Goal: Task Accomplishment & Management: Manage account settings

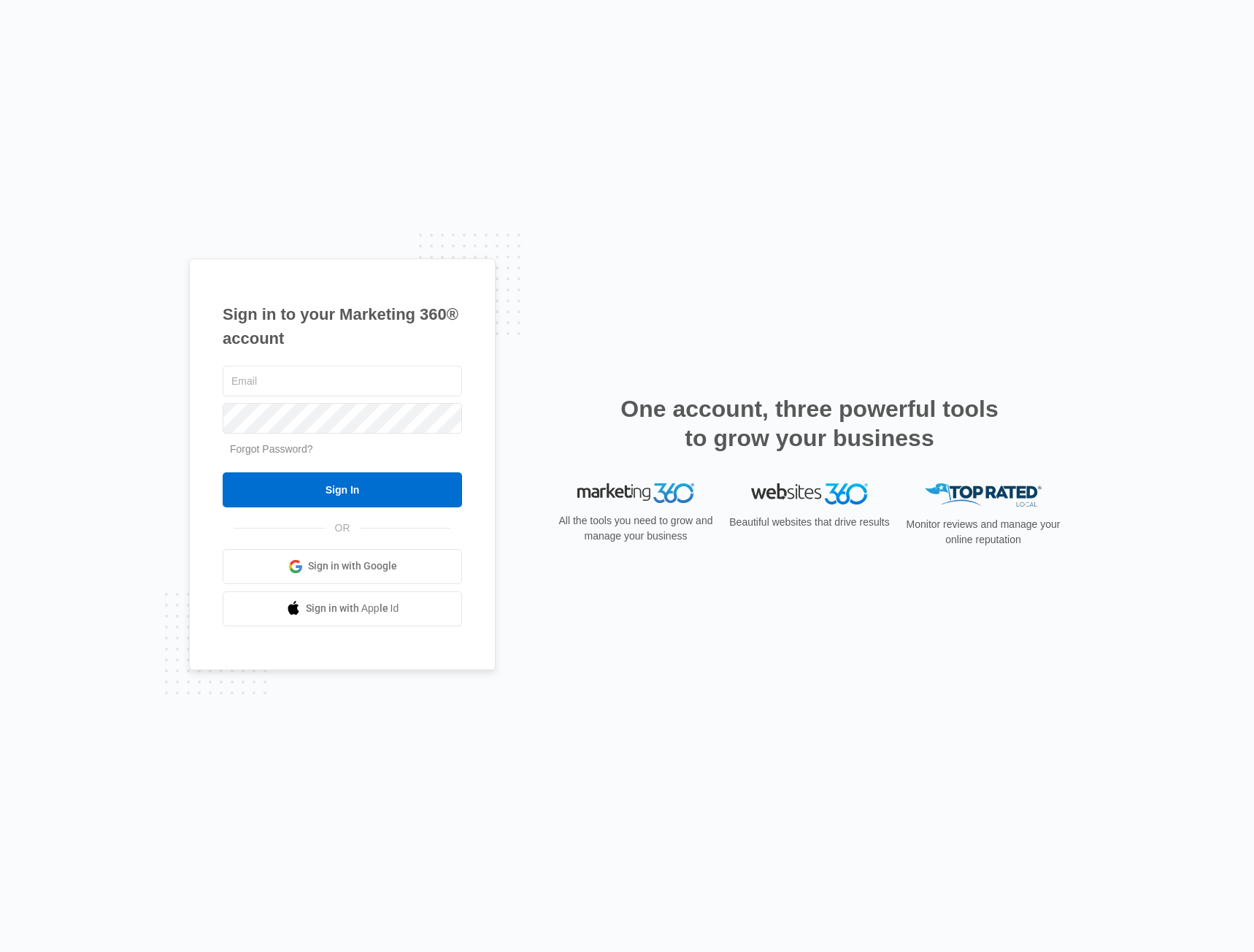
click at [276, 444] on link "Forgot Password?" at bounding box center [272, 448] width 83 height 12
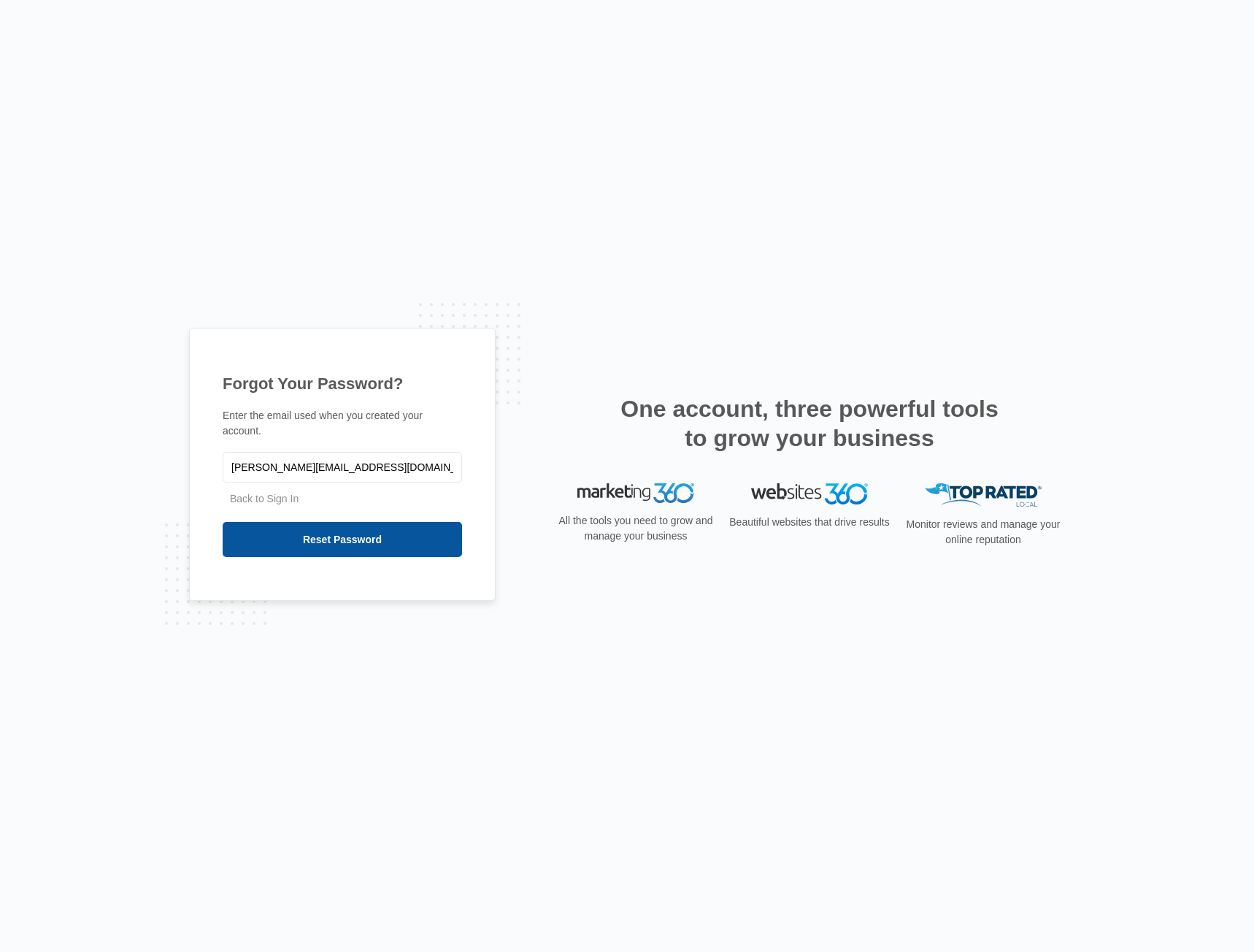
type input "[PERSON_NAME][EMAIL_ADDRESS][DOMAIN_NAME]"
click at [350, 537] on input "Reset Password" at bounding box center [342, 539] width 239 height 35
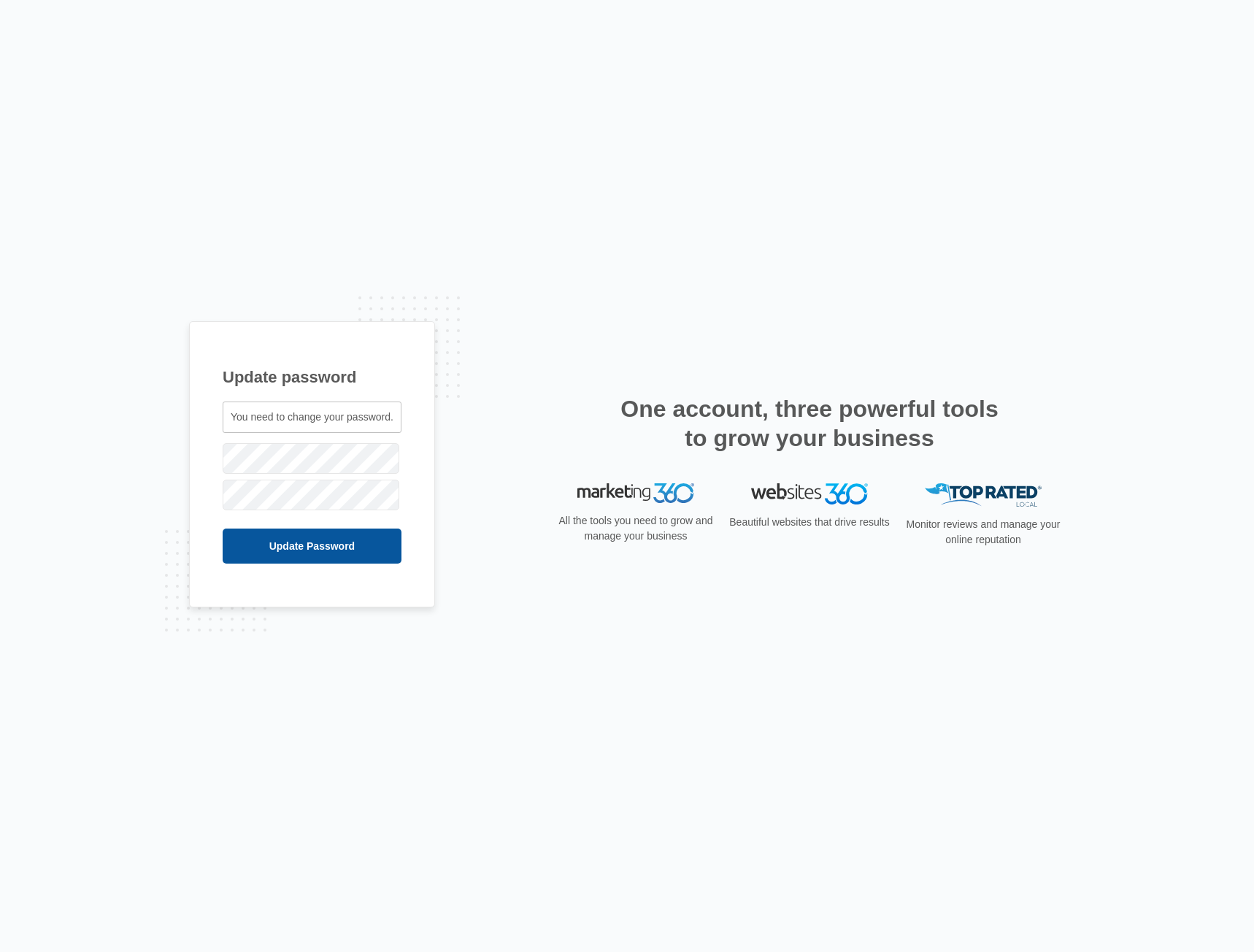
click at [315, 562] on input "Update Password" at bounding box center [311, 545] width 179 height 35
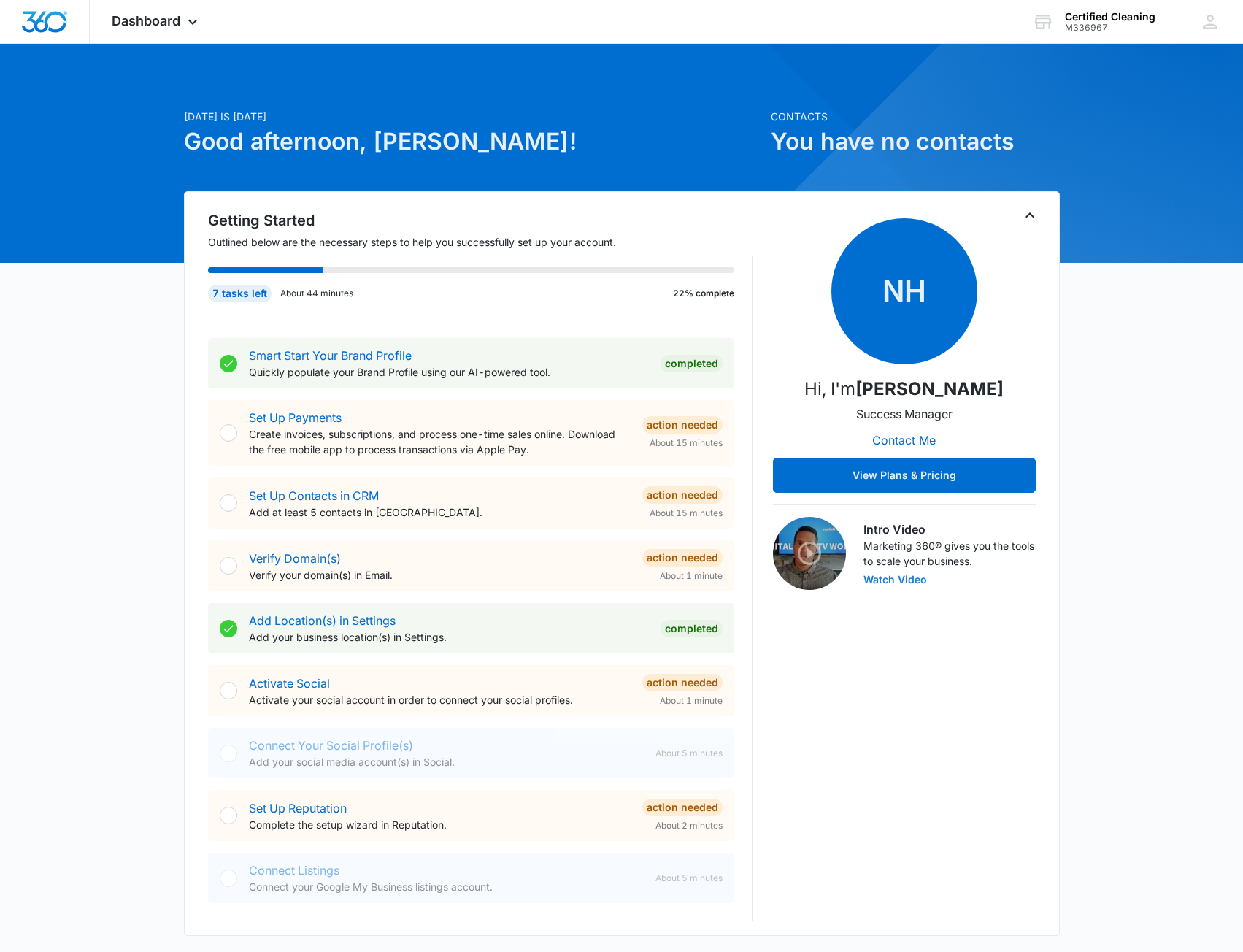
click at [887, 579] on button "Watch Video" at bounding box center [896, 579] width 64 height 10
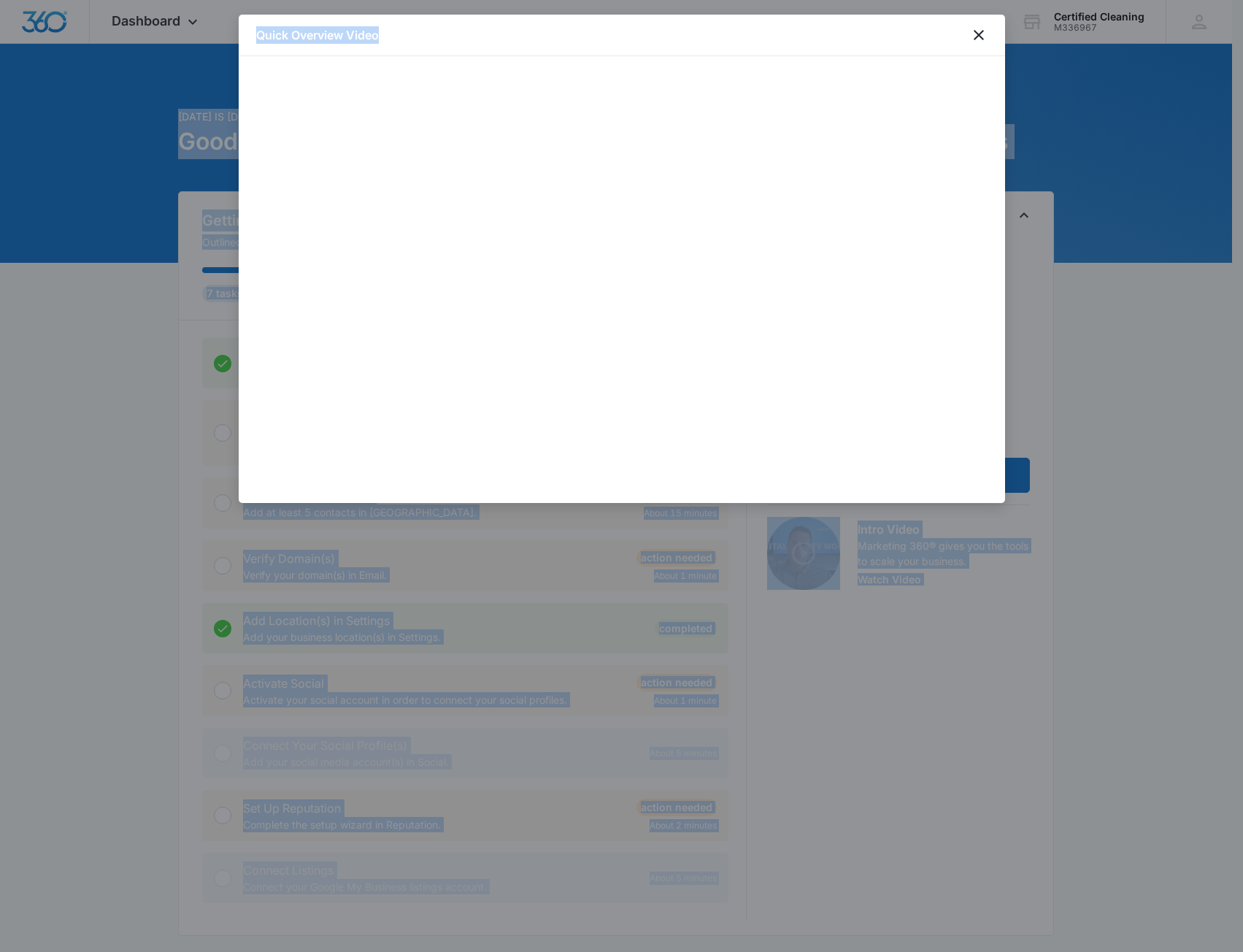
drag, startPoint x: 634, startPoint y: 24, endPoint x: 1634, endPoint y: 135, distance: 1006.1
click at [1243, 135] on html "Dashboard Apps Reputation Websites Forms CRM Email Social Payments POS Content …" at bounding box center [621, 476] width 1243 height 952
click at [582, 30] on div "Quick Overview Video" at bounding box center [622, 35] width 767 height 41
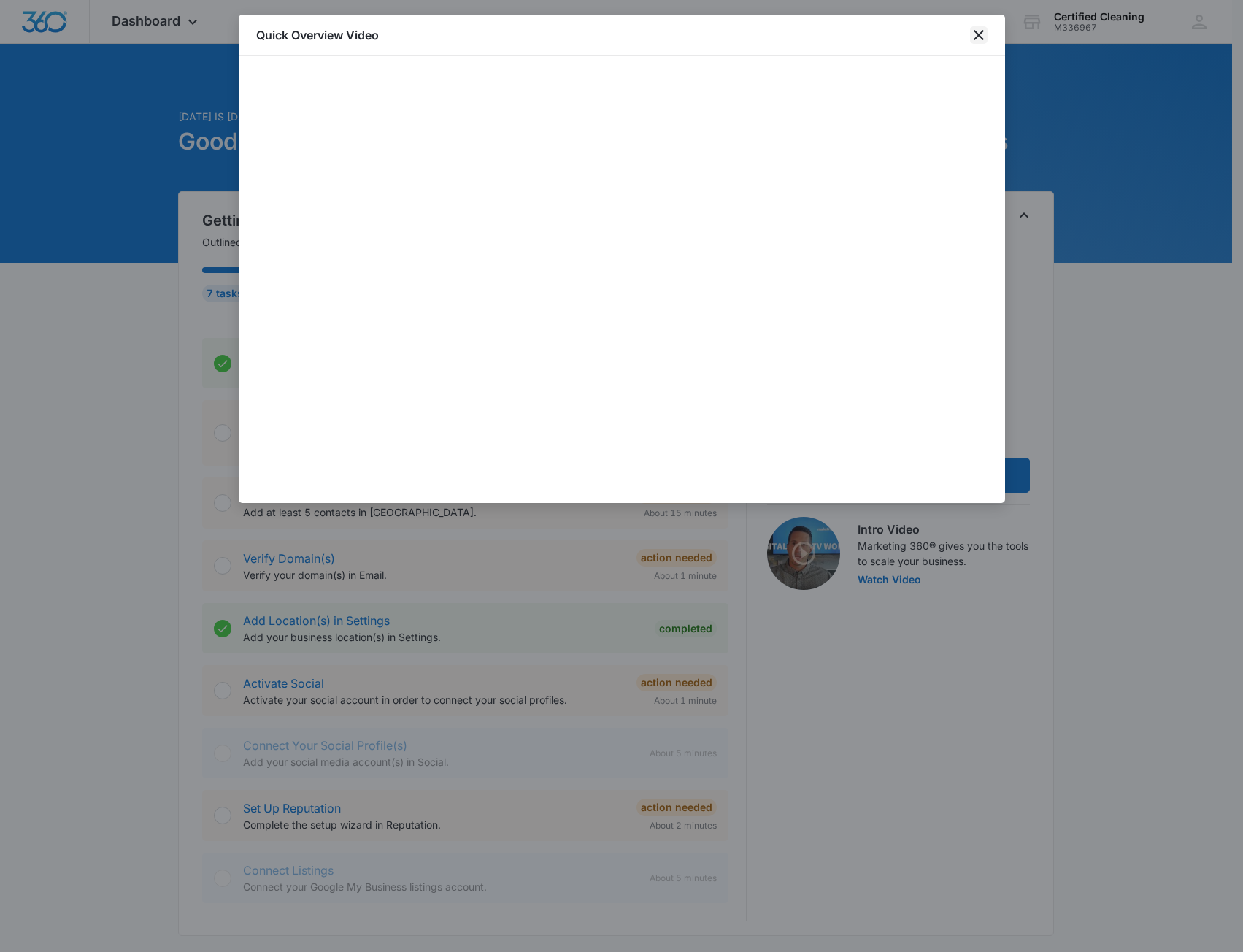
click at [979, 39] on icon "close" at bounding box center [978, 34] width 17 height 17
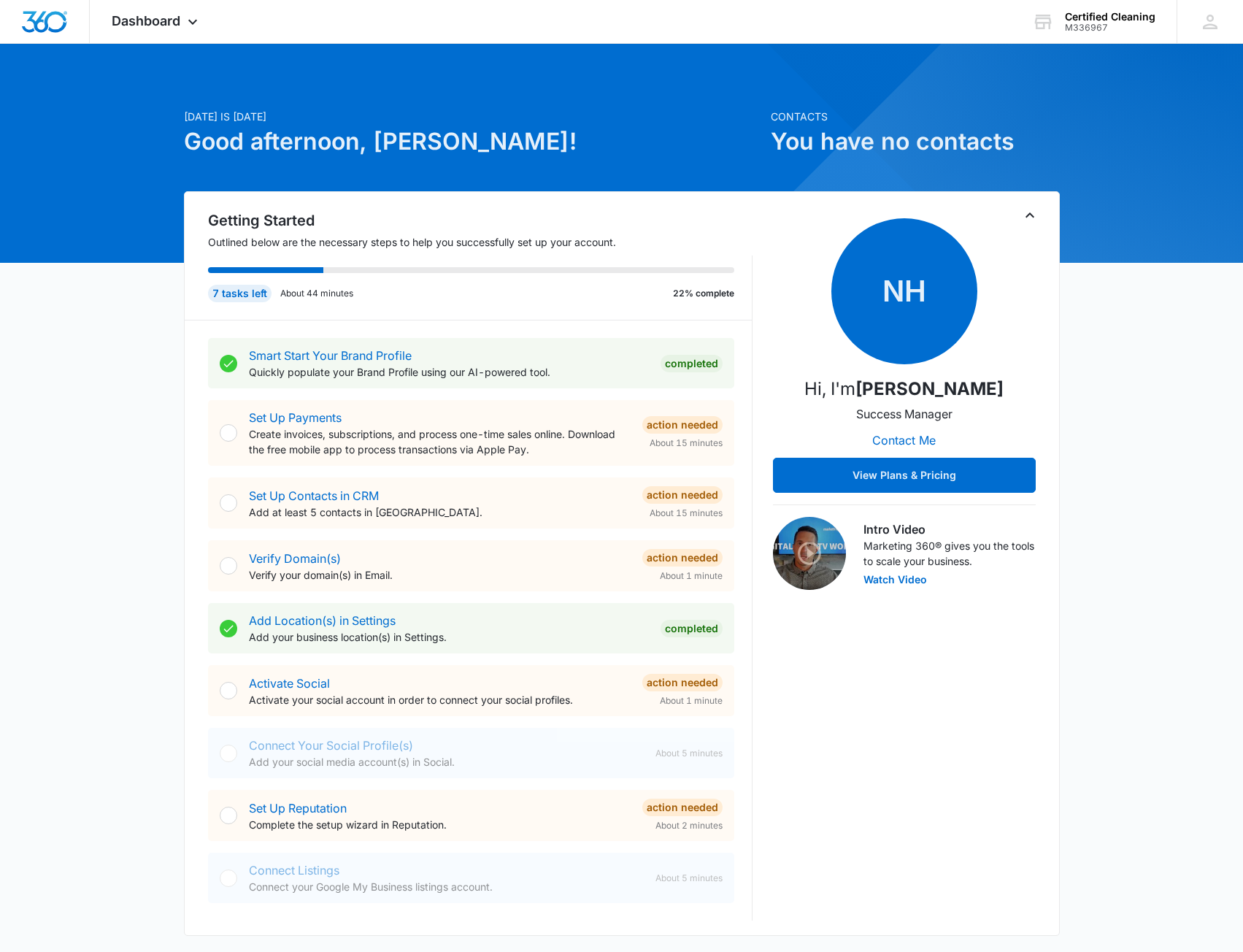
click at [476, 443] on p "Create invoices, subscriptions, and process one-time sales online. Download the…" at bounding box center [440, 442] width 382 height 31
click at [303, 418] on link "Set Up Payments" at bounding box center [295, 418] width 93 height 14
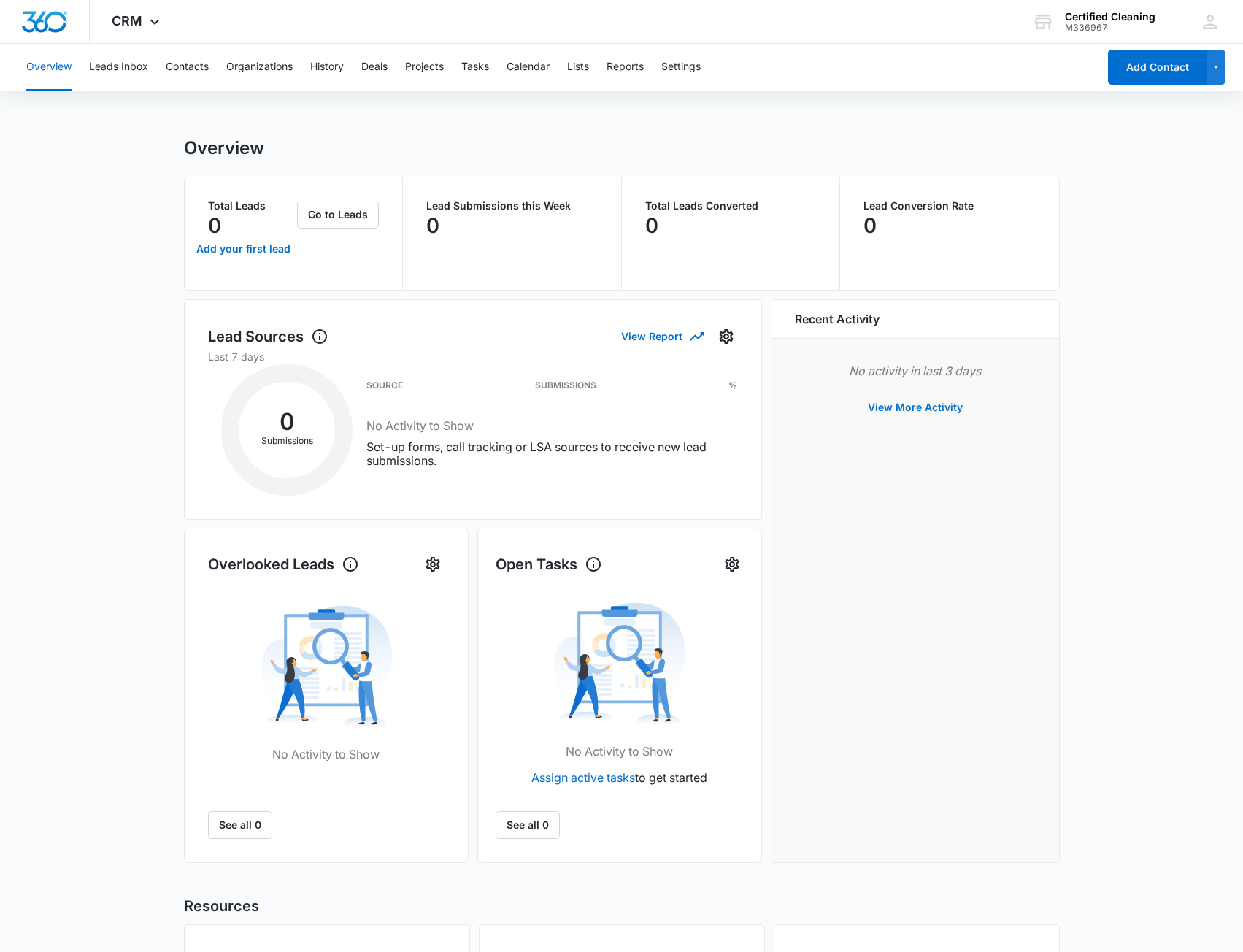
click at [149, 298] on main "Overview Total Leads 0 Add your first lead Go to Leads Lead Submissions this We…" at bounding box center [621, 651] width 1243 height 1028
click at [133, 63] on button "Leads Inbox" at bounding box center [119, 67] width 59 height 47
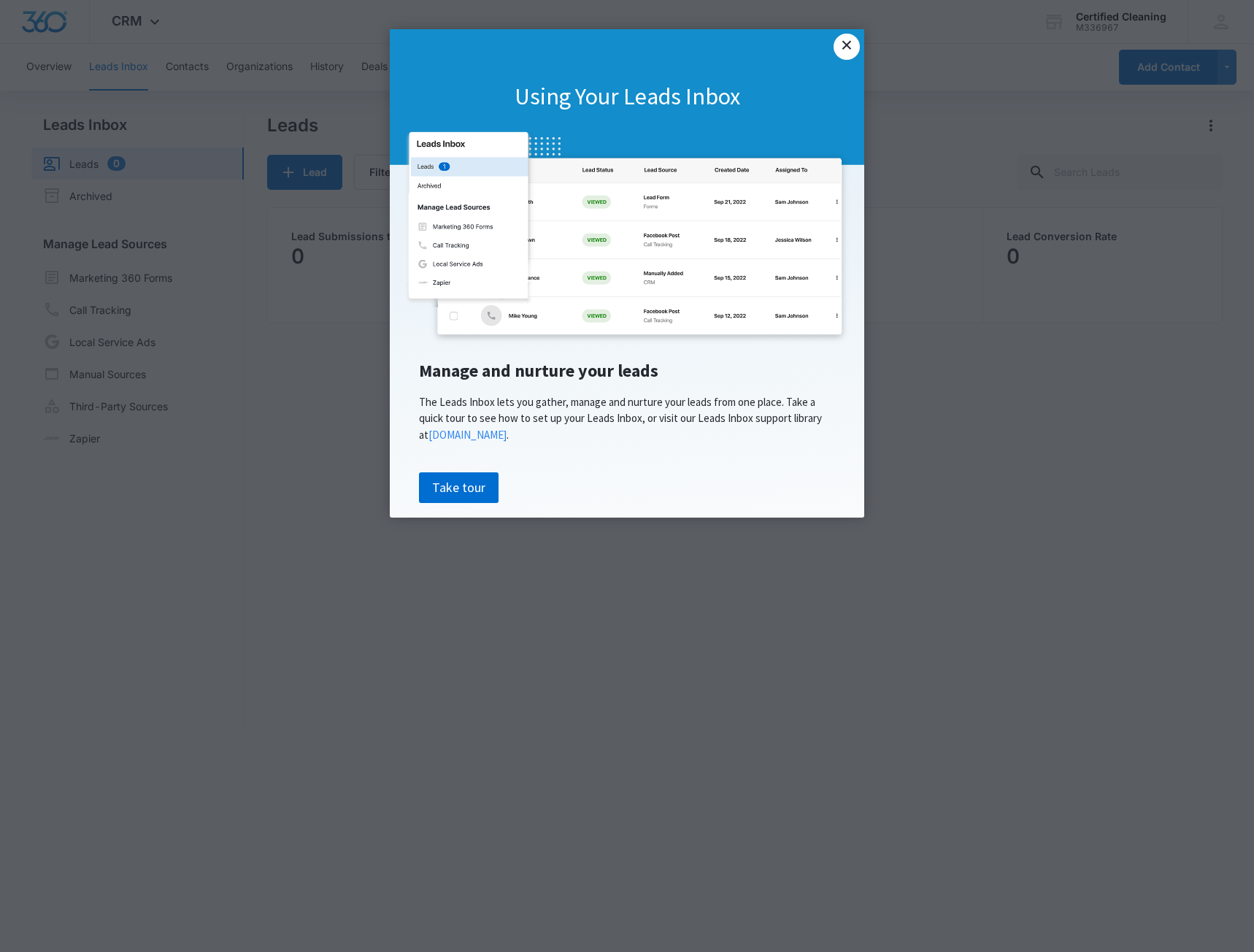
click at [848, 47] on link "×" at bounding box center [846, 46] width 26 height 26
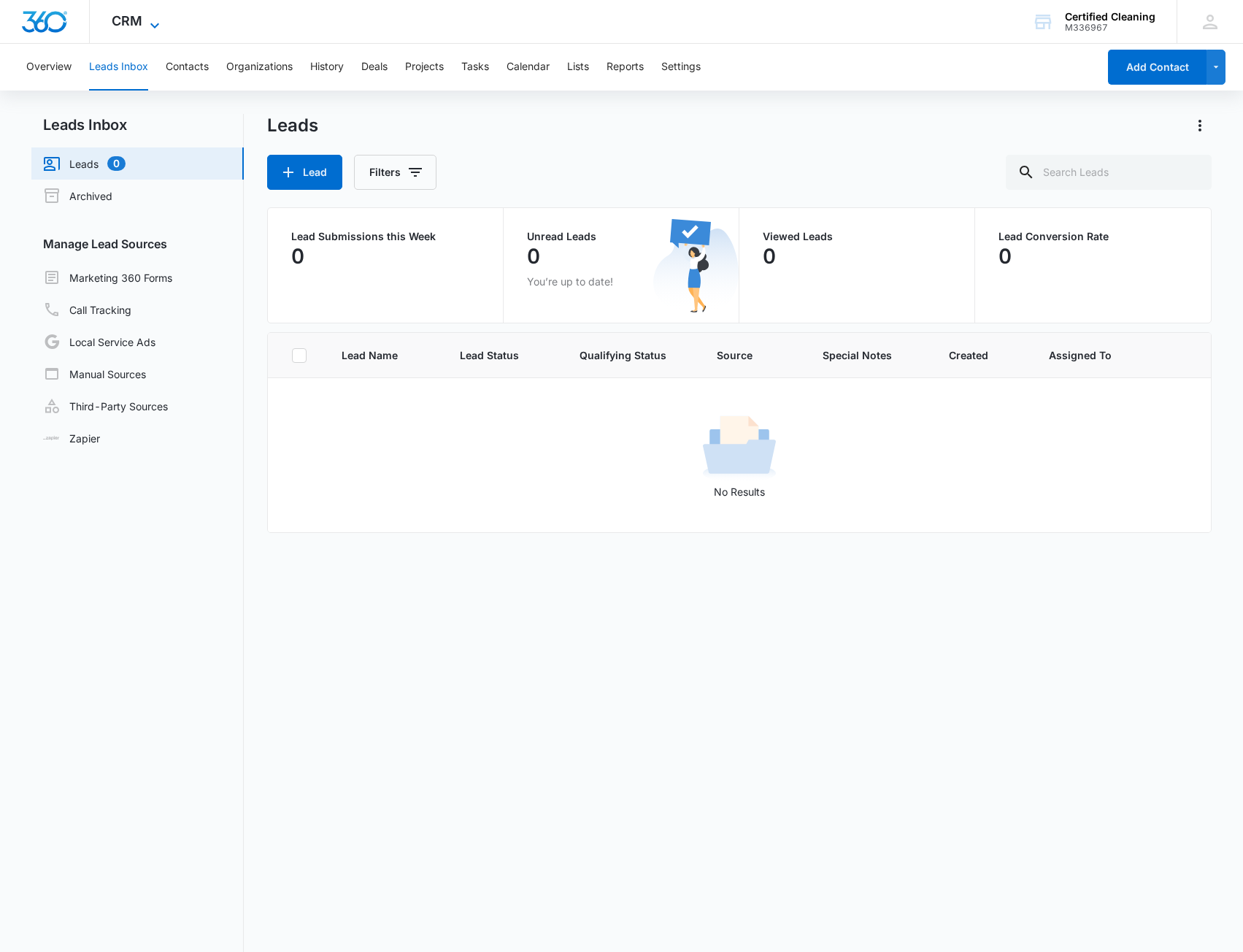
click at [162, 22] on icon at bounding box center [154, 25] width 17 height 17
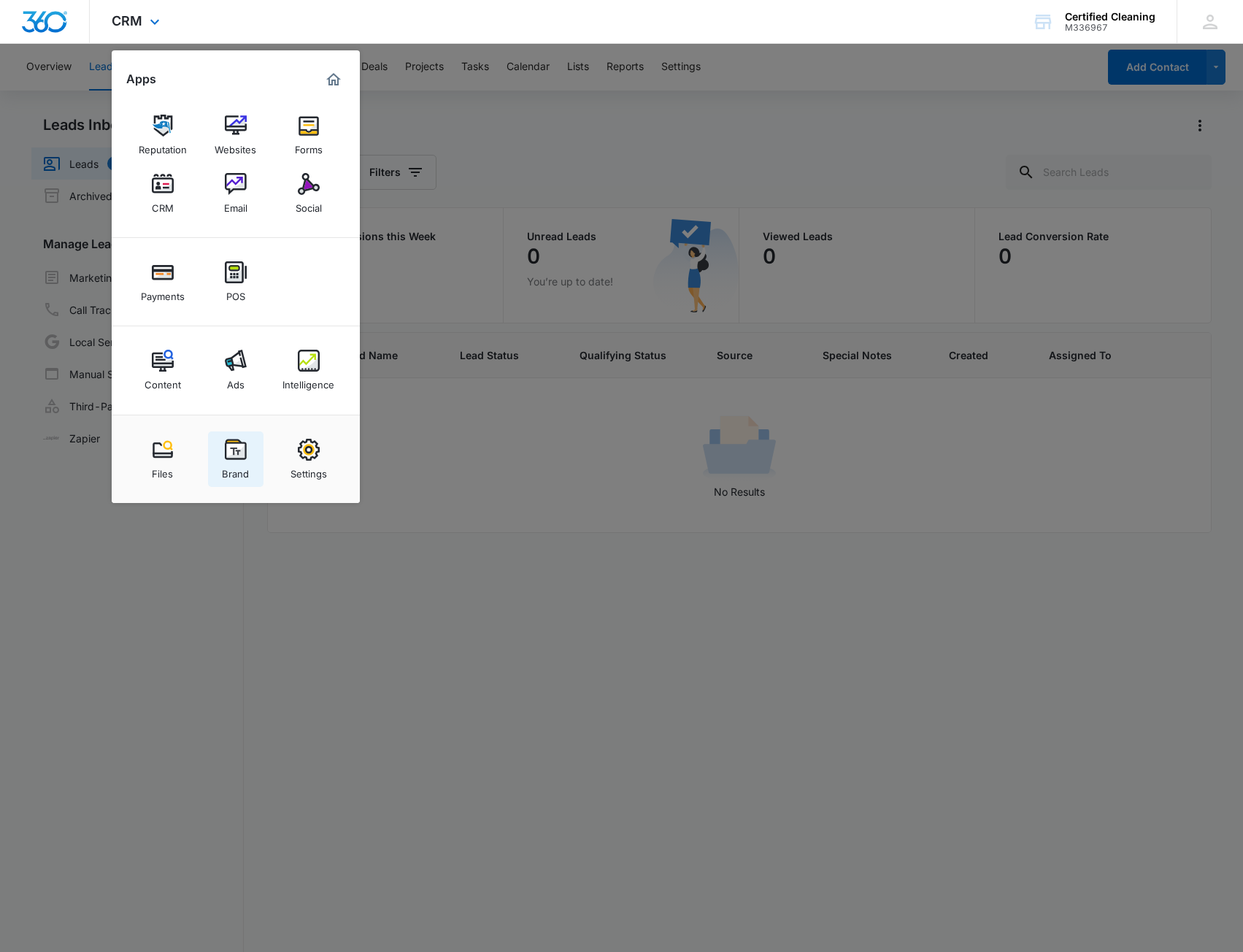
click at [245, 463] on div "Brand" at bounding box center [236, 470] width 27 height 19
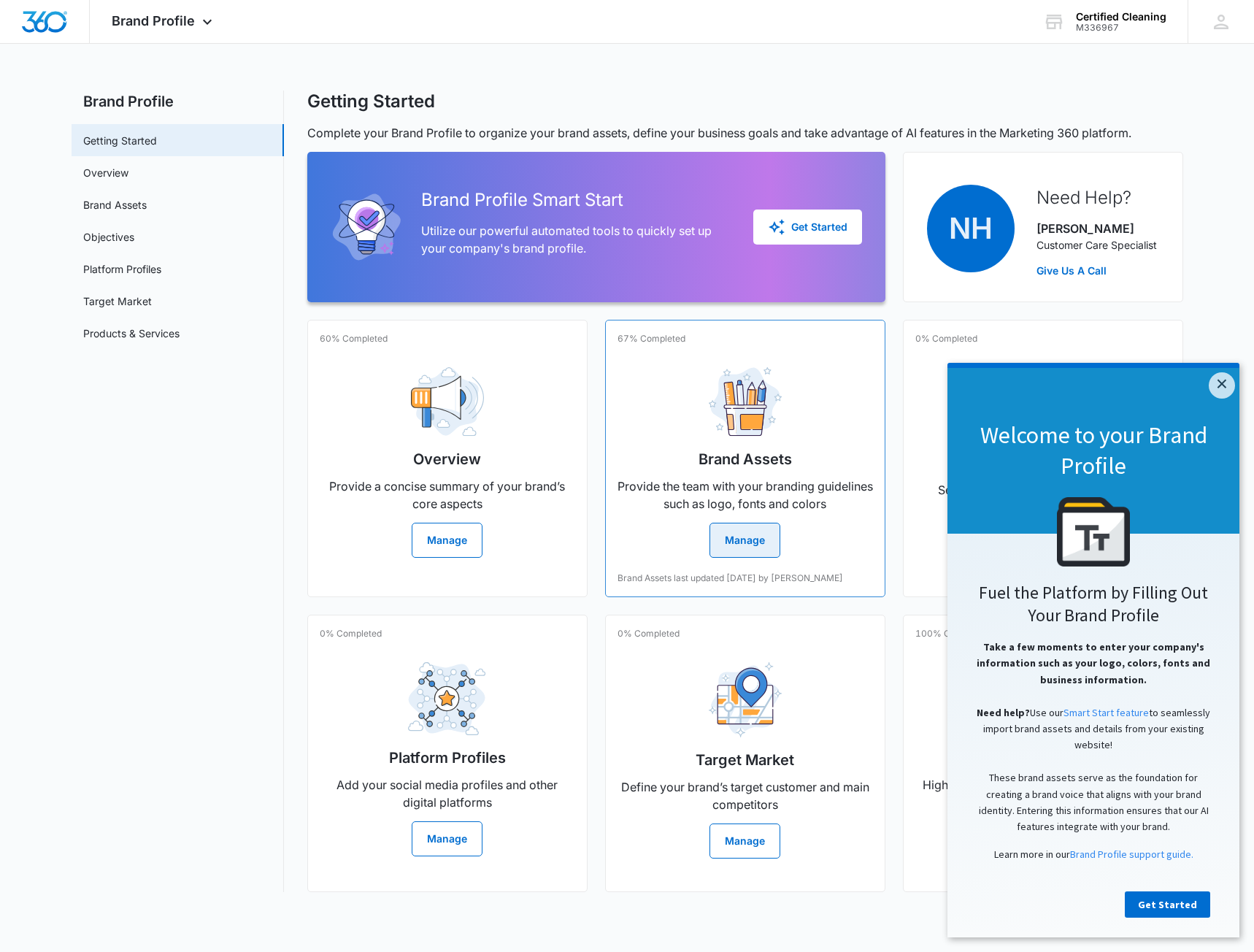
click at [744, 541] on button "Manage" at bounding box center [744, 540] width 71 height 35
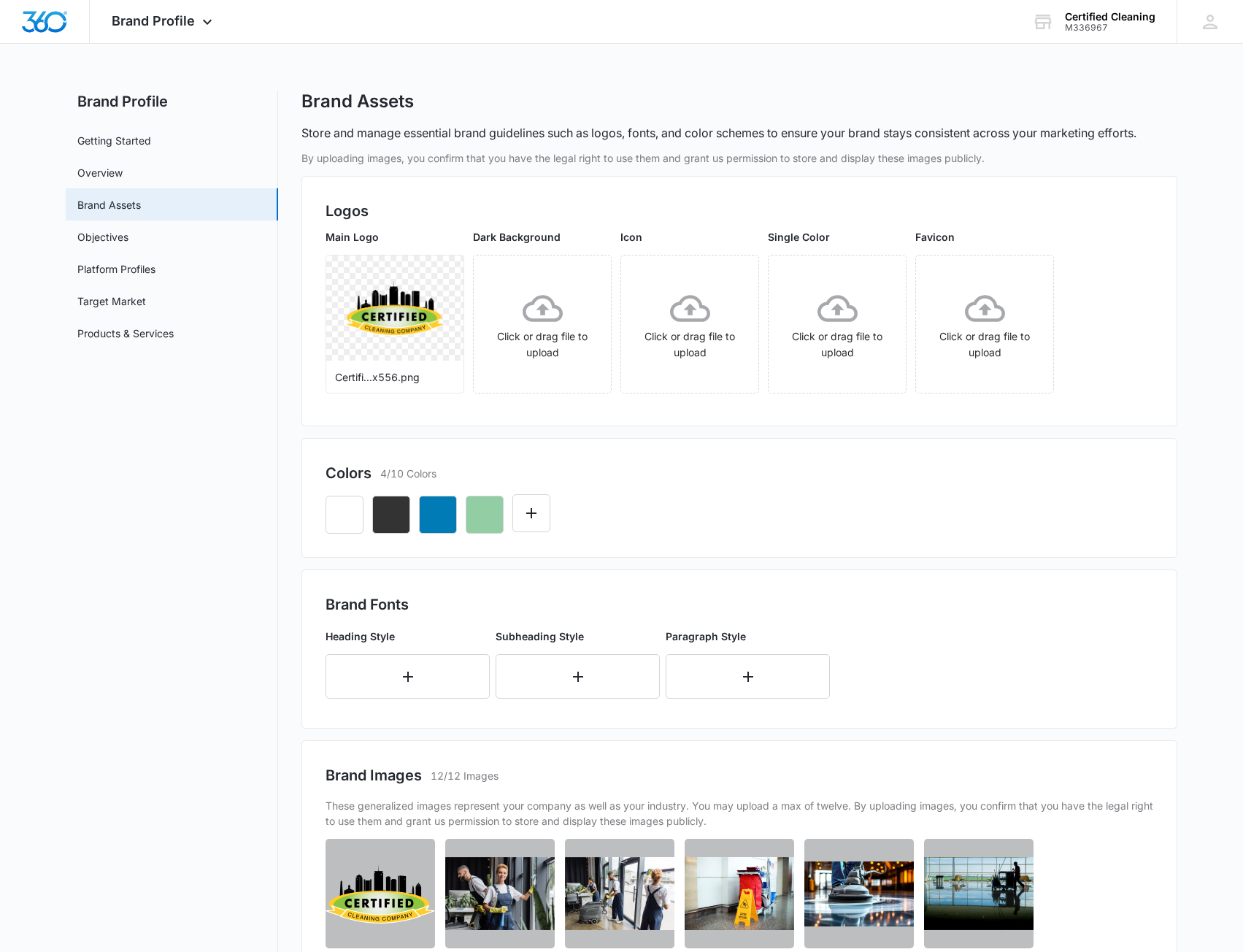
click at [102, 651] on nav "Brand Profile Getting Started Overview Brand Assets Objectives Platform Profile…" at bounding box center [172, 615] width 212 height 1047
click at [122, 179] on link "Overview" at bounding box center [100, 172] width 45 height 15
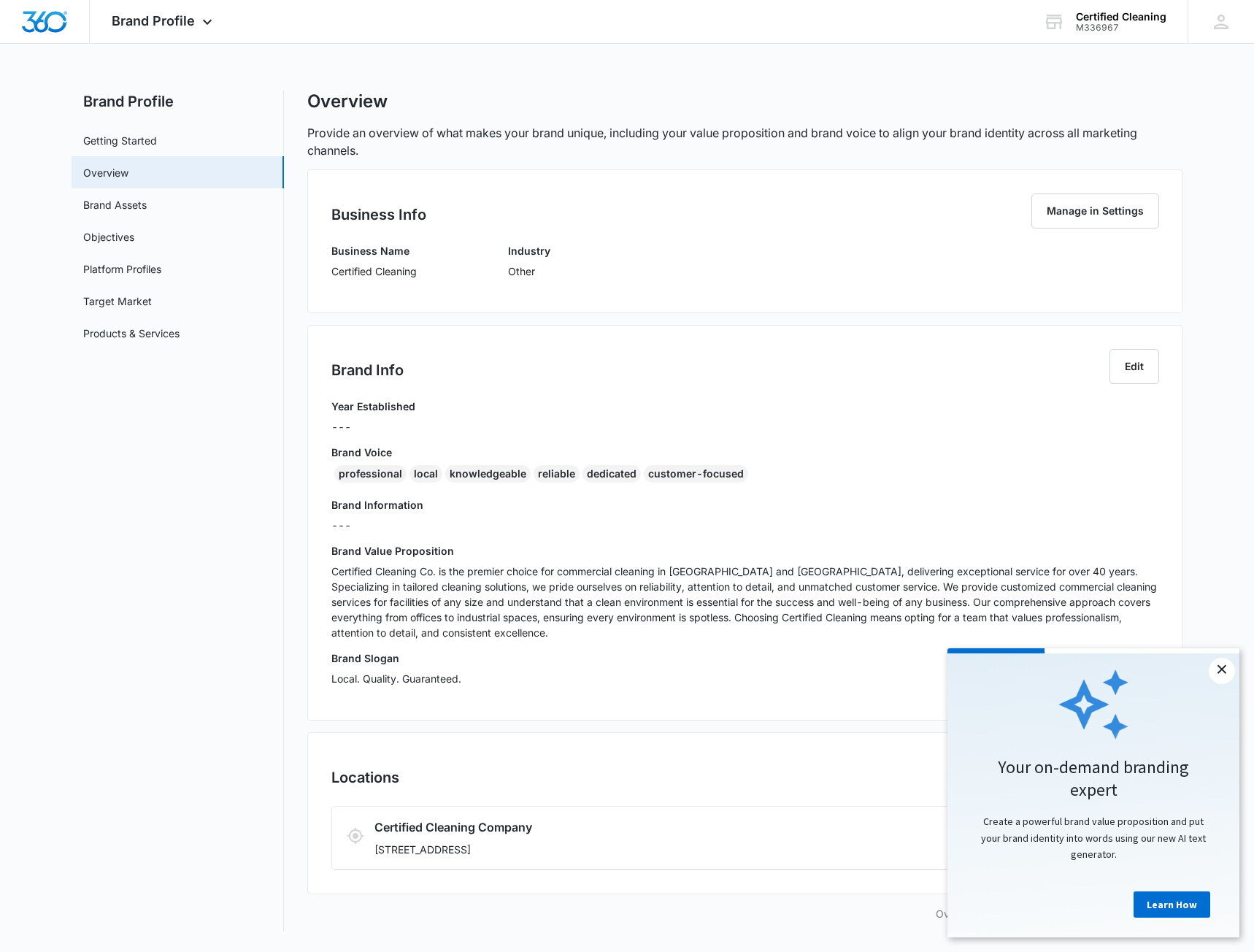
click at [1223, 669] on link "×" at bounding box center [1221, 670] width 26 height 26
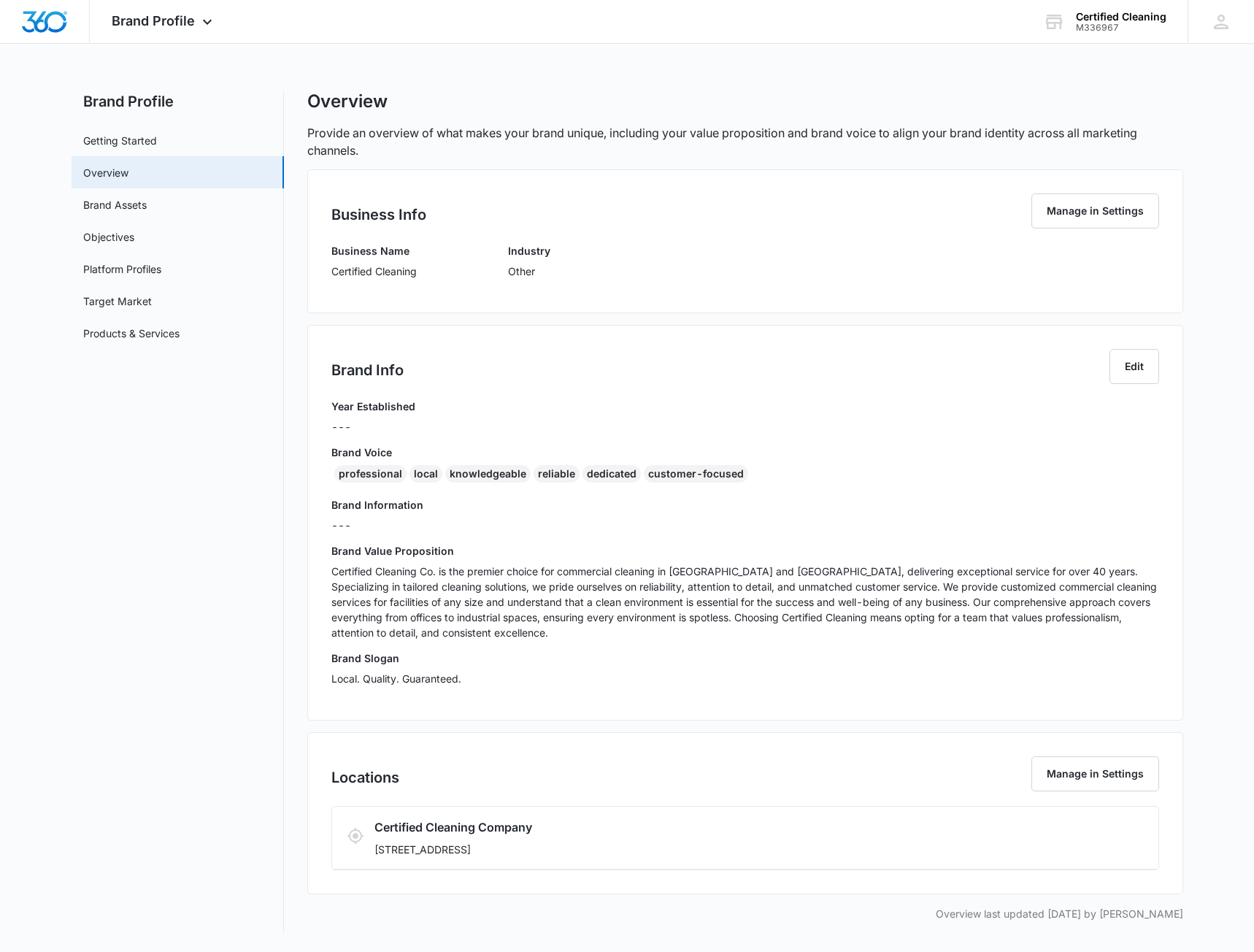
click at [355, 427] on p "---" at bounding box center [372, 427] width 84 height 15
click at [1128, 366] on button "Edit" at bounding box center [1133, 366] width 49 height 35
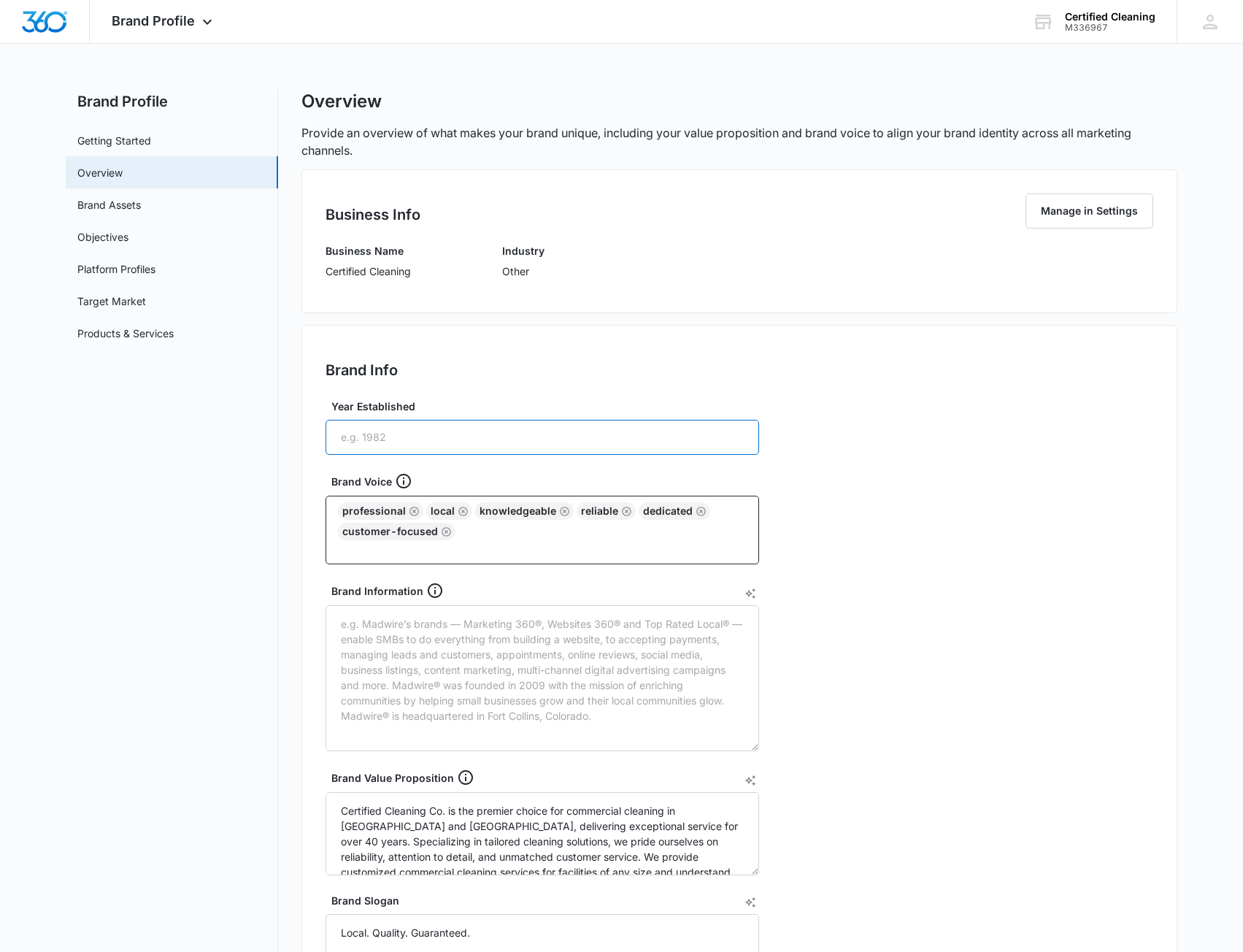
click at [423, 444] on input "Year Established" at bounding box center [543, 436] width 434 height 35
type input "1996"
click at [1084, 552] on div "Brand Info Edit Year Established 1996 Brand Voice professional local knowledgea…" at bounding box center [739, 701] width 876 height 752
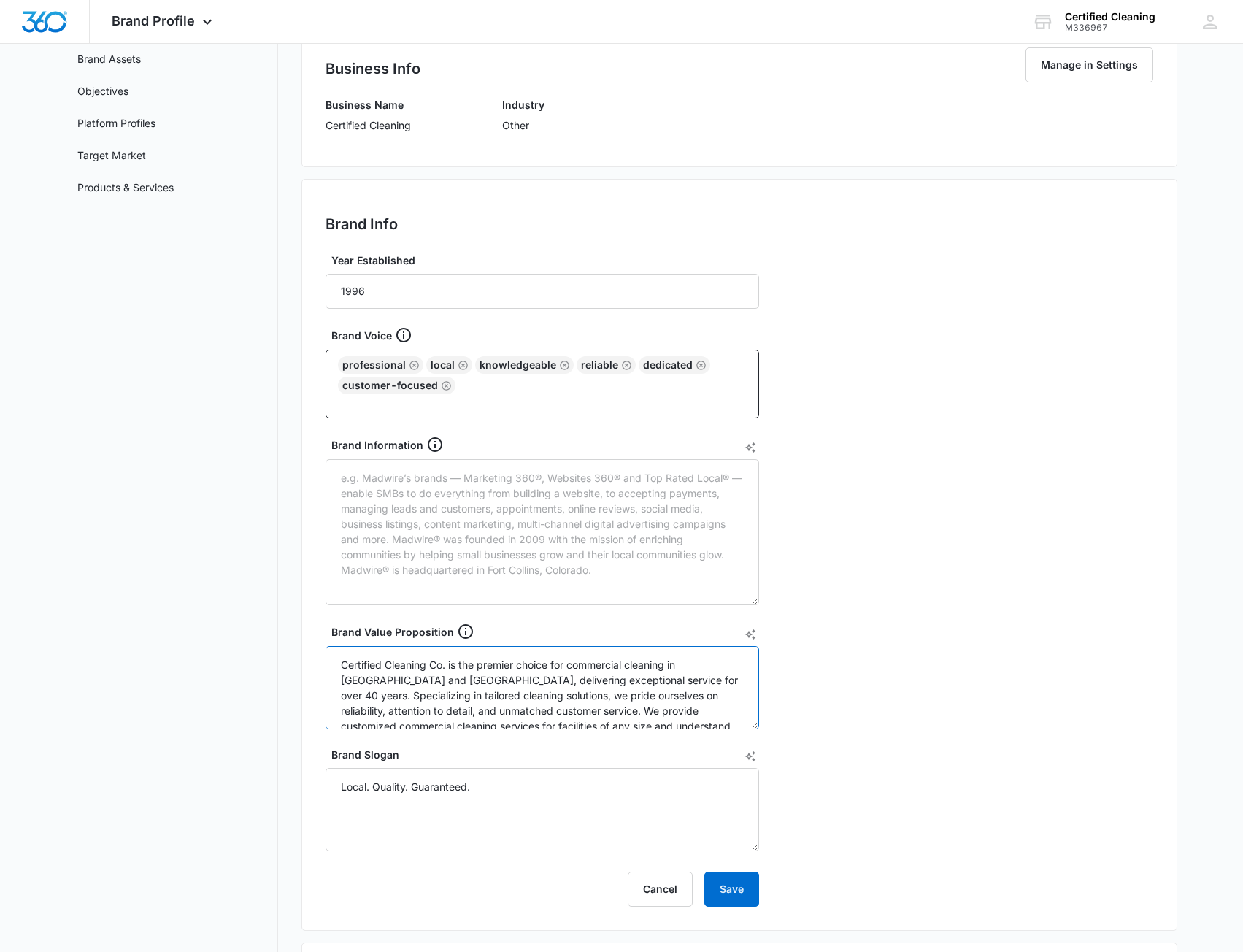
drag, startPoint x: 630, startPoint y: 683, endPoint x: 622, endPoint y: 681, distance: 8.2
click at [622, 681] on textarea "Certified Cleaning Co. is the premier choice for commercial cleaning in [GEOGRA…" at bounding box center [543, 687] width 434 height 83
type textarea "Certified Cleaning Co. is the premier choice for commercial cleaning in [GEOGRA…"
click at [958, 612] on div "Brand Info Edit Year Established 1996 Brand Voice professional local knowledgea…" at bounding box center [739, 555] width 876 height 752
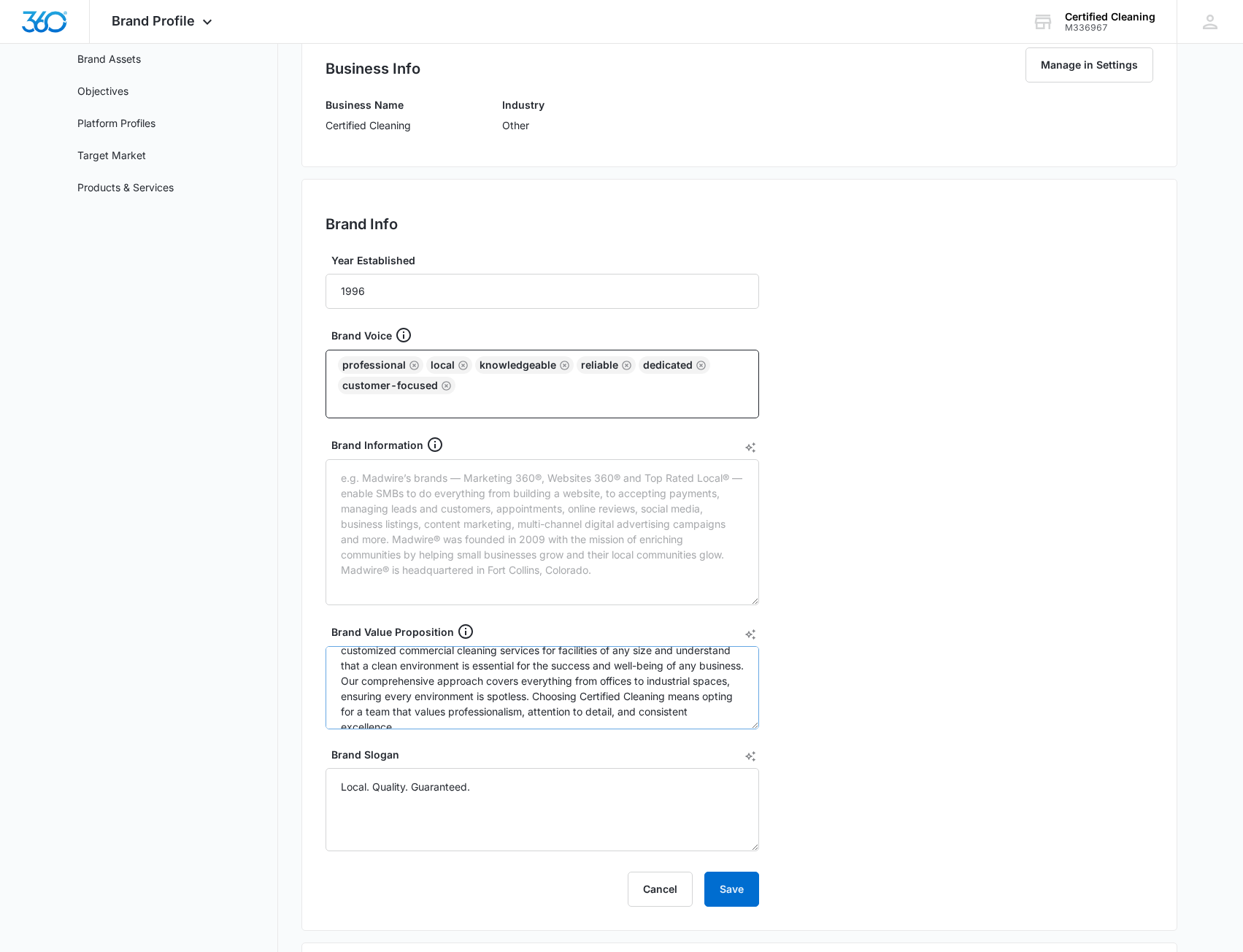
scroll to position [76, 0]
click at [516, 798] on textarea "Local. Quality. Guaranteed." at bounding box center [543, 809] width 434 height 83
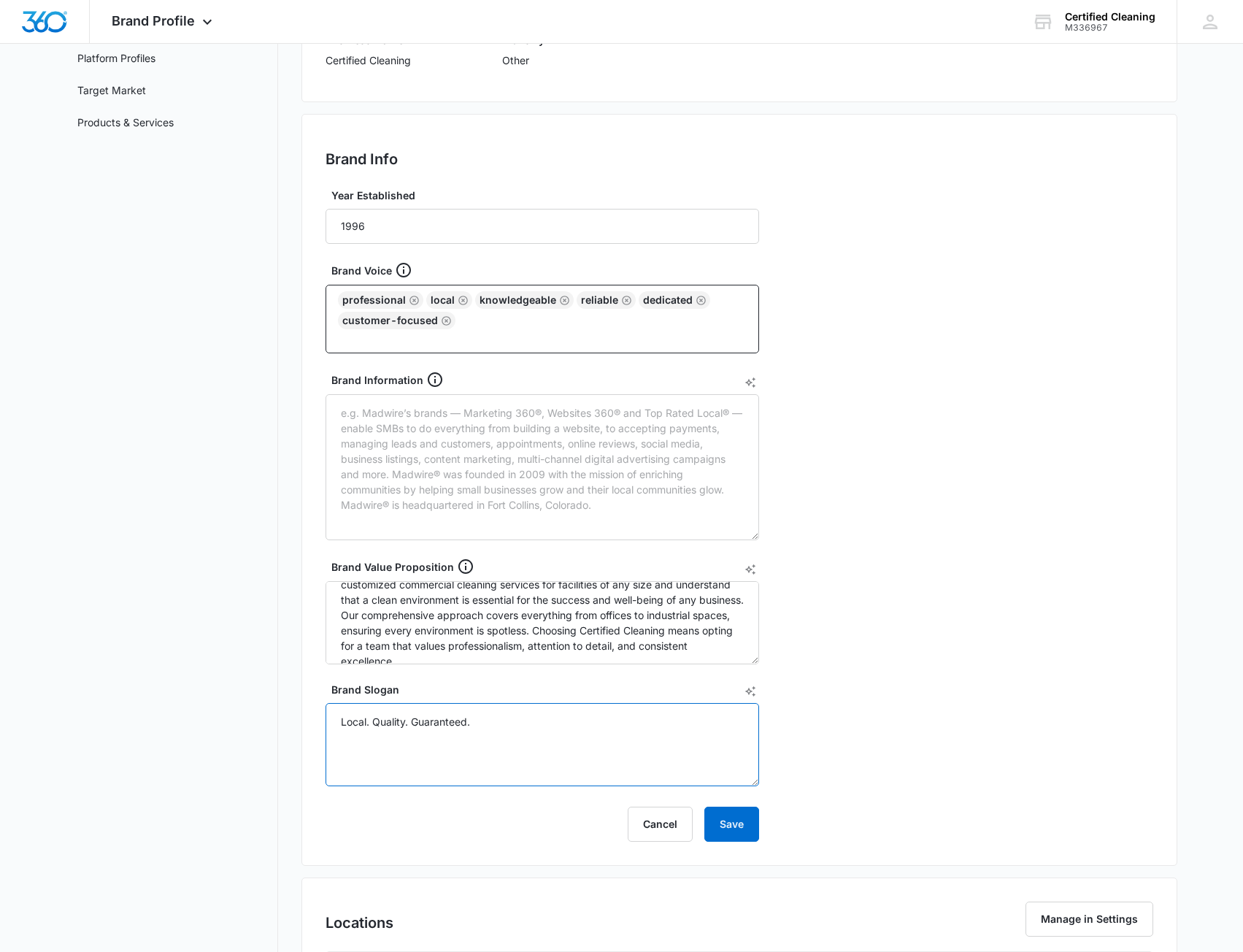
scroll to position [354, 0]
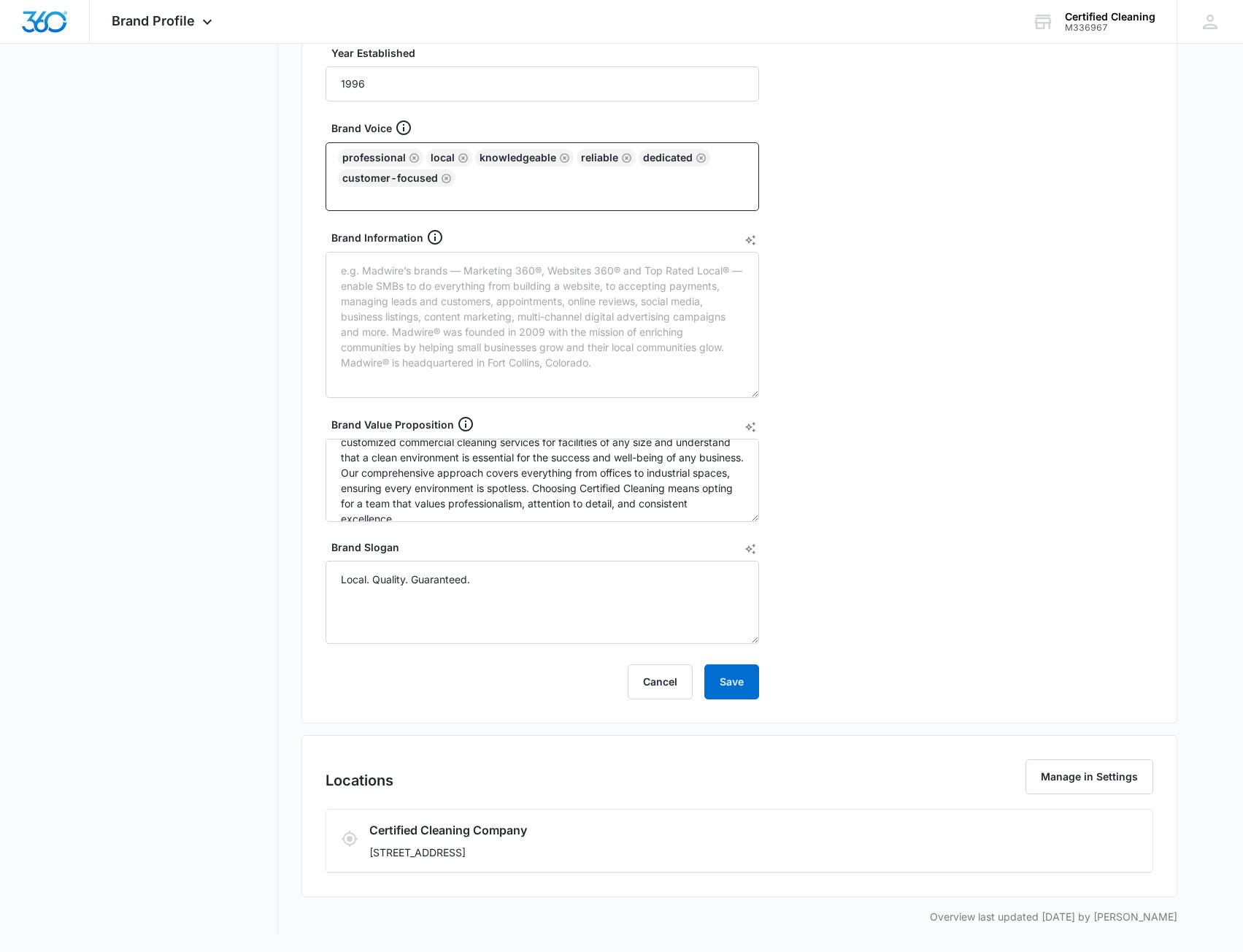
click at [770, 698] on div "Brand Info Edit Year Established 1996 Brand Voice professional local knowledgea…" at bounding box center [739, 347] width 876 height 752
click at [754, 694] on button "Save" at bounding box center [732, 681] width 55 height 35
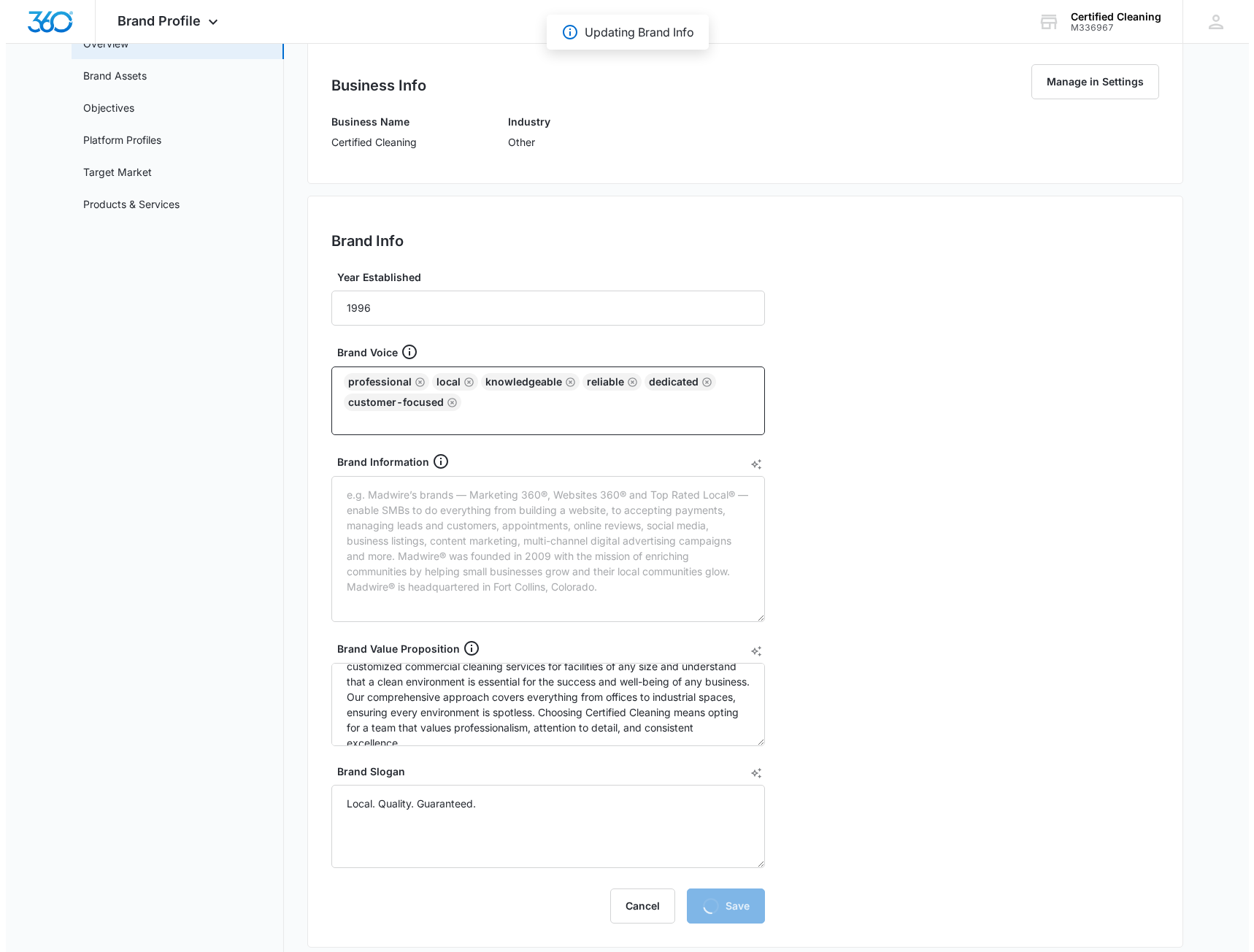
scroll to position [0, 0]
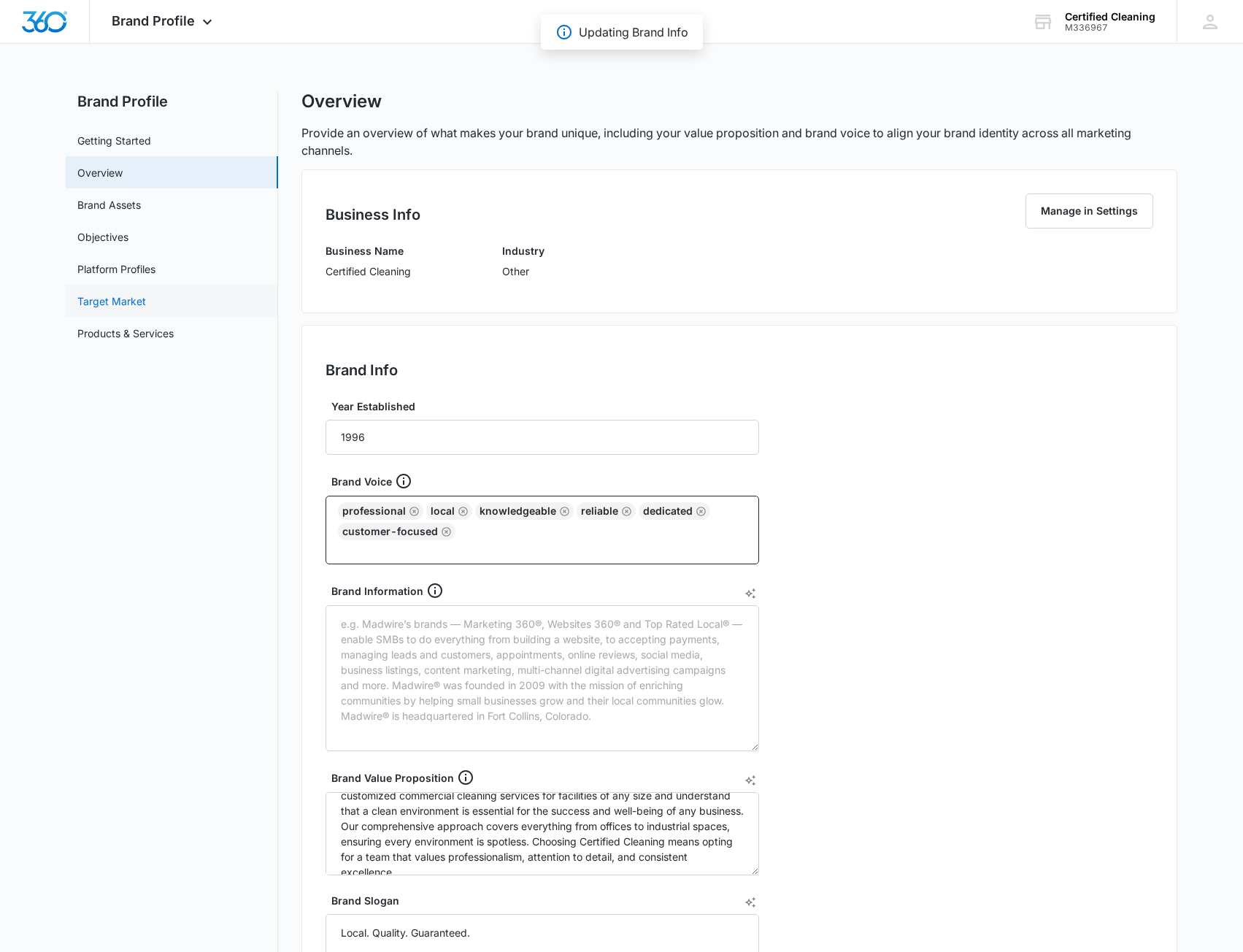
click at [125, 293] on link "Target Market" at bounding box center [112, 301] width 68 height 15
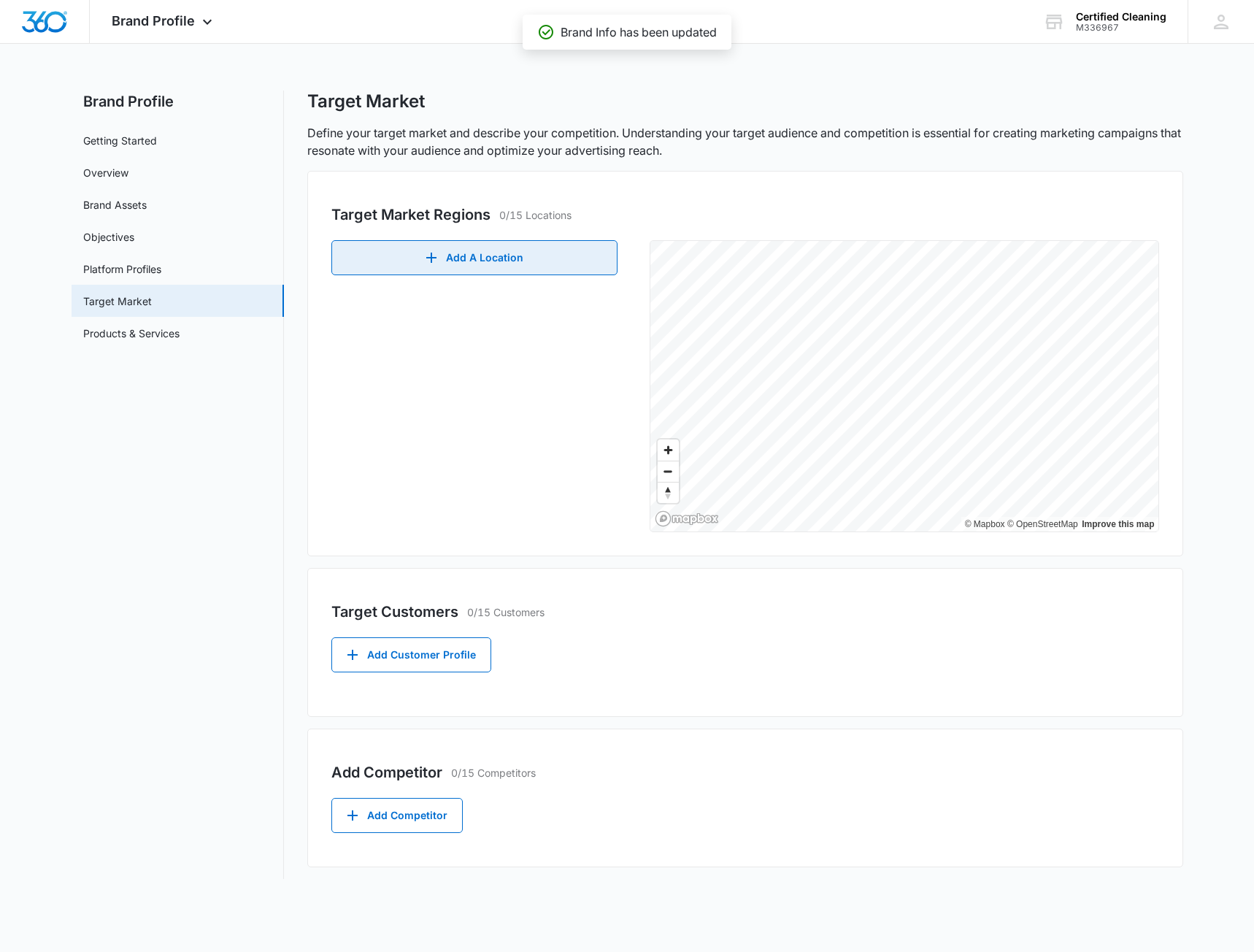
click at [539, 256] on button "Add A Location" at bounding box center [474, 257] width 286 height 35
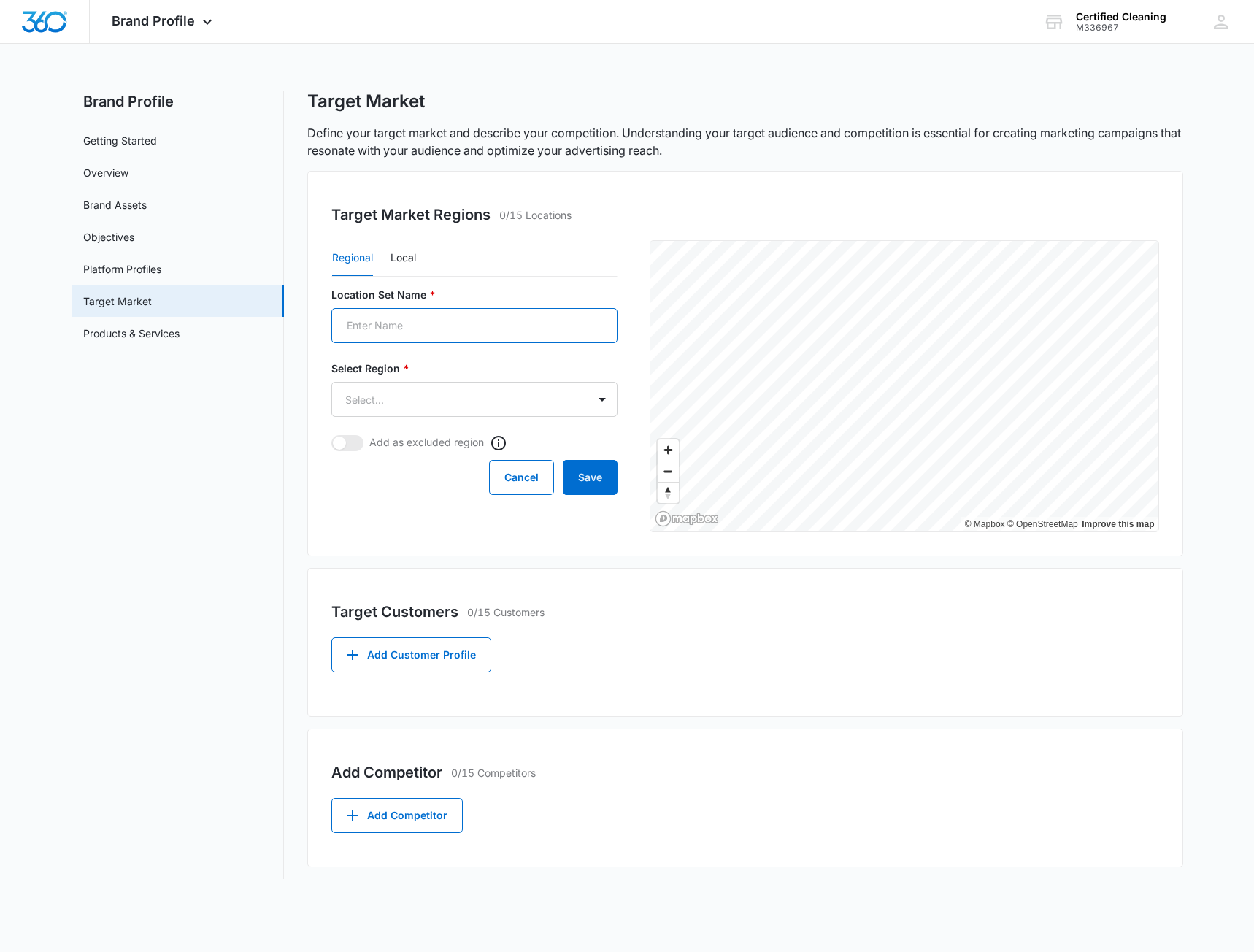
click at [440, 327] on input "Location Set Name *" at bounding box center [474, 325] width 286 height 35
click at [506, 280] on div "Regional Local Location Set Name * Select Region * Select... Add as excluded re…" at bounding box center [484, 386] width 307 height 292
click at [576, 410] on body "Brand Profile Apps Reputation Websites Forms CRM Email Social Payments POS Cont…" at bounding box center [627, 476] width 1254 height 952
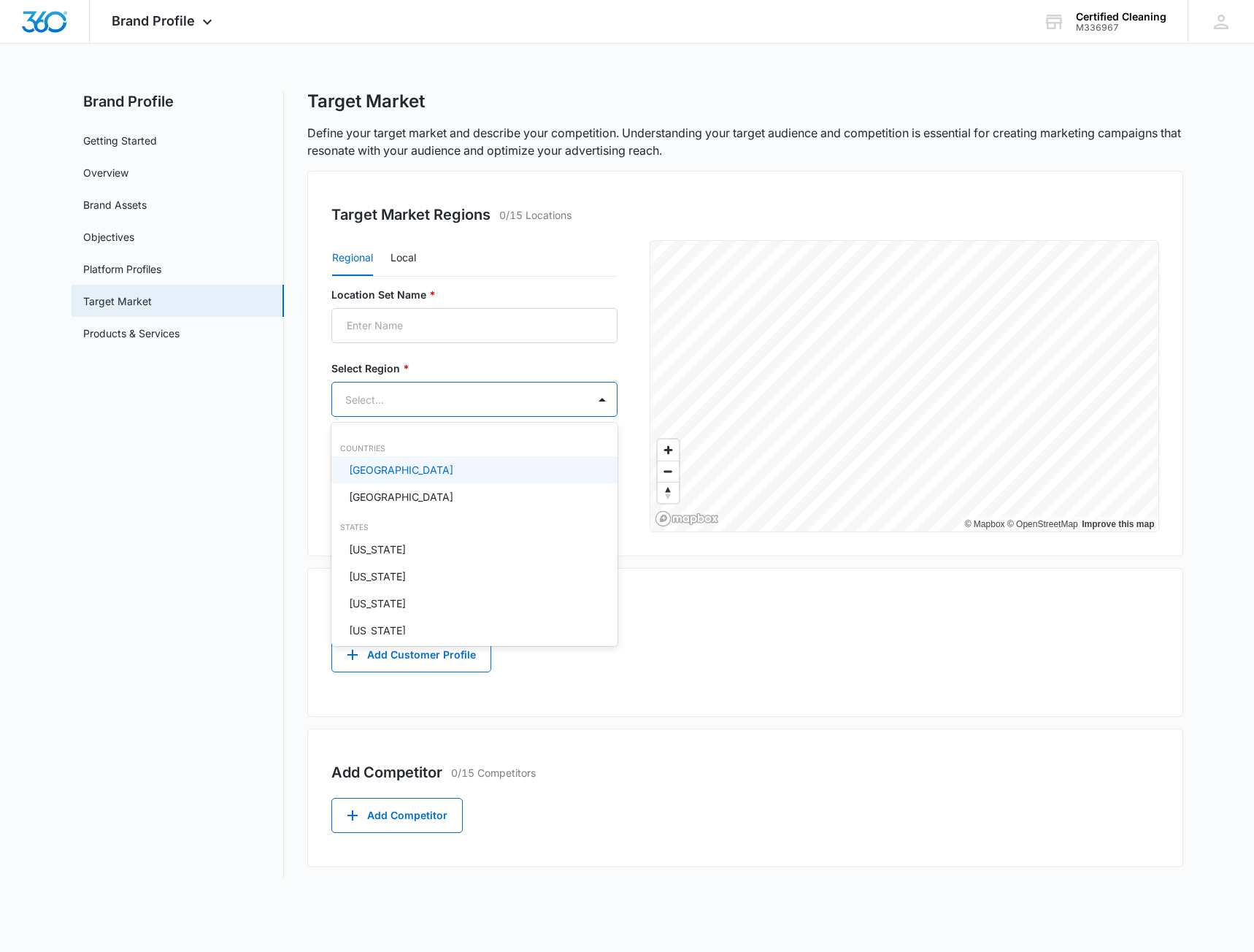
click at [434, 351] on div at bounding box center [627, 476] width 1254 height 952
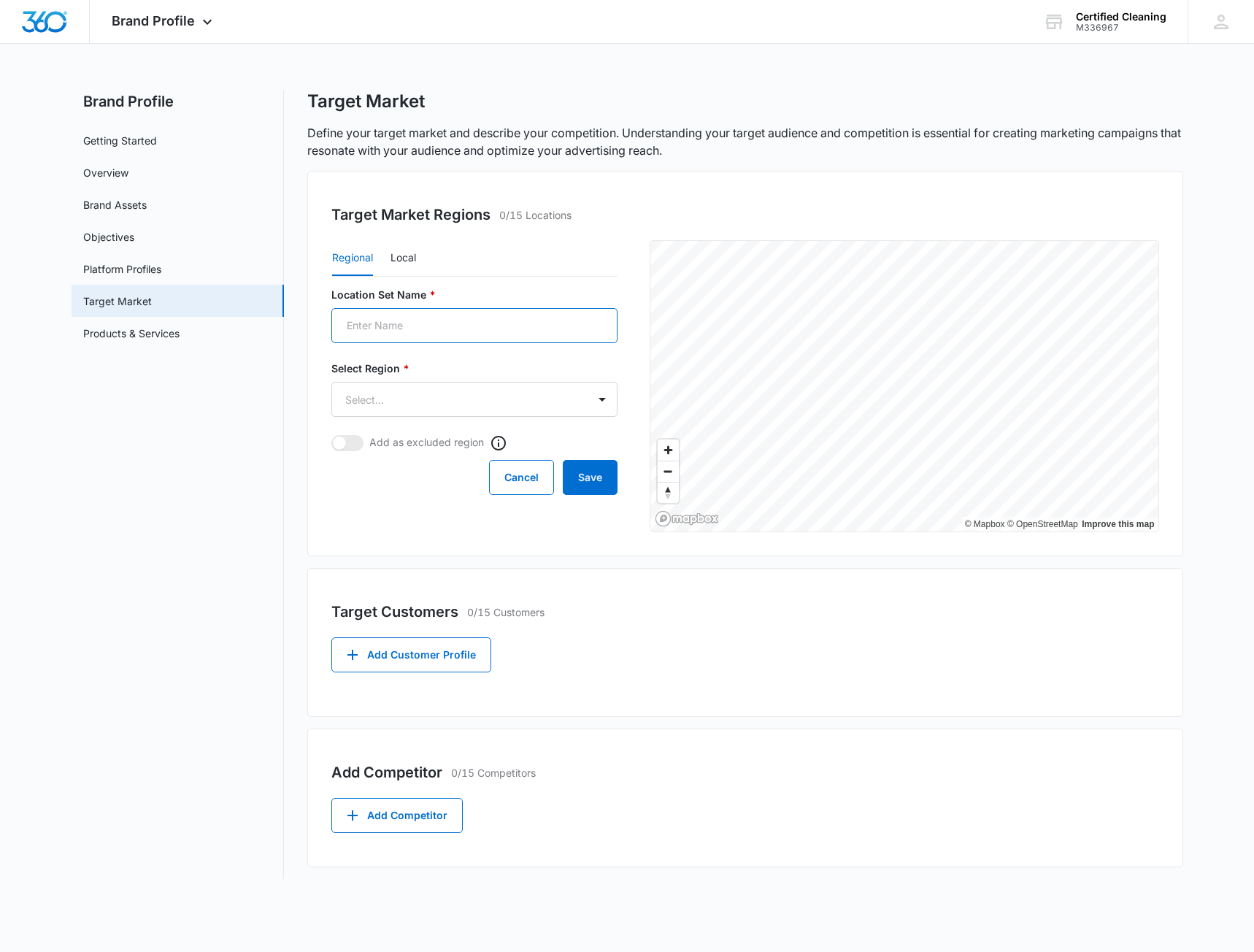
click at [412, 317] on input "Location Set Name *" at bounding box center [474, 325] width 286 height 35
type input "[GEOGRAPHIC_DATA]"
click at [567, 411] on body "Brand Profile Apps Reputation Websites Forms CRM Email Social Payments POS Cont…" at bounding box center [627, 476] width 1254 height 952
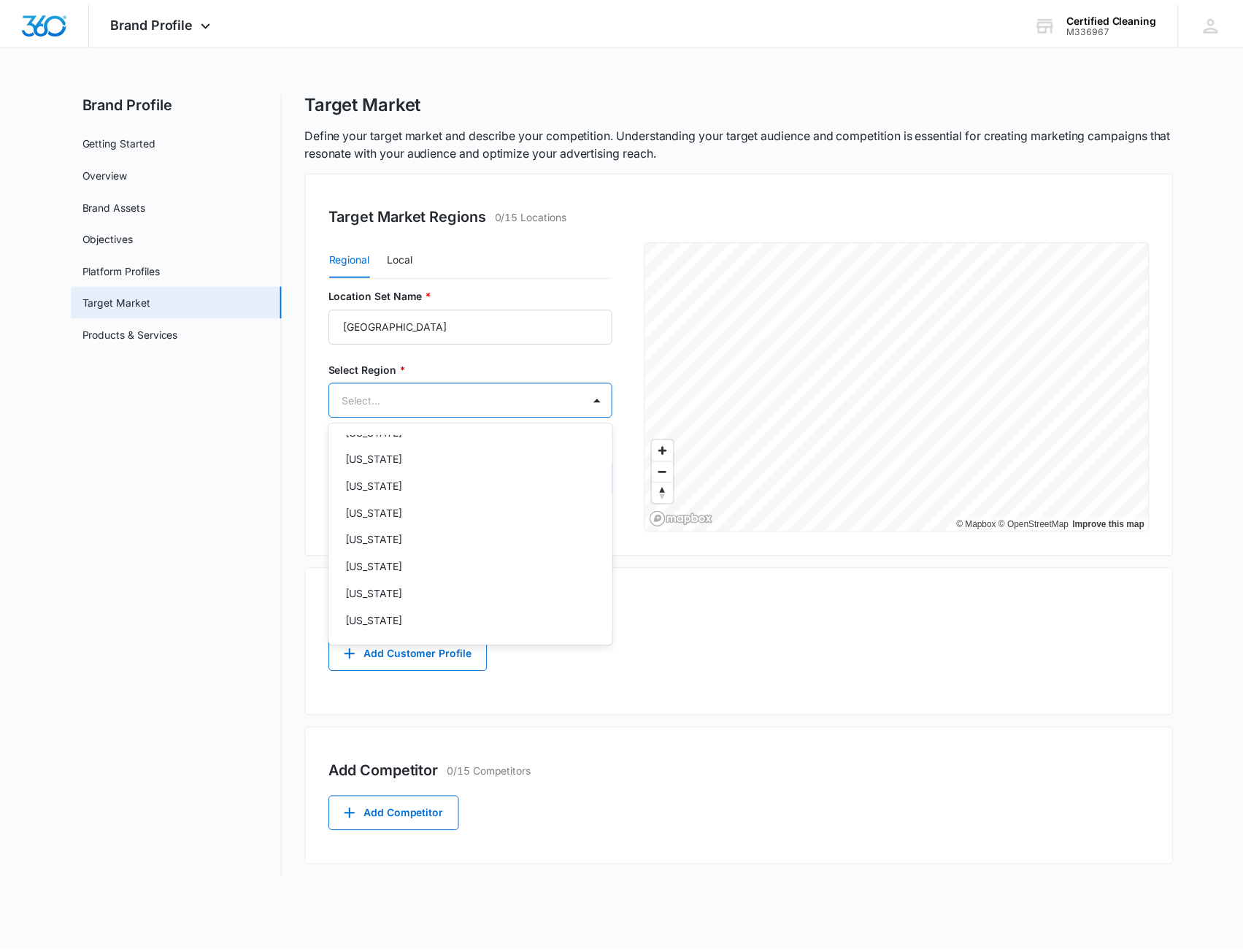
scroll to position [584, 0]
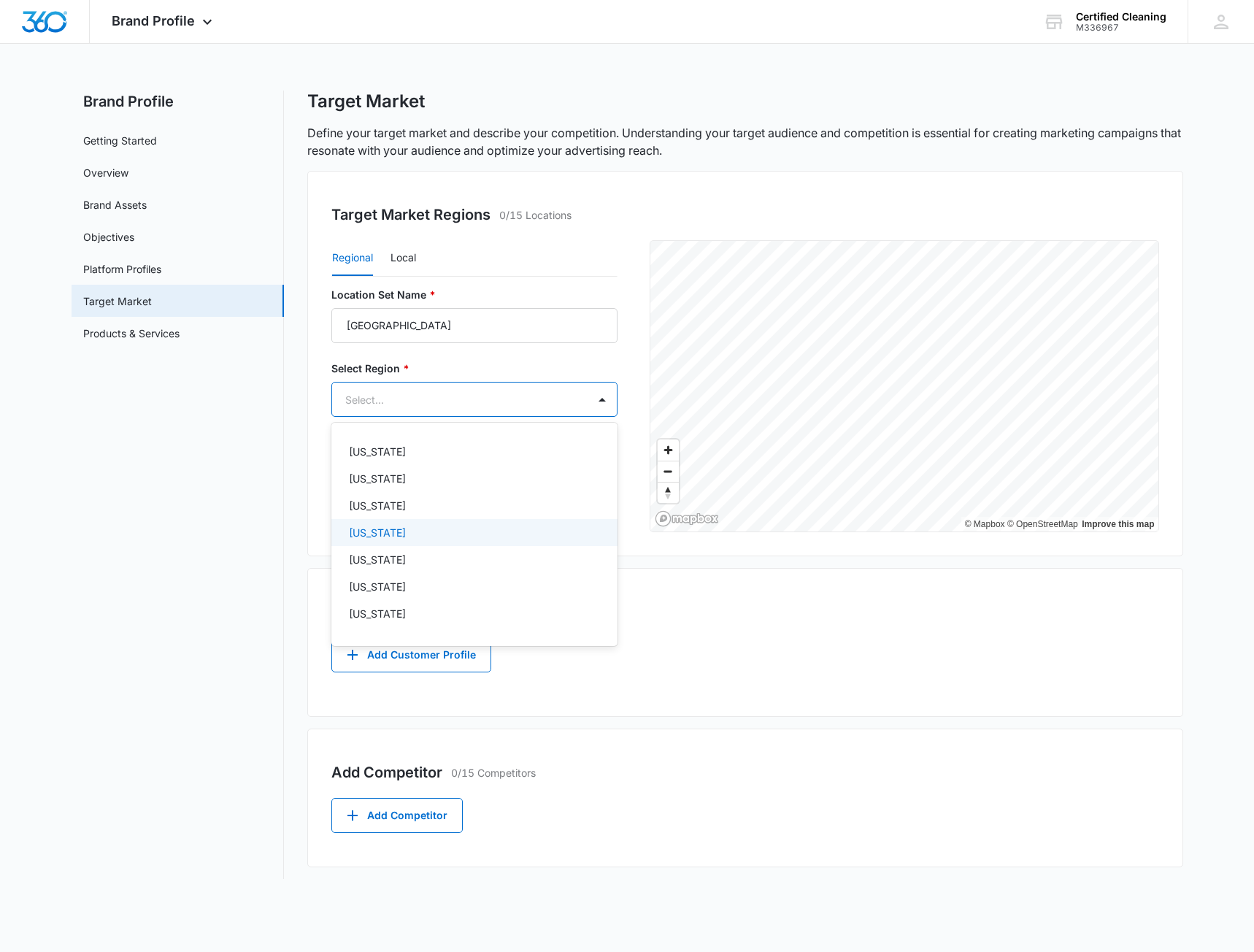
click at [403, 535] on p "[US_STATE]" at bounding box center [377, 532] width 57 height 15
click at [532, 365] on div at bounding box center [627, 476] width 1254 height 952
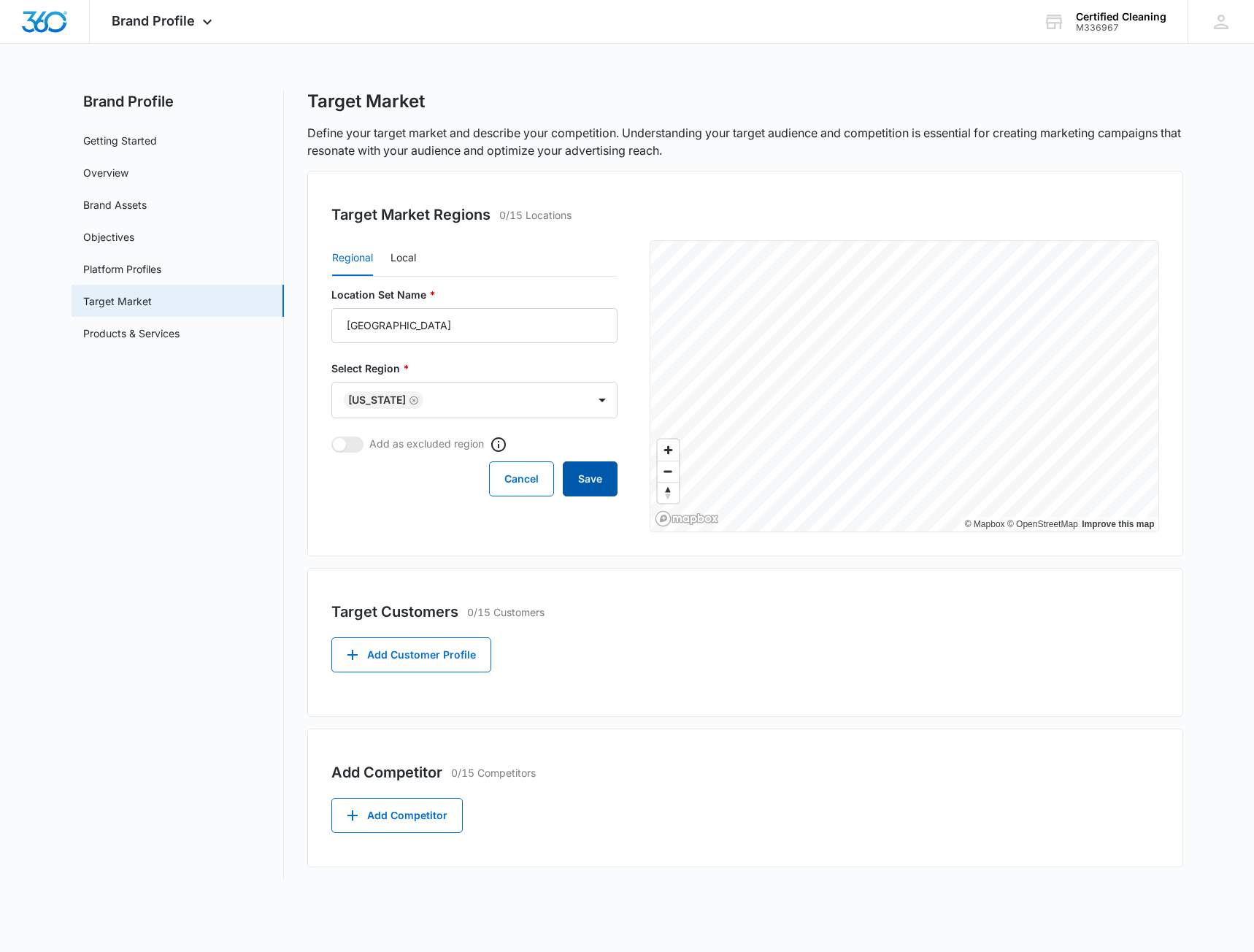
click at [591, 480] on button "Save" at bounding box center [589, 479] width 55 height 35
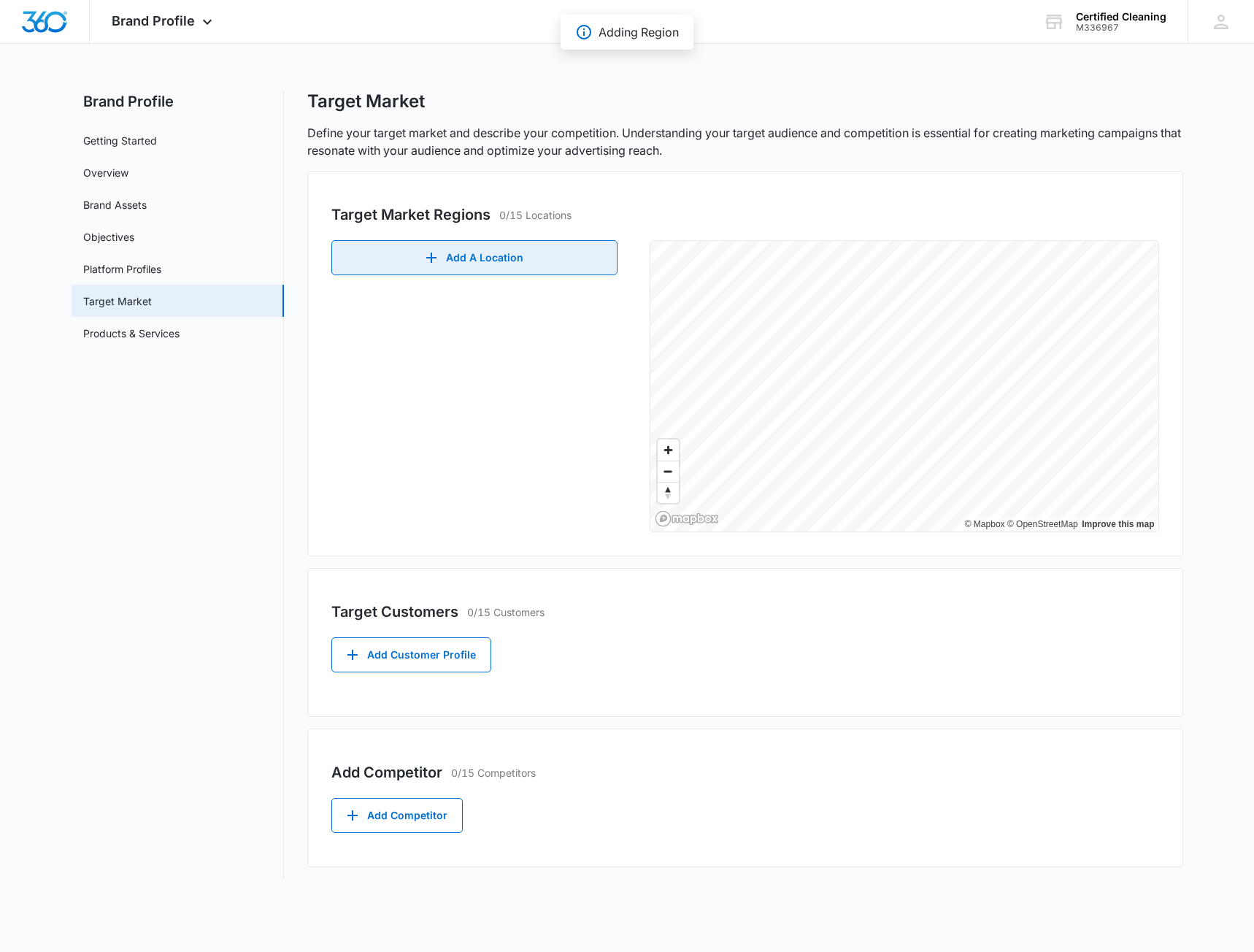
click at [510, 261] on button "Add A Location" at bounding box center [474, 257] width 286 height 35
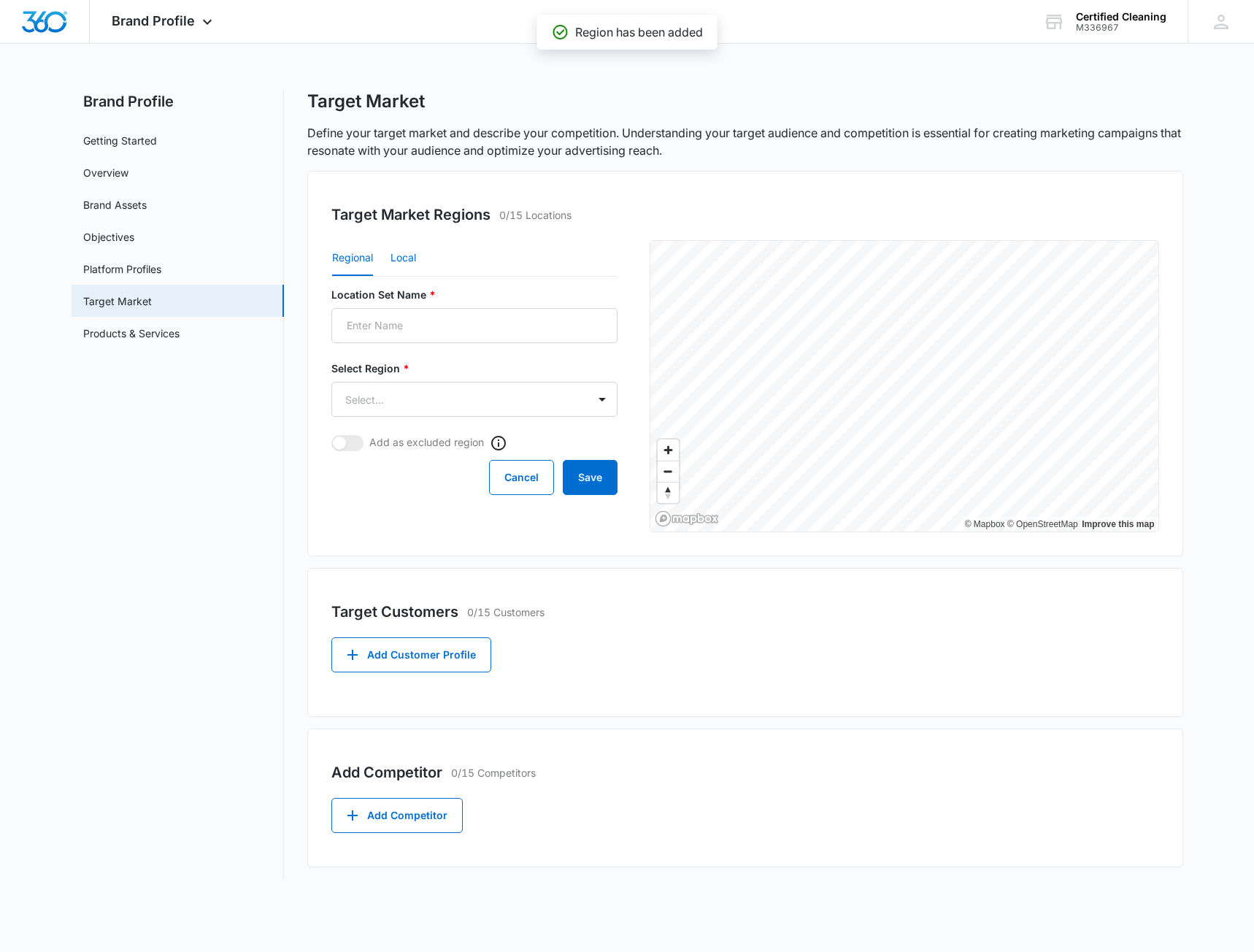
click at [403, 259] on button "Local" at bounding box center [403, 258] width 25 height 35
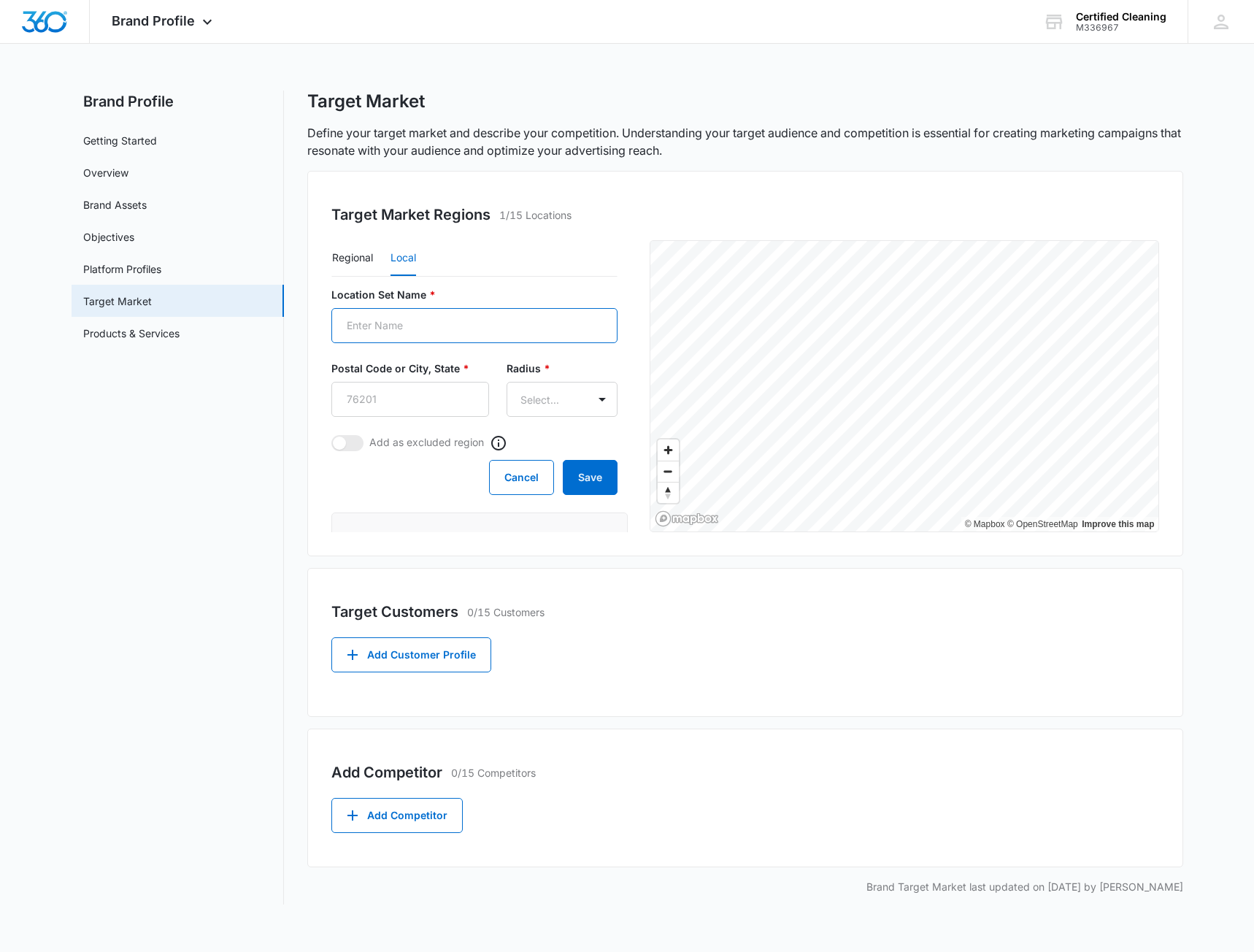
click at [408, 323] on input "Location Set Name *" at bounding box center [474, 325] width 286 height 35
type input "[GEOGRAPHIC_DATA], [GEOGRAPHIC_DATA]"
click at [399, 408] on input "Postal Code or City, State *" at bounding box center [409, 399] width 157 height 35
type input "01887"
click at [536, 410] on body "Brand Profile Apps Reputation Websites Forms CRM Email Social Payments POS Cont…" at bounding box center [627, 476] width 1254 height 952
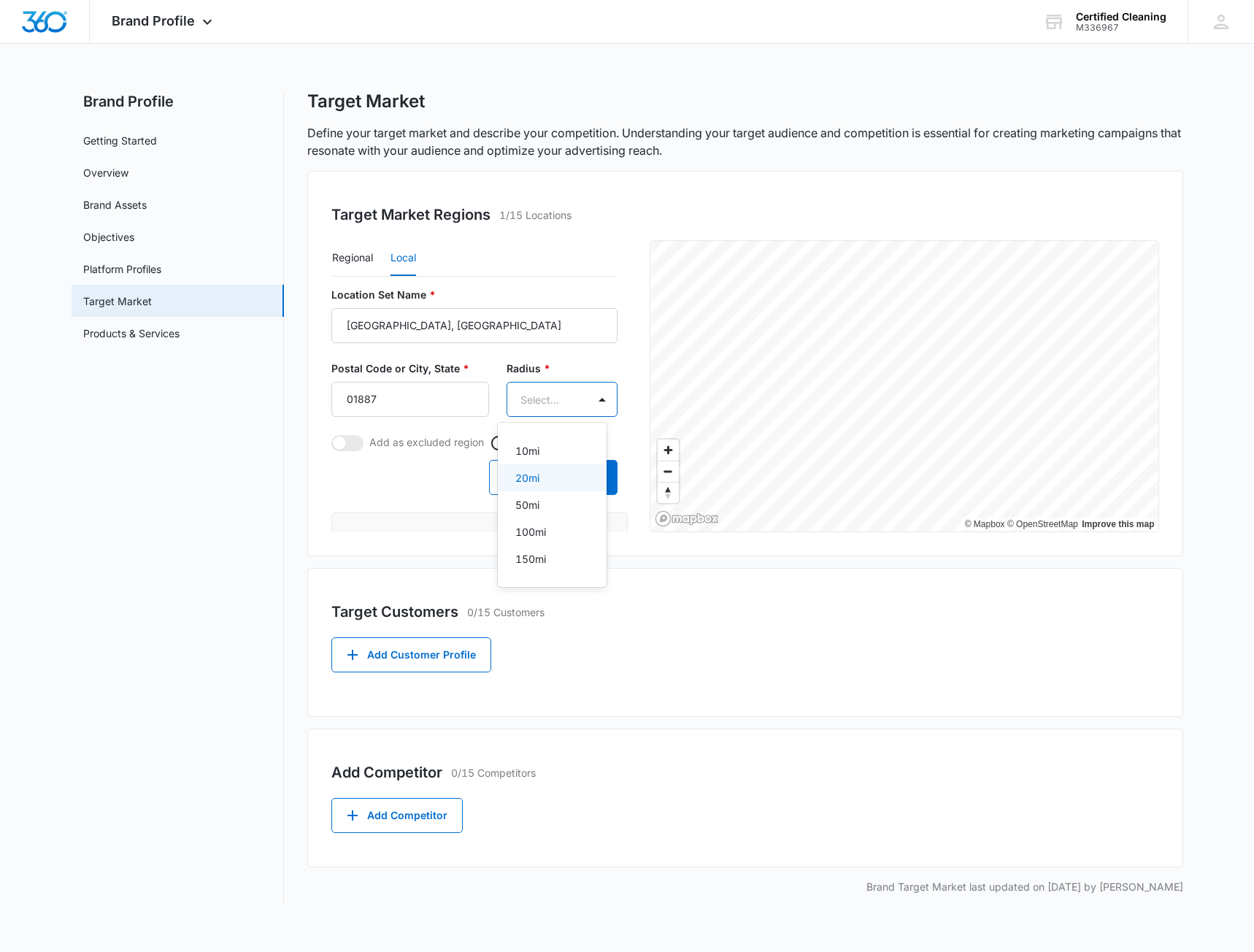
click at [546, 480] on div "20mi" at bounding box center [551, 477] width 71 height 15
click at [551, 432] on form "Location Set Name * [GEOGRAPHIC_DATA], [GEOGRAPHIC_DATA] Postal Code or City, S…" at bounding box center [474, 391] width 286 height 210
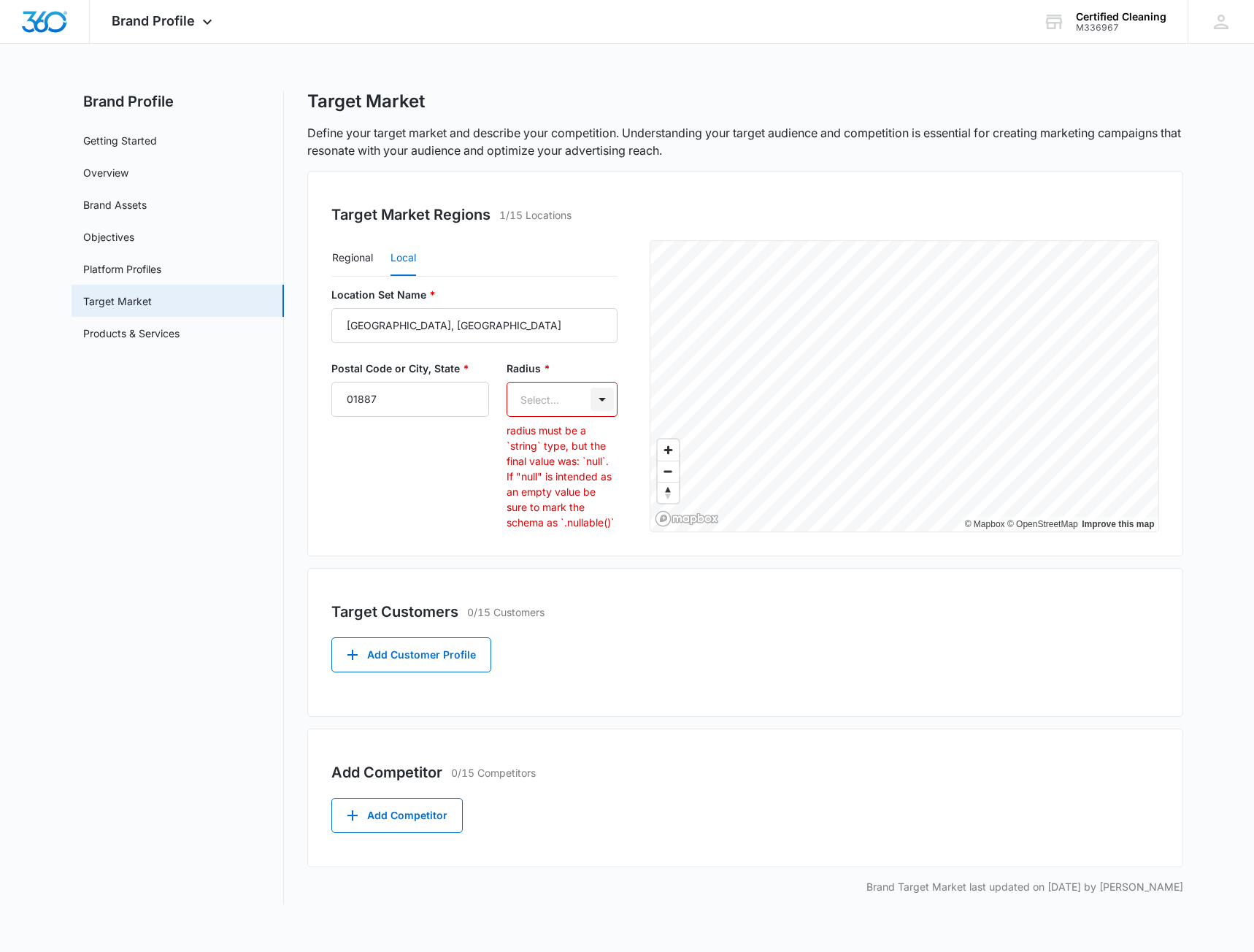
click at [589, 397] on body "Brand Profile Apps Reputation Websites Forms CRM Email Social Payments POS Cont…" at bounding box center [627, 476] width 1254 height 952
click at [544, 470] on div "20mi" at bounding box center [551, 477] width 71 height 15
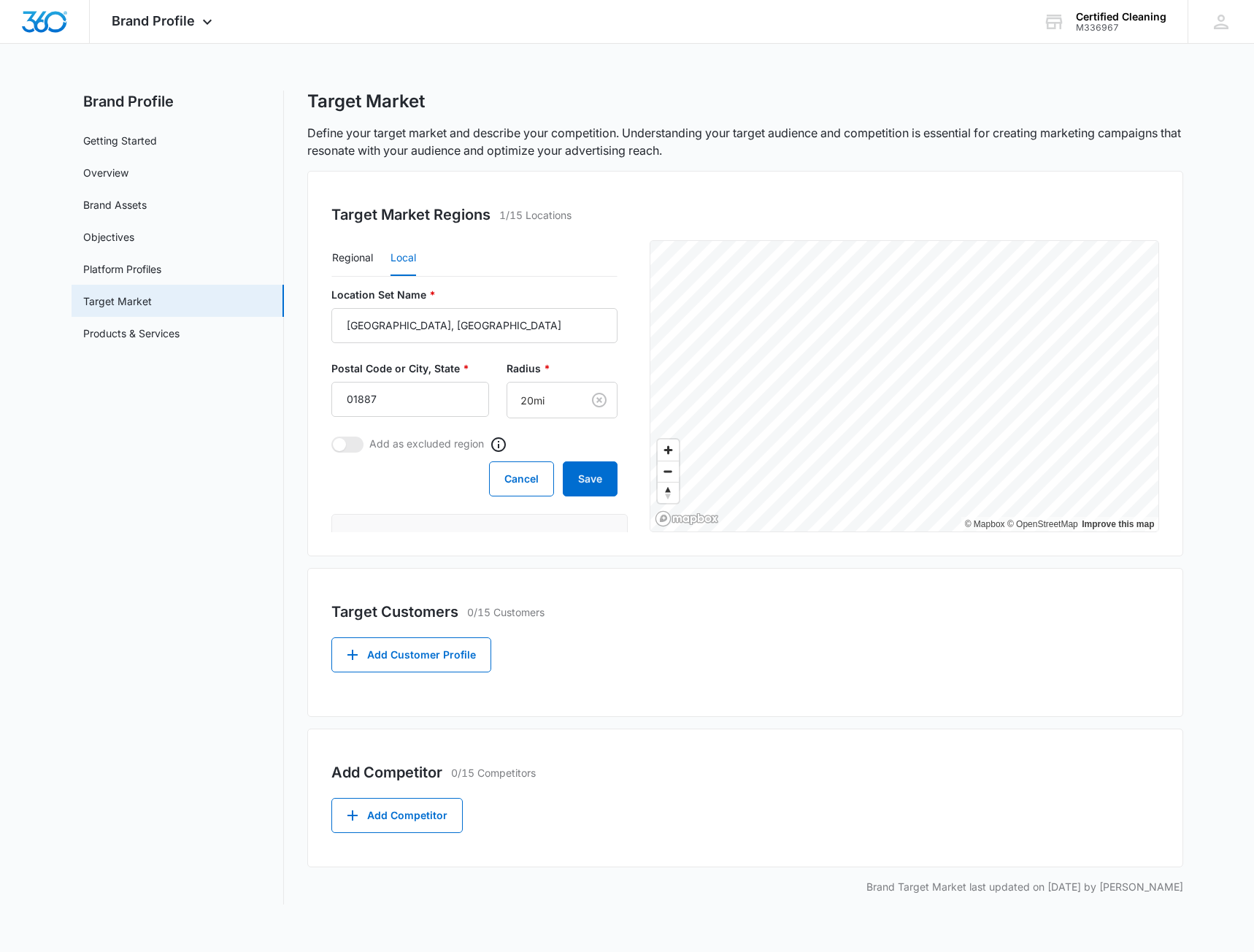
click at [264, 507] on nav "Brand Profile Getting Started Overview Brand Assets Objectives Platform Profile…" at bounding box center [177, 498] width 212 height 813
click at [589, 473] on button "Save" at bounding box center [589, 479] width 55 height 35
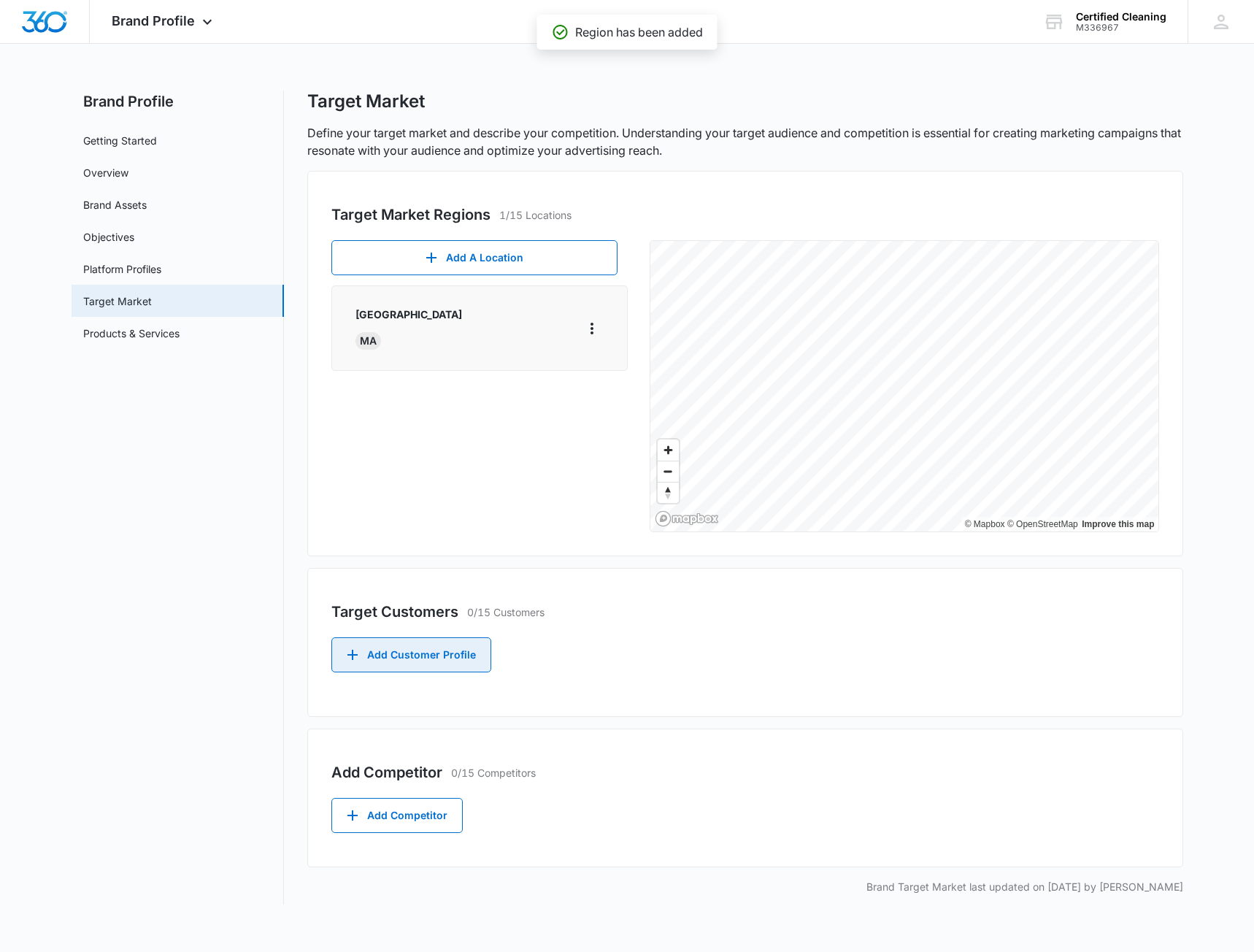
click at [409, 644] on button "Add Customer Profile" at bounding box center [411, 654] width 160 height 35
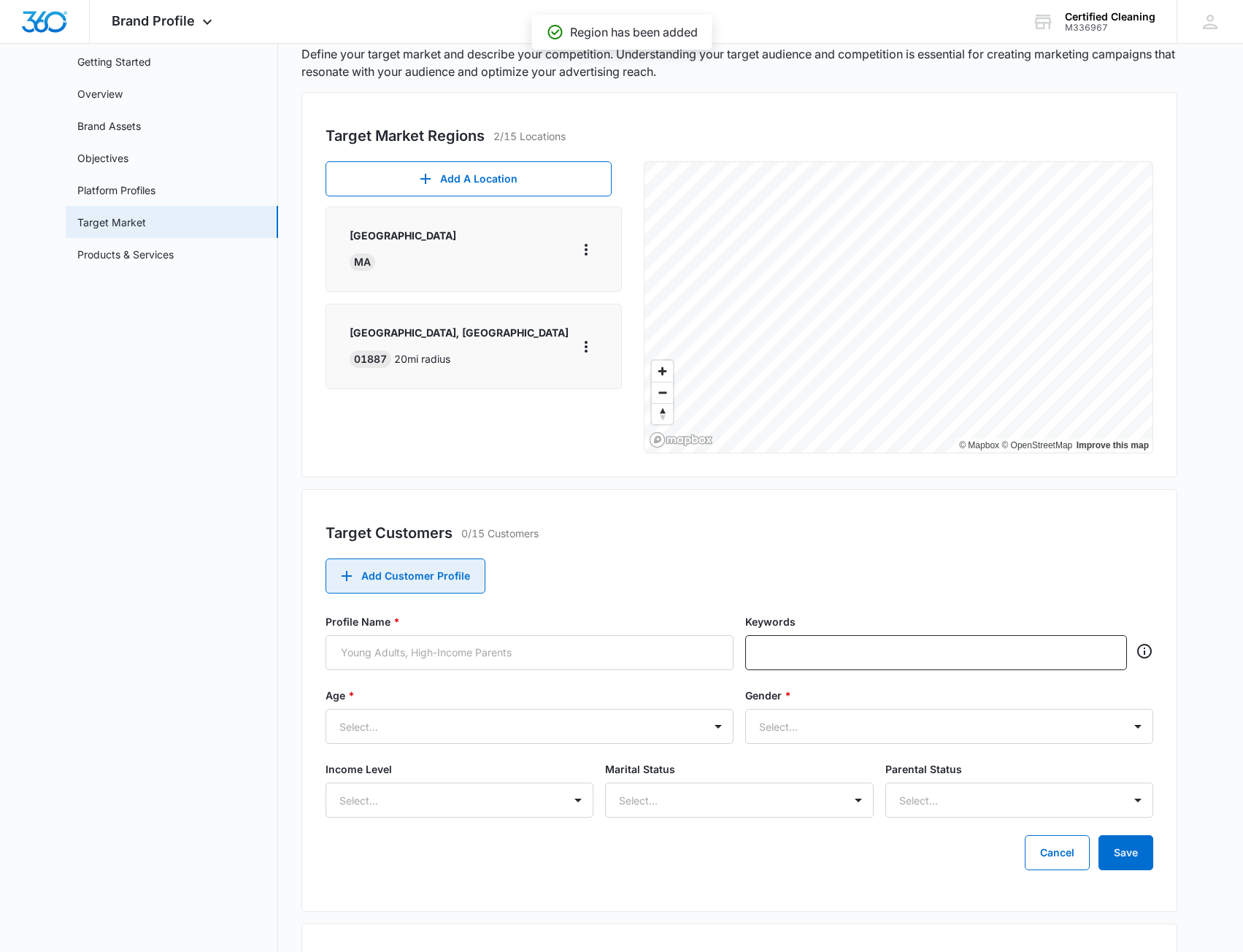
scroll to position [146, 0]
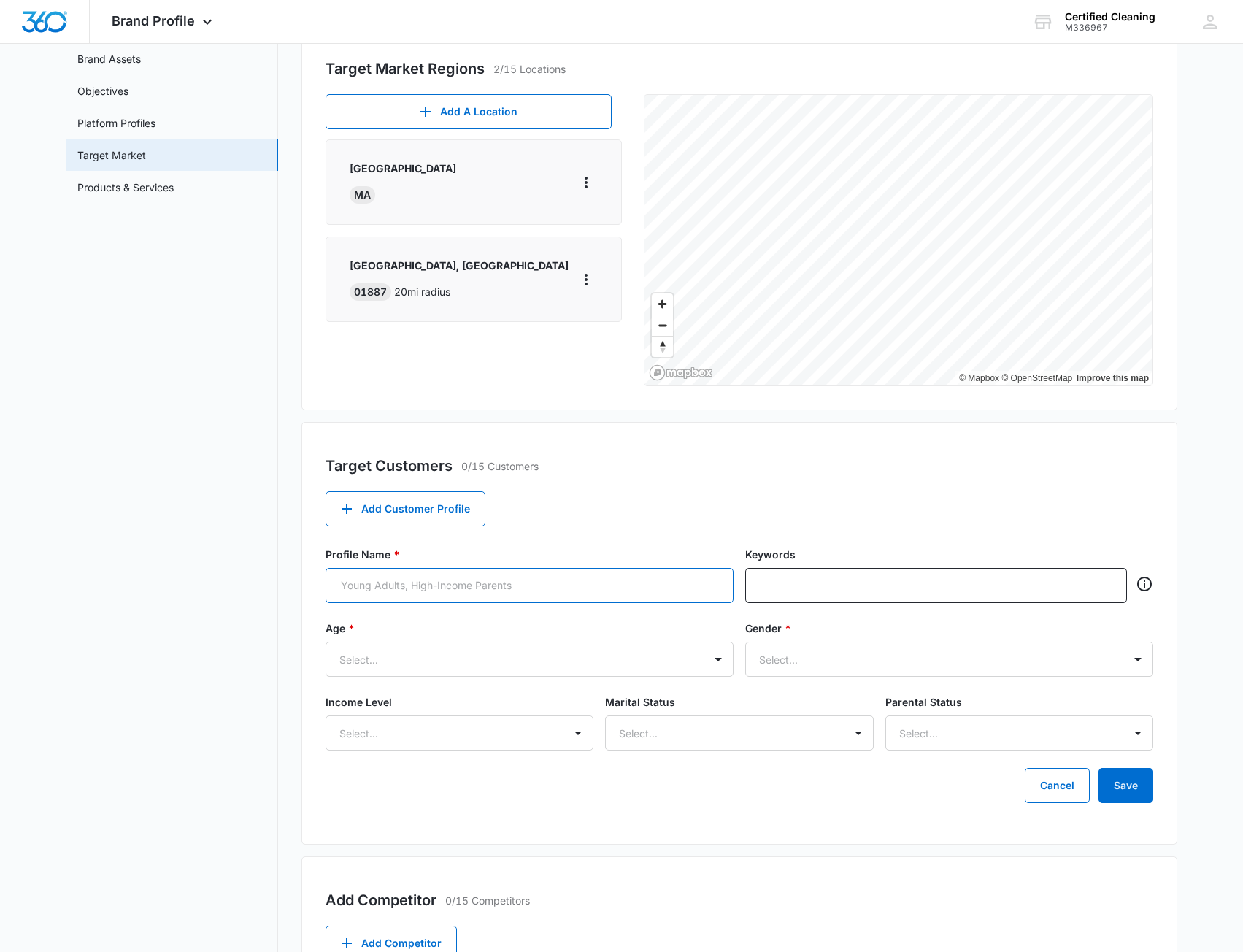
click at [441, 592] on input "Profile Name *" at bounding box center [529, 585] width 408 height 35
type input "Property Managers"
type input "Property Manager, Operations Manager"
click at [452, 644] on form "Profile Name * Property Managers Keywords Property Manager, Operations Manager …" at bounding box center [740, 675] width 828 height 256
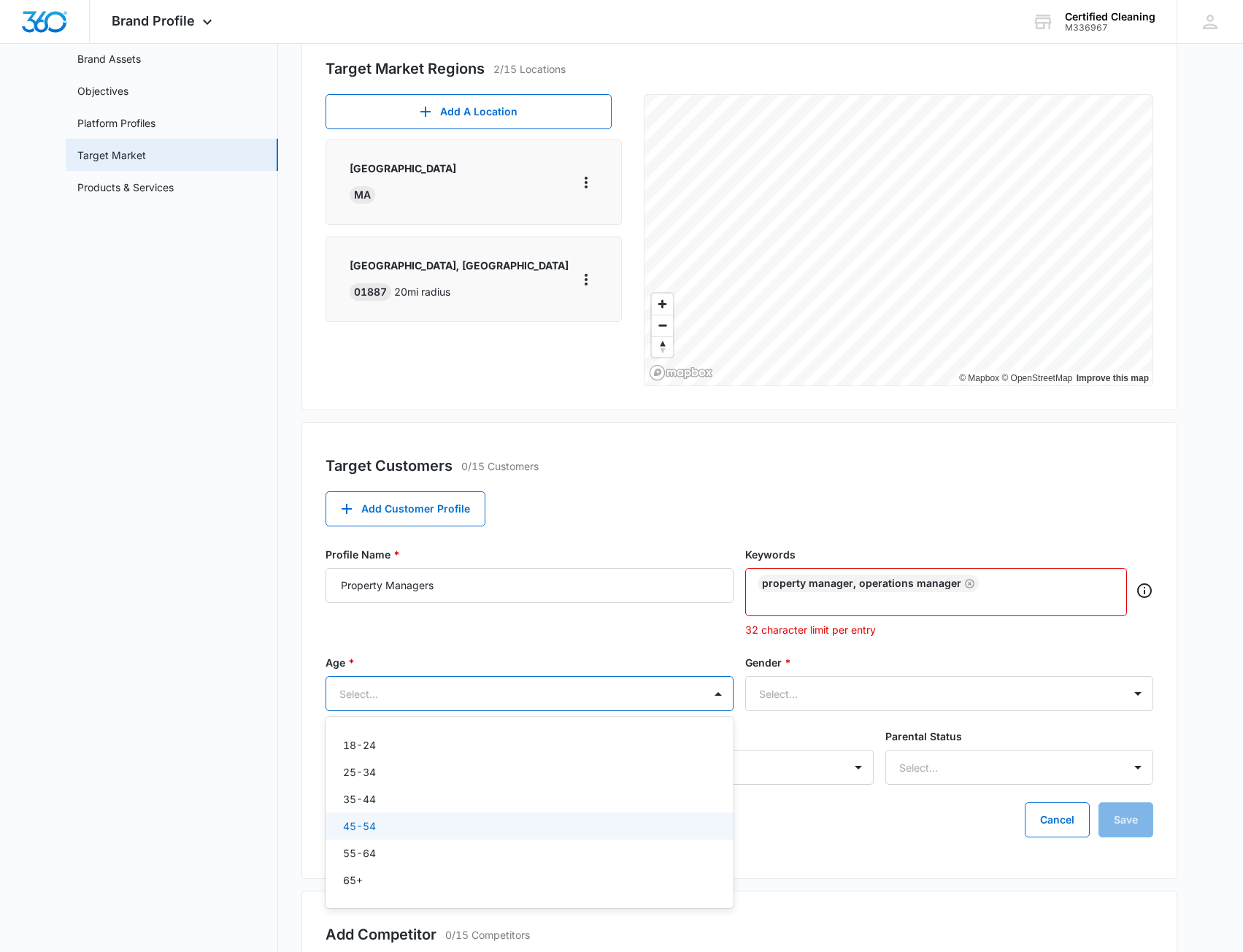
click at [394, 828] on div "45-54" at bounding box center [527, 825] width 370 height 15
click at [872, 690] on div at bounding box center [932, 694] width 346 height 18
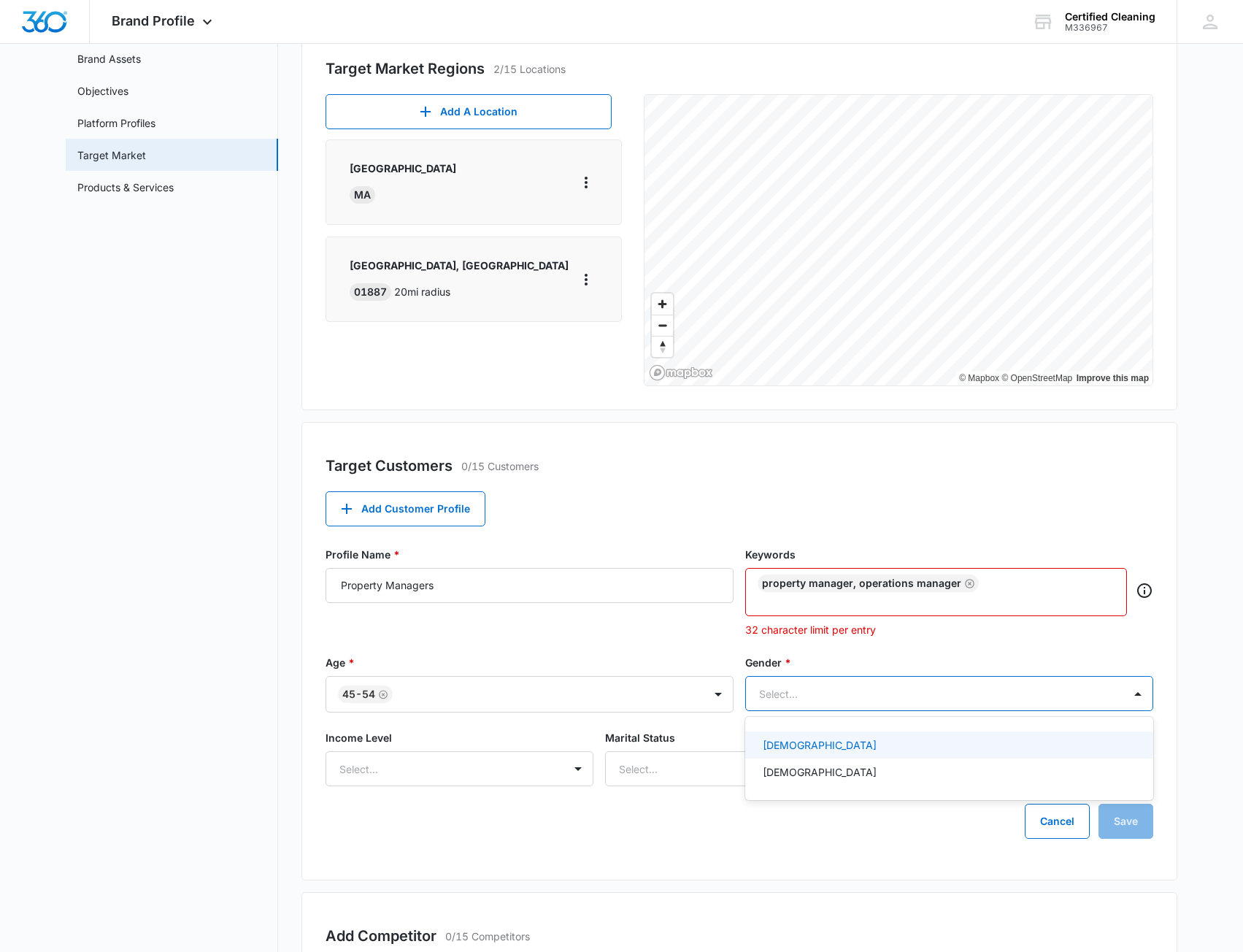
click at [364, 634] on div "Profile Name * Property Managers" at bounding box center [529, 592] width 408 height 91
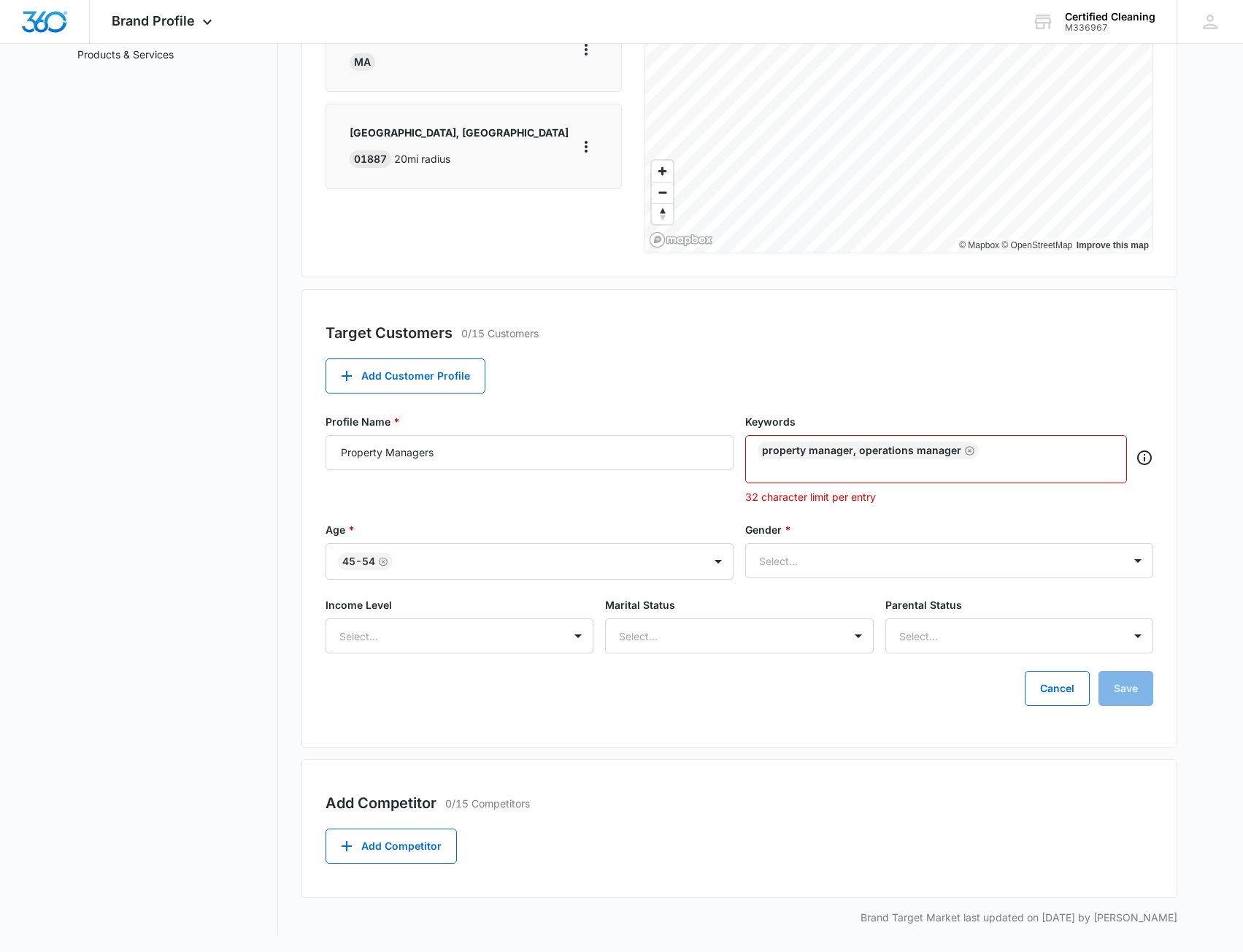
scroll to position [280, 0]
click at [427, 643] on div at bounding box center [442, 635] width 205 height 18
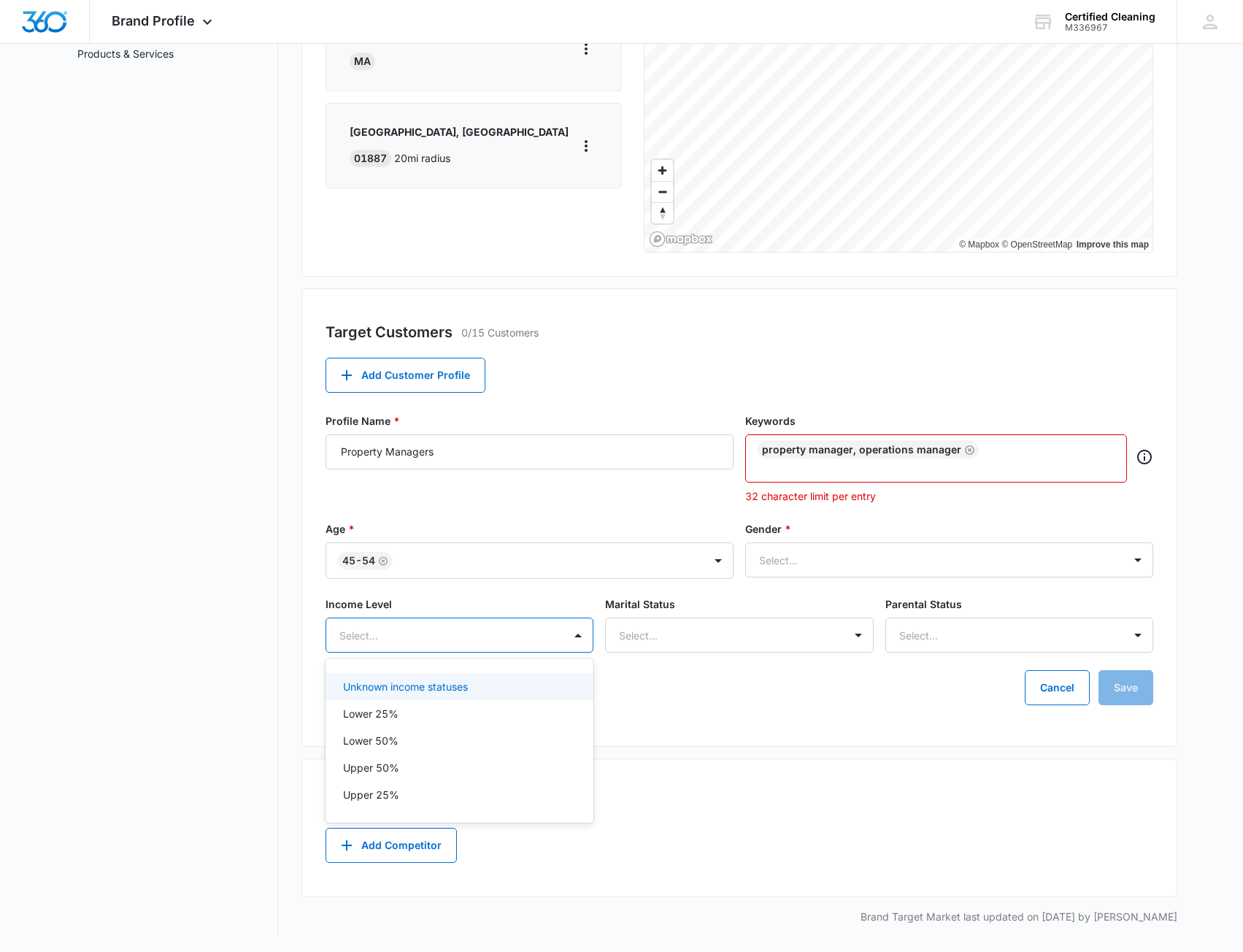
click at [301, 643] on div "Brand Profile Getting Started Overview Brand Assets Objectives Platform Profile…" at bounding box center [621, 373] width 1112 height 1123
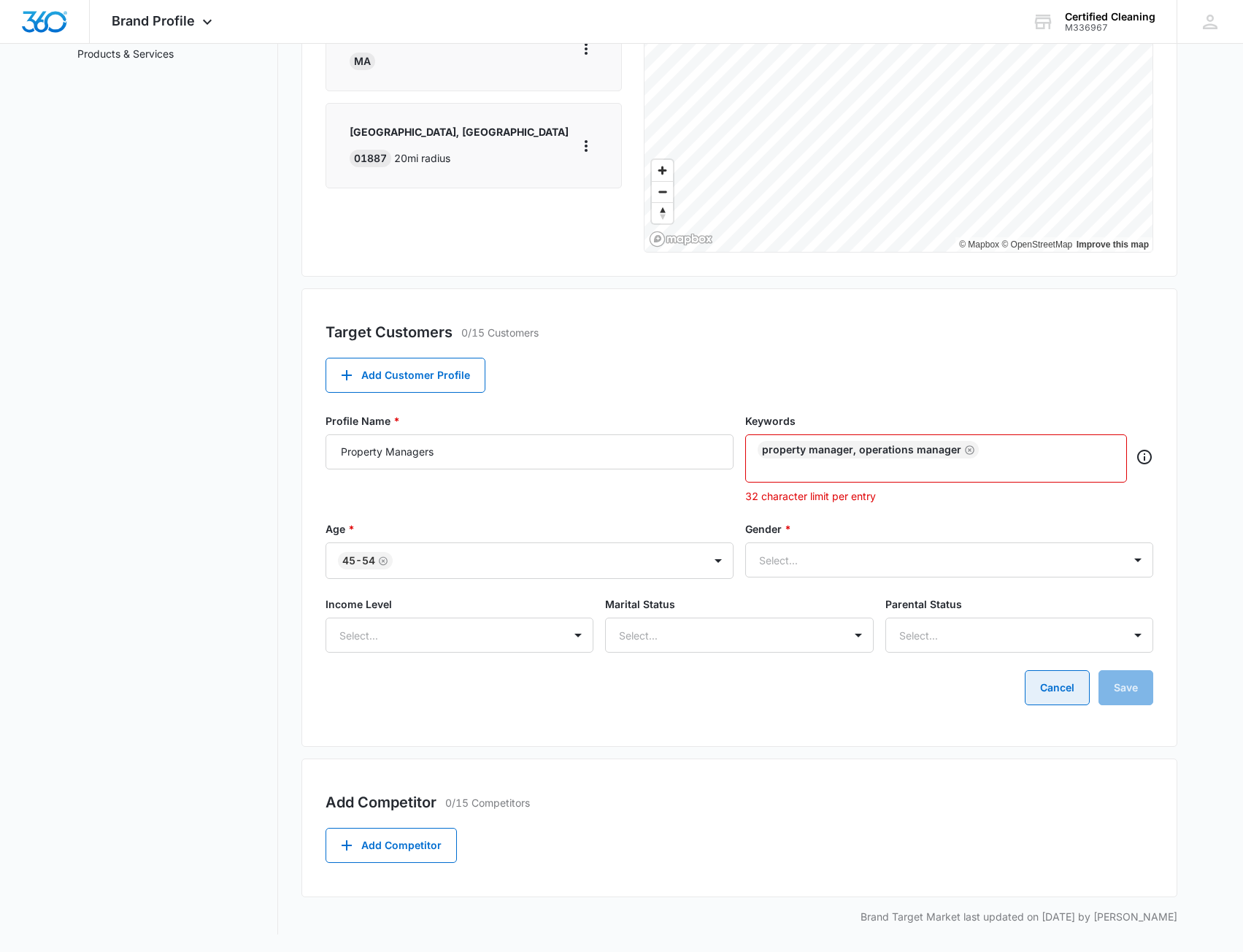
click at [1043, 700] on button "Cancel" at bounding box center [1058, 687] width 65 height 35
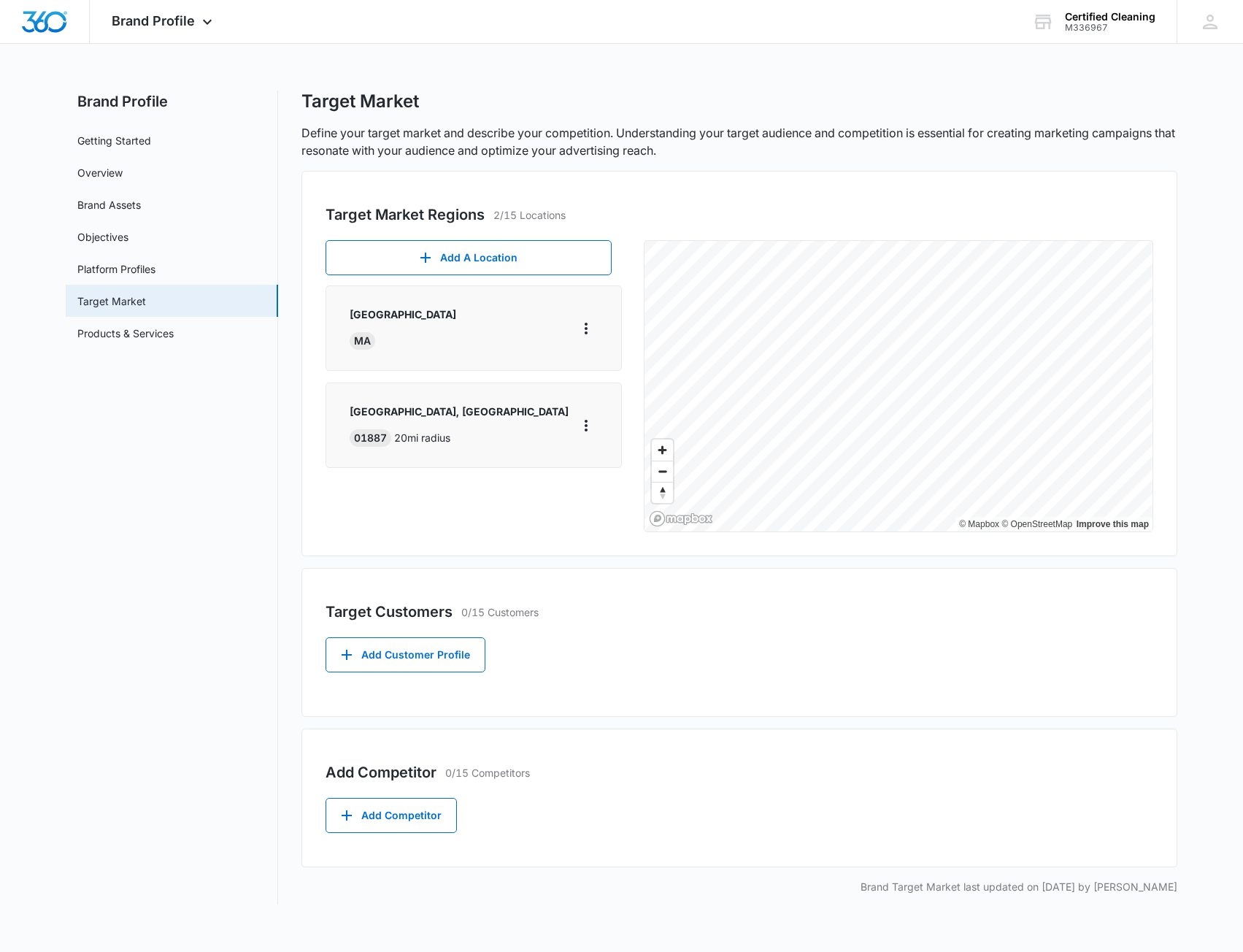
scroll to position [0, 0]
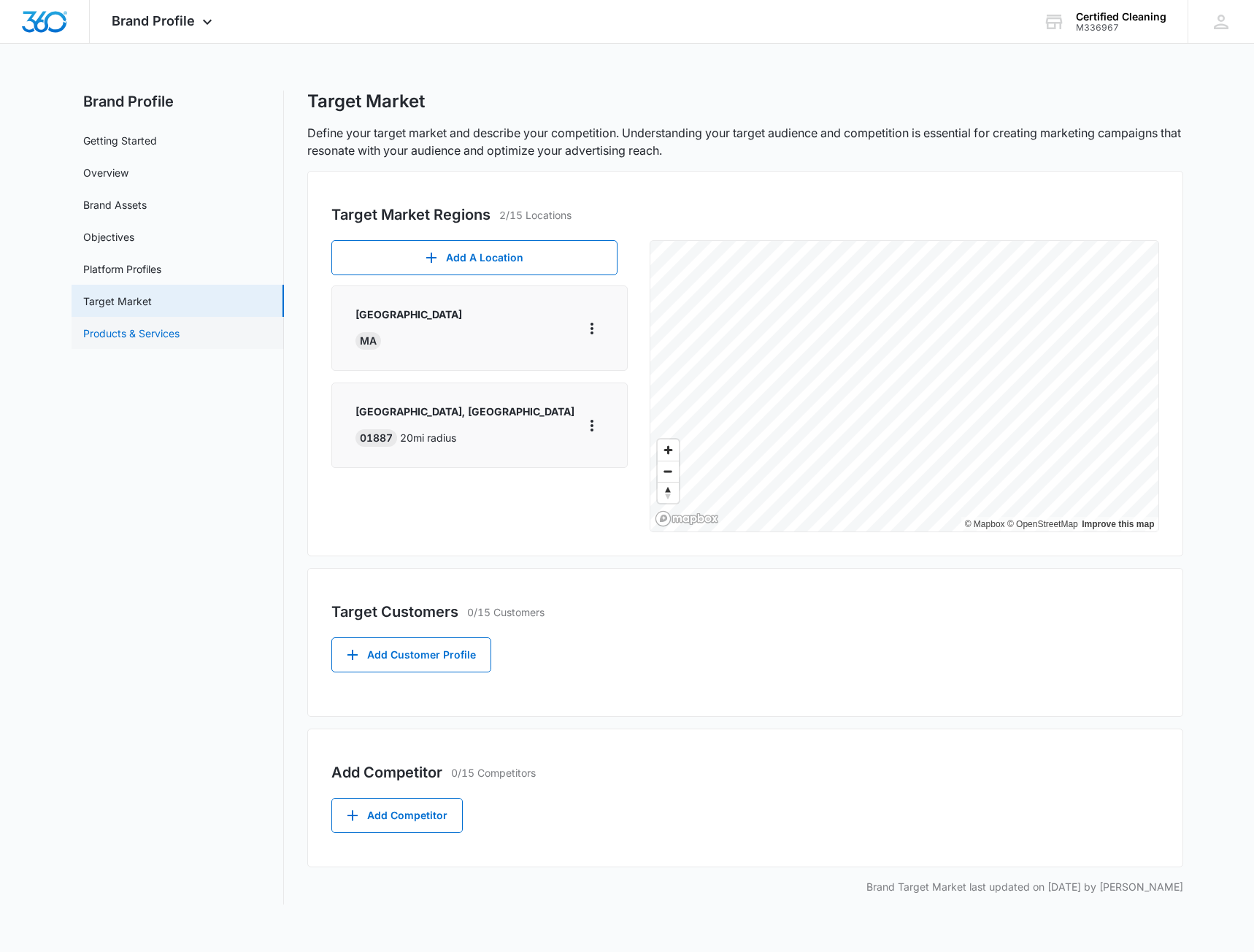
click at [130, 341] on link "Products & Services" at bounding box center [130, 333] width 96 height 15
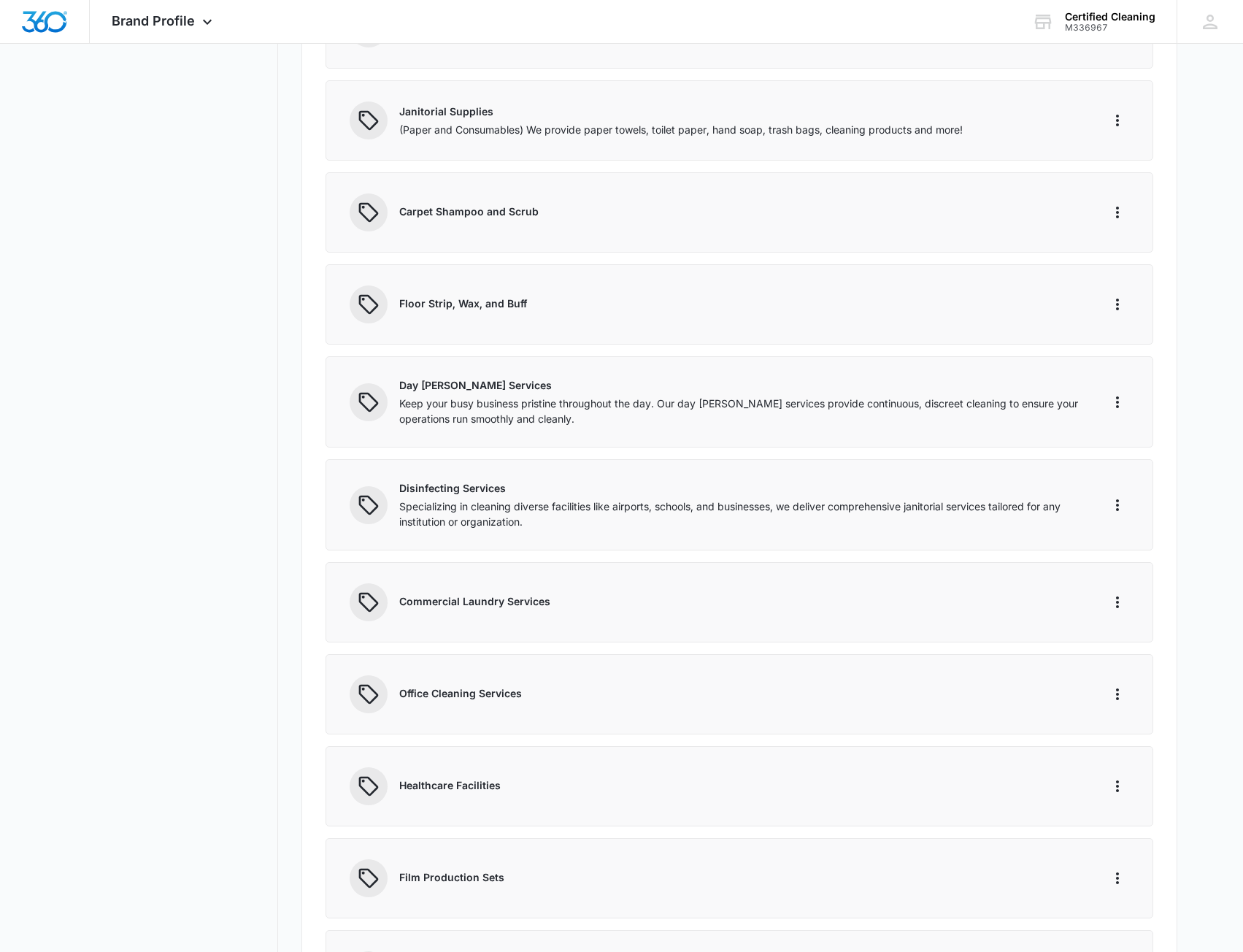
scroll to position [584, 0]
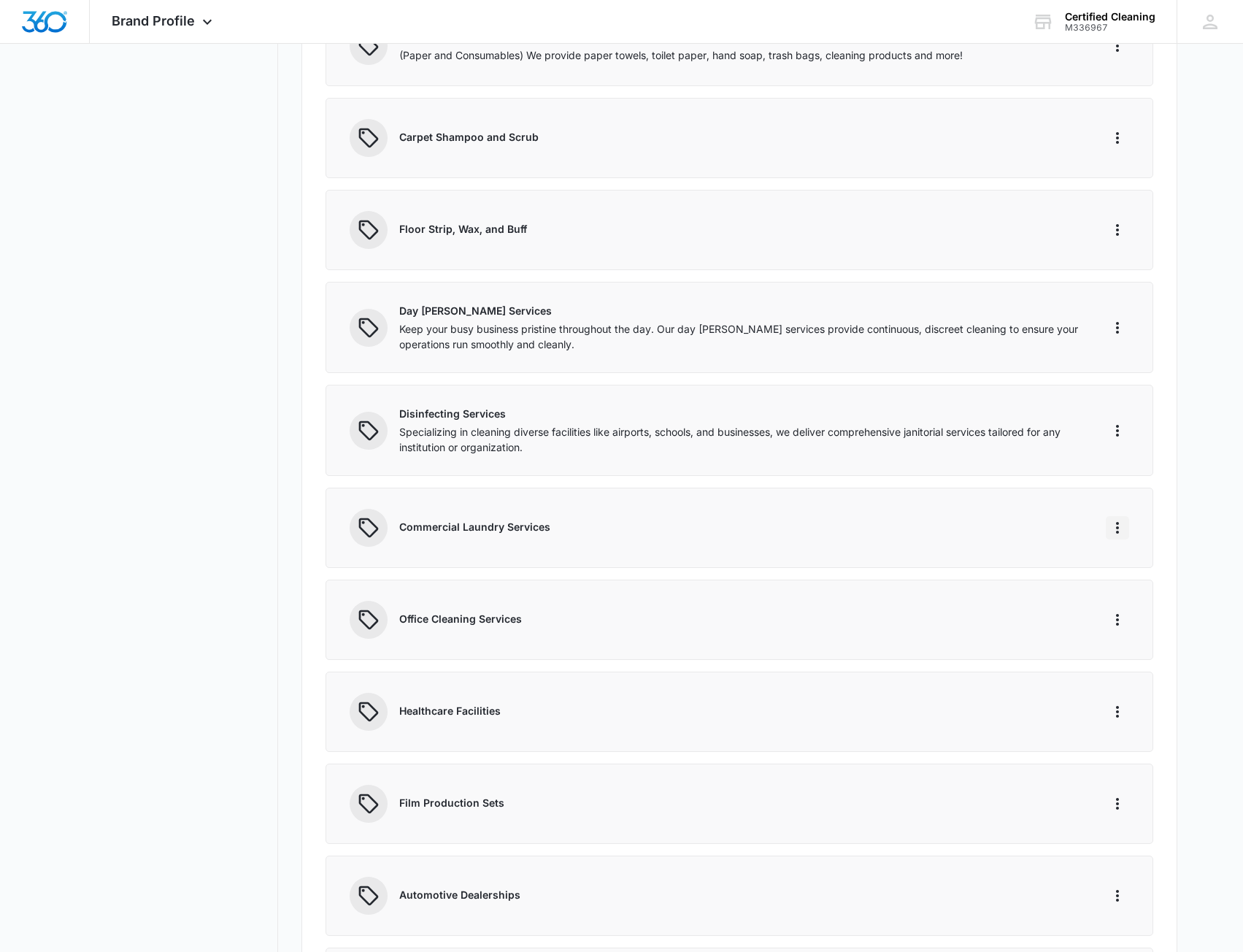
click at [1119, 527] on icon "More" at bounding box center [1117, 527] width 3 height 12
click at [1139, 588] on div "Delete" at bounding box center [1139, 590] width 31 height 10
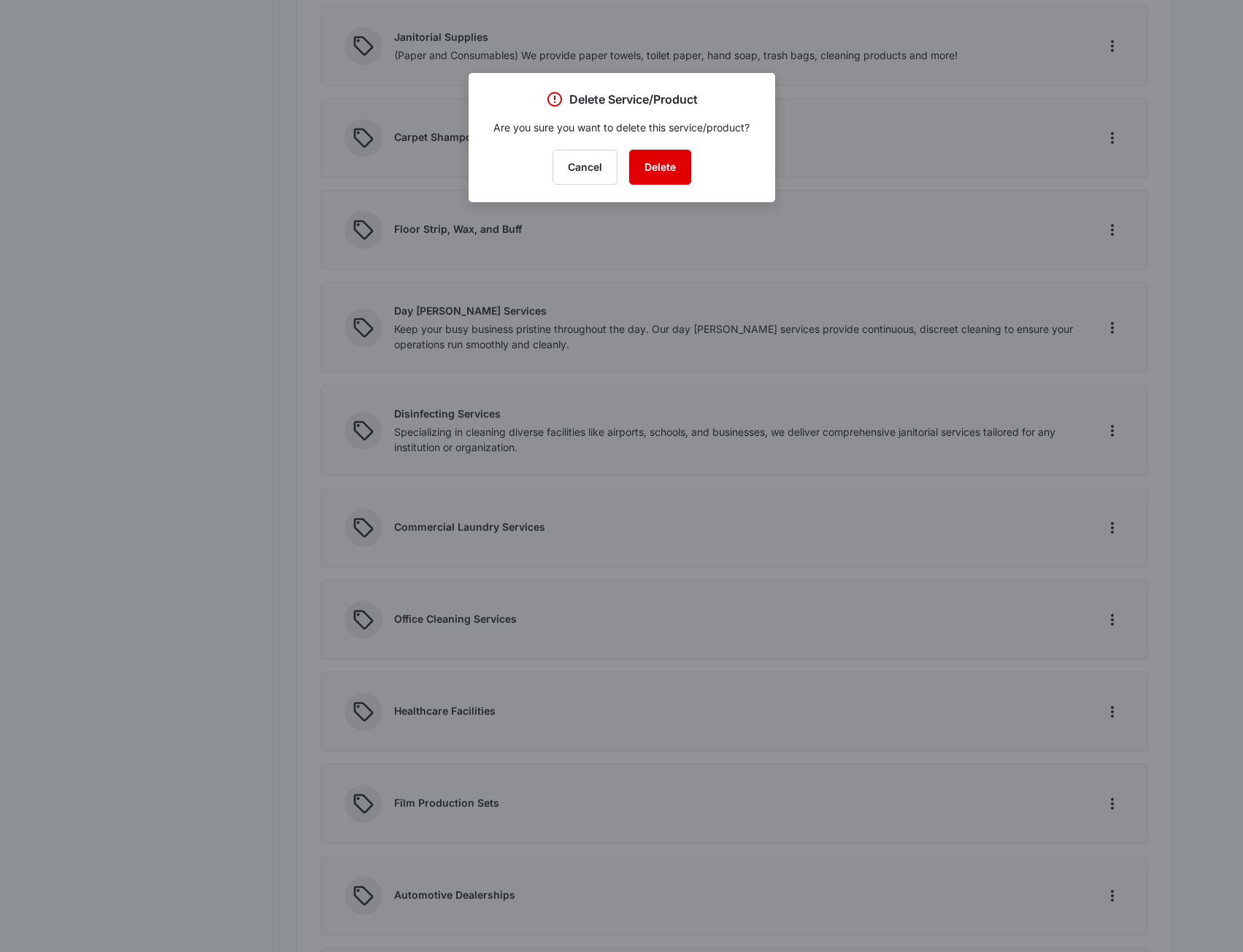
click at [664, 171] on button "Delete" at bounding box center [660, 166] width 62 height 35
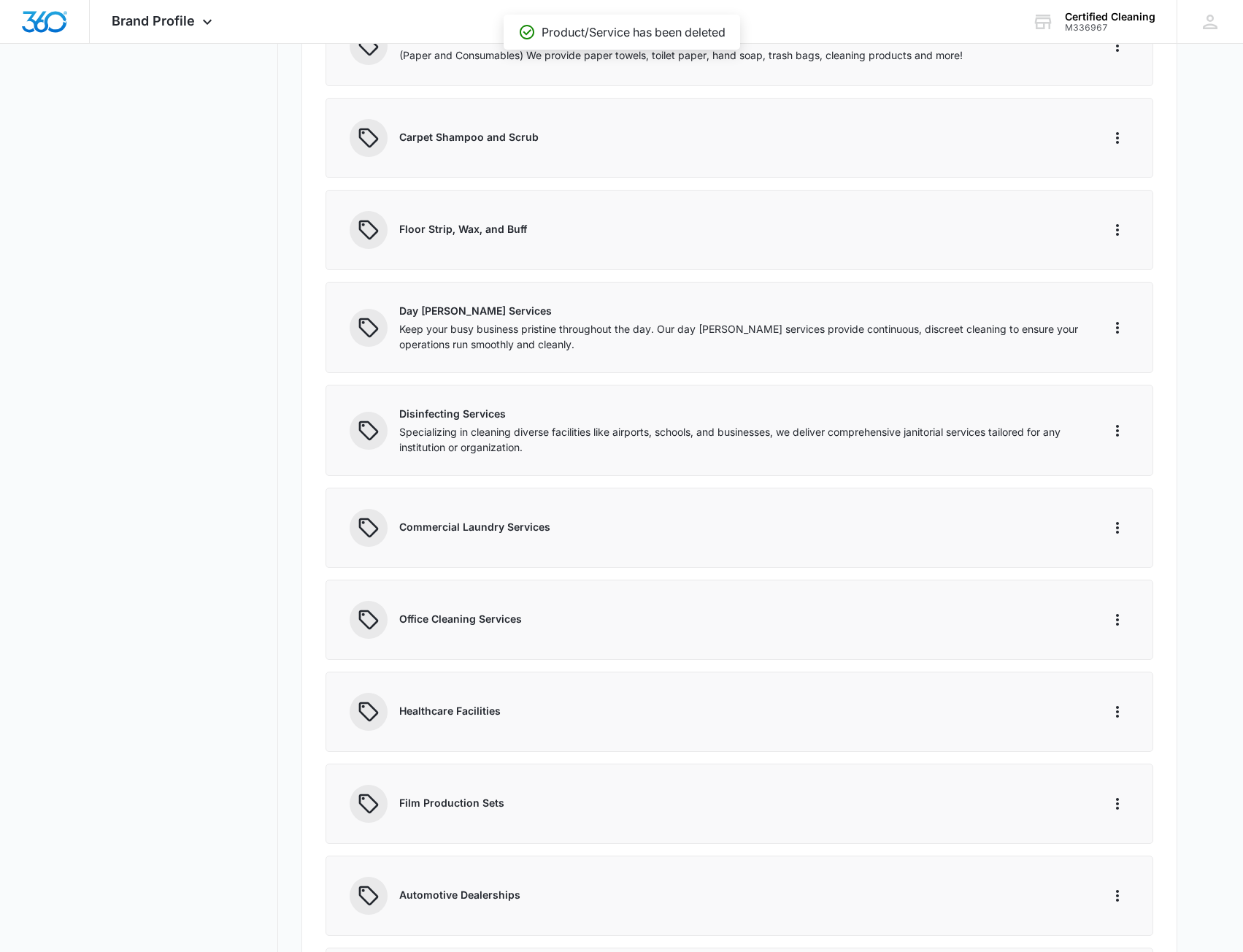
drag, startPoint x: 837, startPoint y: 620, endPoint x: 843, endPoint y: 534, distance: 86.2
click at [843, 611] on p "Office Cleaning Services" at bounding box center [741, 618] width 683 height 15
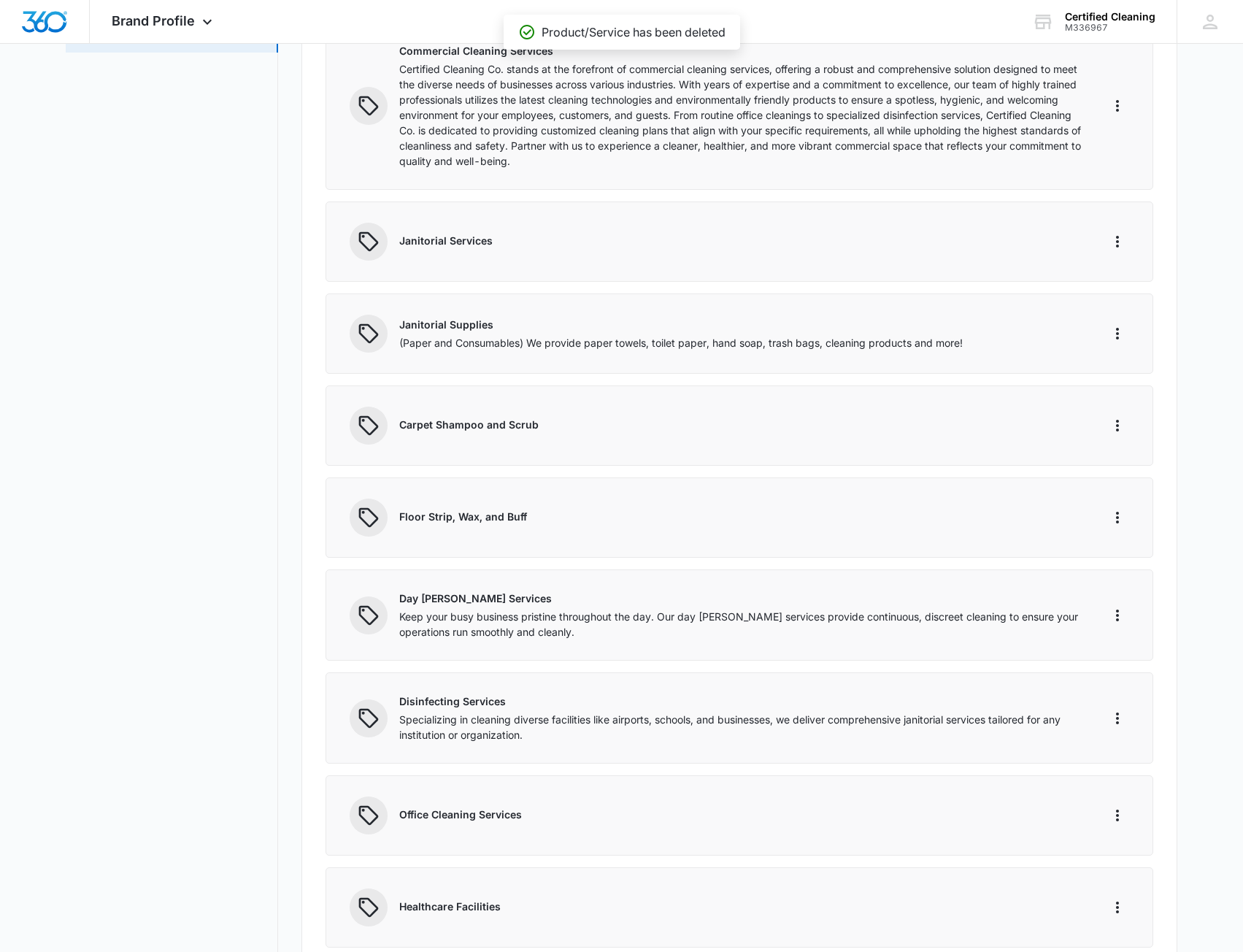
scroll to position [292, 0]
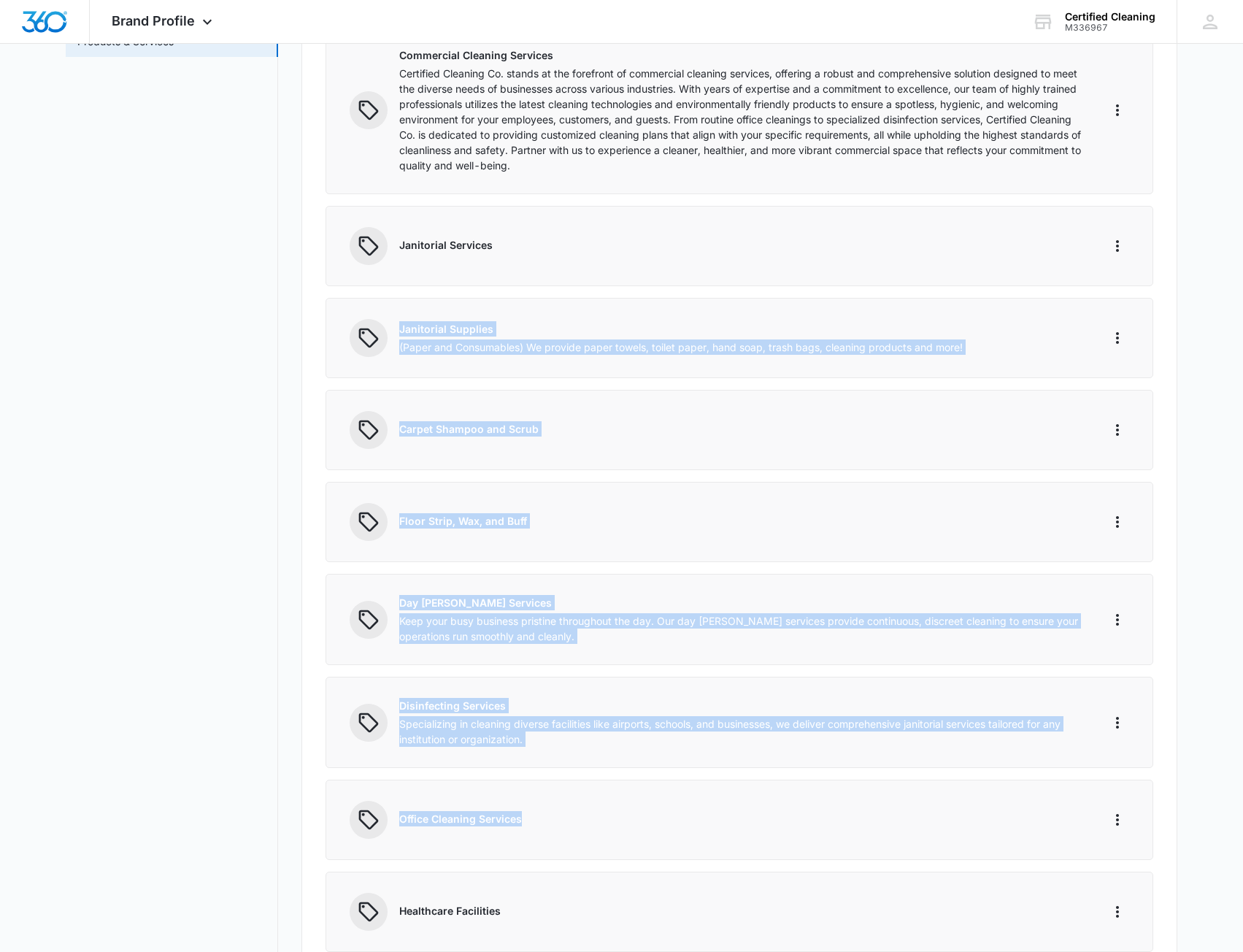
drag, startPoint x: 544, startPoint y: 831, endPoint x: 510, endPoint y: 211, distance: 620.9
click at [510, 211] on div "Products 17/100 Products & Services Add Product / Service Commercial Cleaning S…" at bounding box center [739, 812] width 876 height 1822
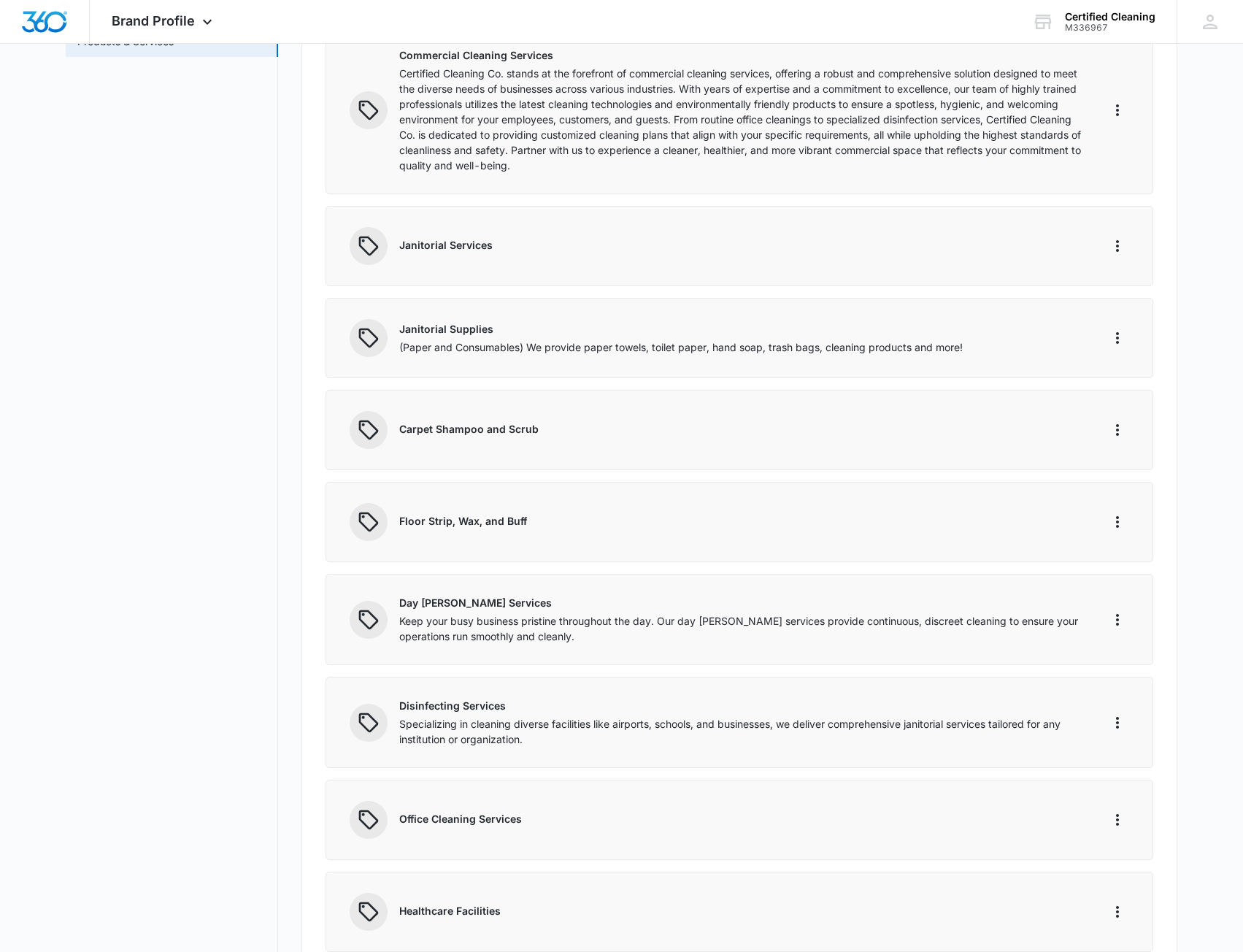
click at [41, 731] on main "Brand Profile Getting Started Overview Brand Assets Objectives Platform Profile…" at bounding box center [621, 788] width 1243 height 1980
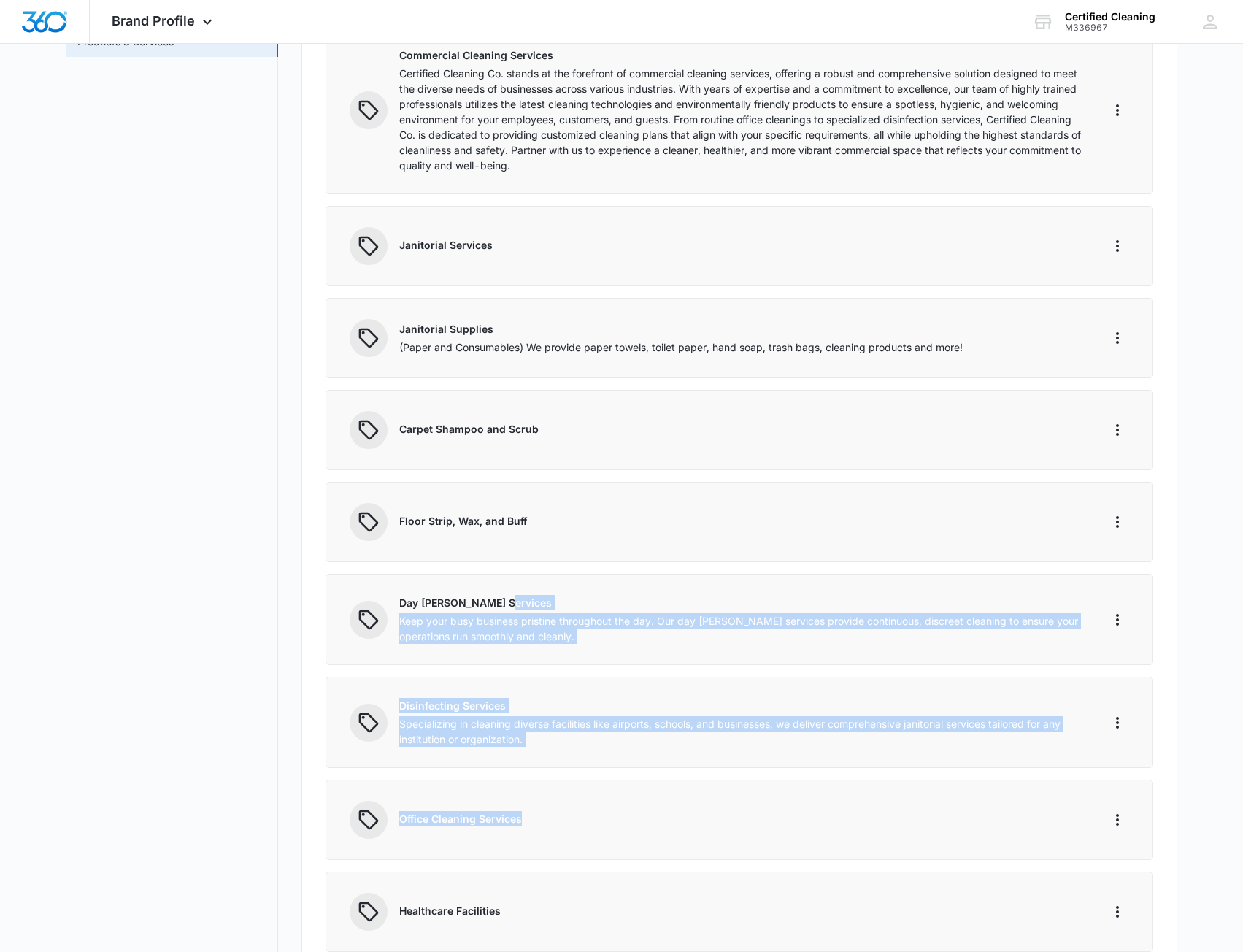
drag, startPoint x: 1032, startPoint y: 825, endPoint x: 1001, endPoint y: 579, distance: 247.9
click at [1001, 579] on div "Products 17/100 Products & Services Add Product / Service Commercial Cleaning S…" at bounding box center [739, 812] width 876 height 1822
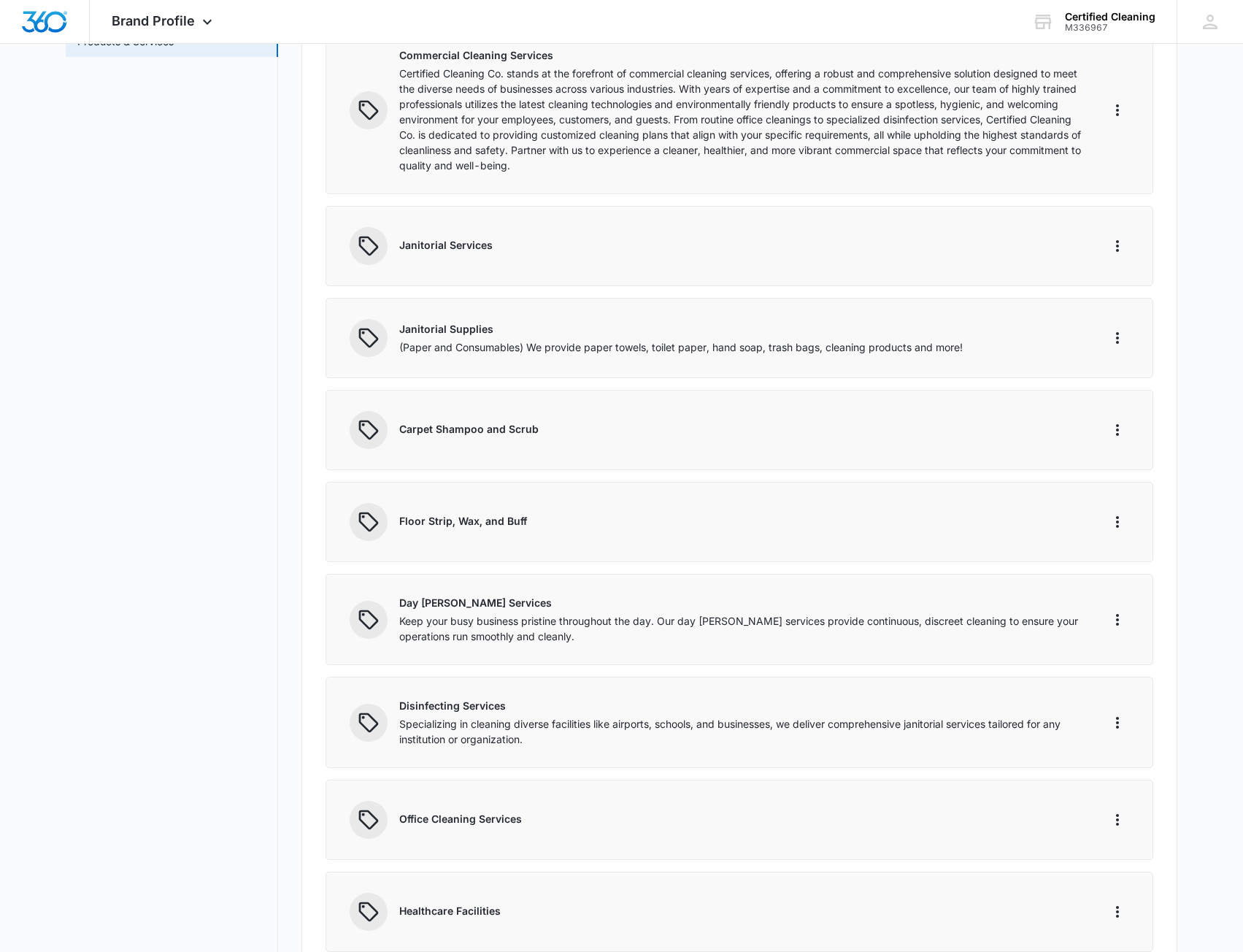
click at [187, 667] on nav "Brand Profile Getting Started Overview Brand Assets Objectives Platform Profile…" at bounding box center [172, 779] width 212 height 1962
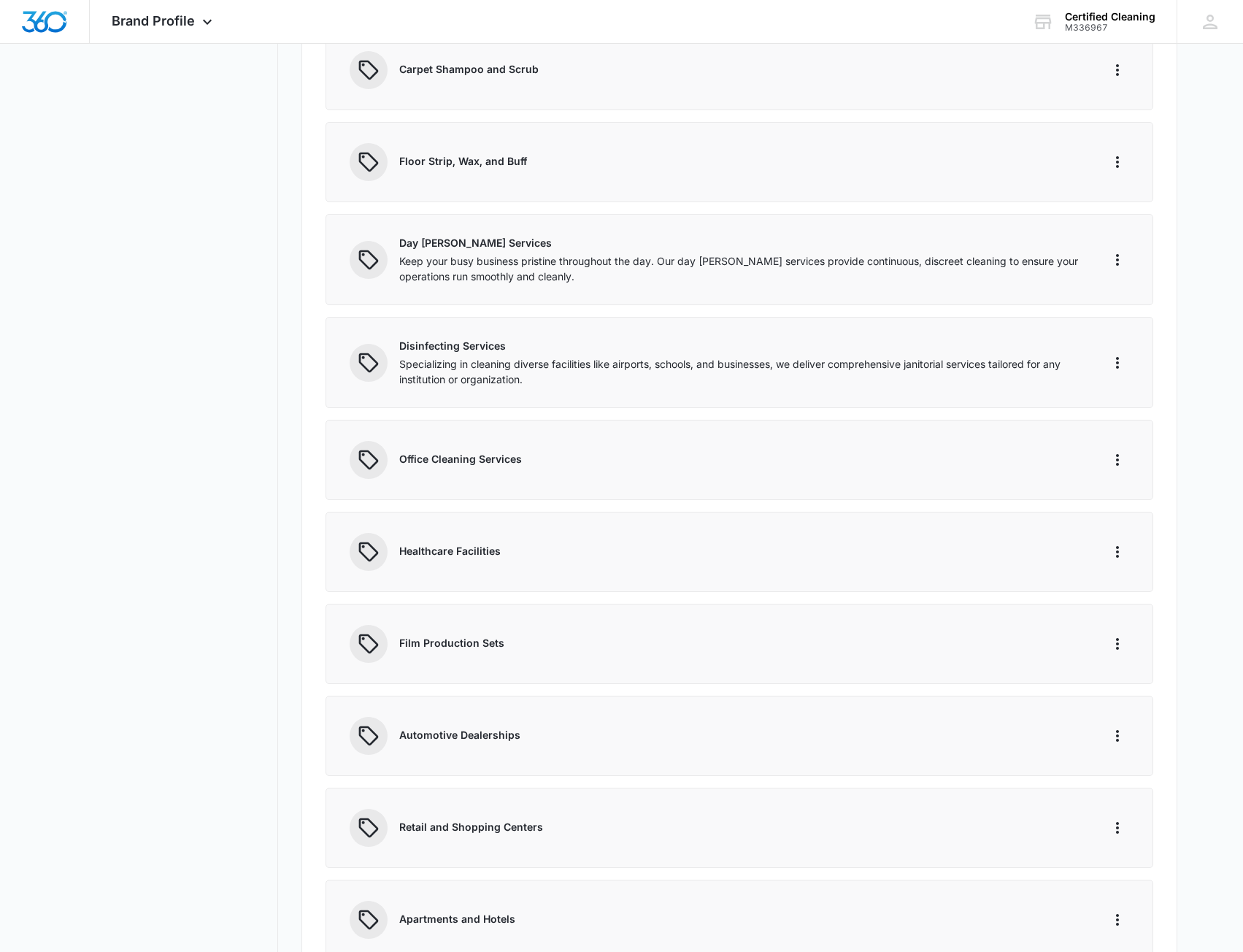
scroll to position [730, 0]
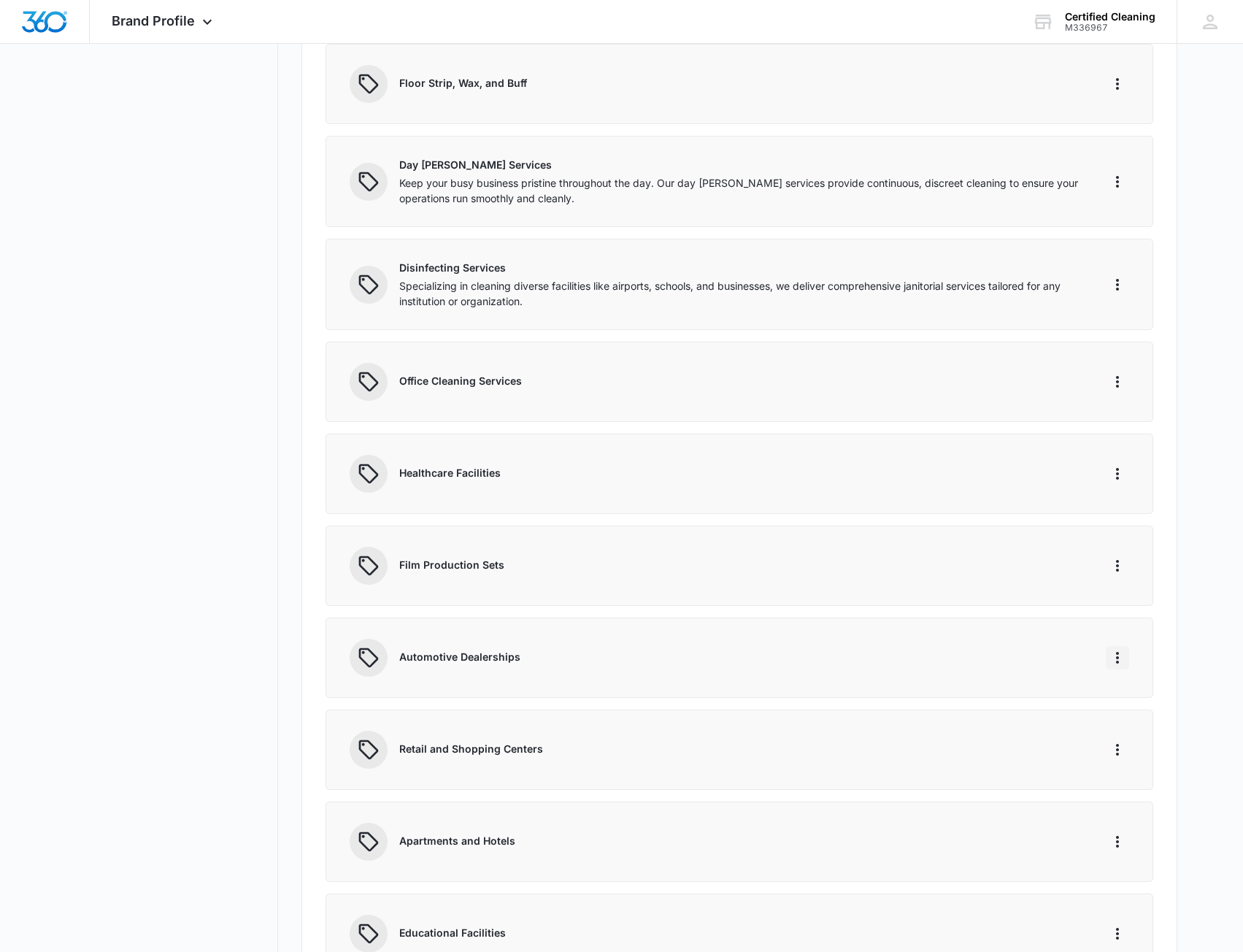
click at [1113, 662] on icon "More" at bounding box center [1117, 657] width 17 height 17
click at [1129, 716] on div "Delete" at bounding box center [1139, 720] width 31 height 10
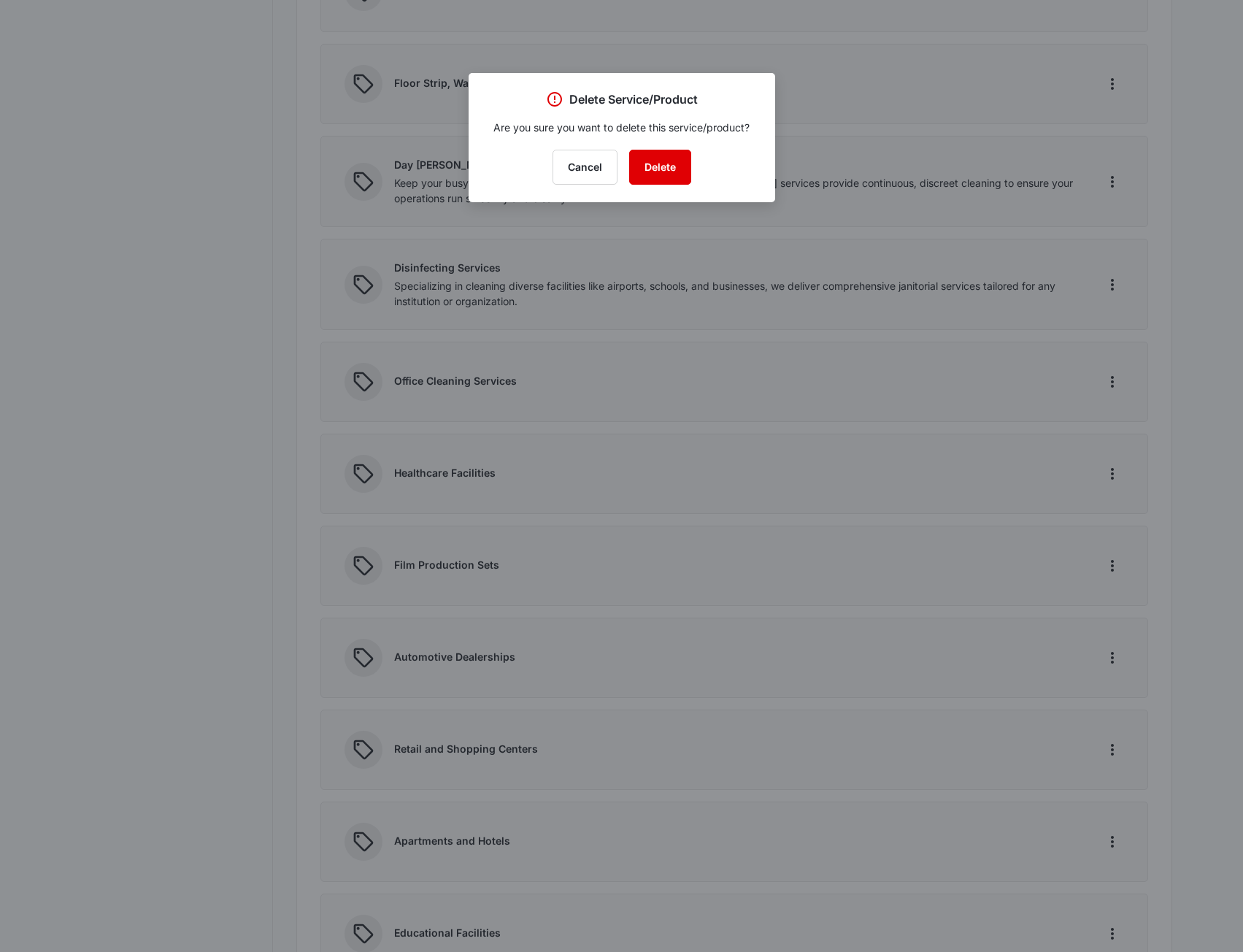
click at [655, 175] on button "Delete" at bounding box center [660, 166] width 62 height 35
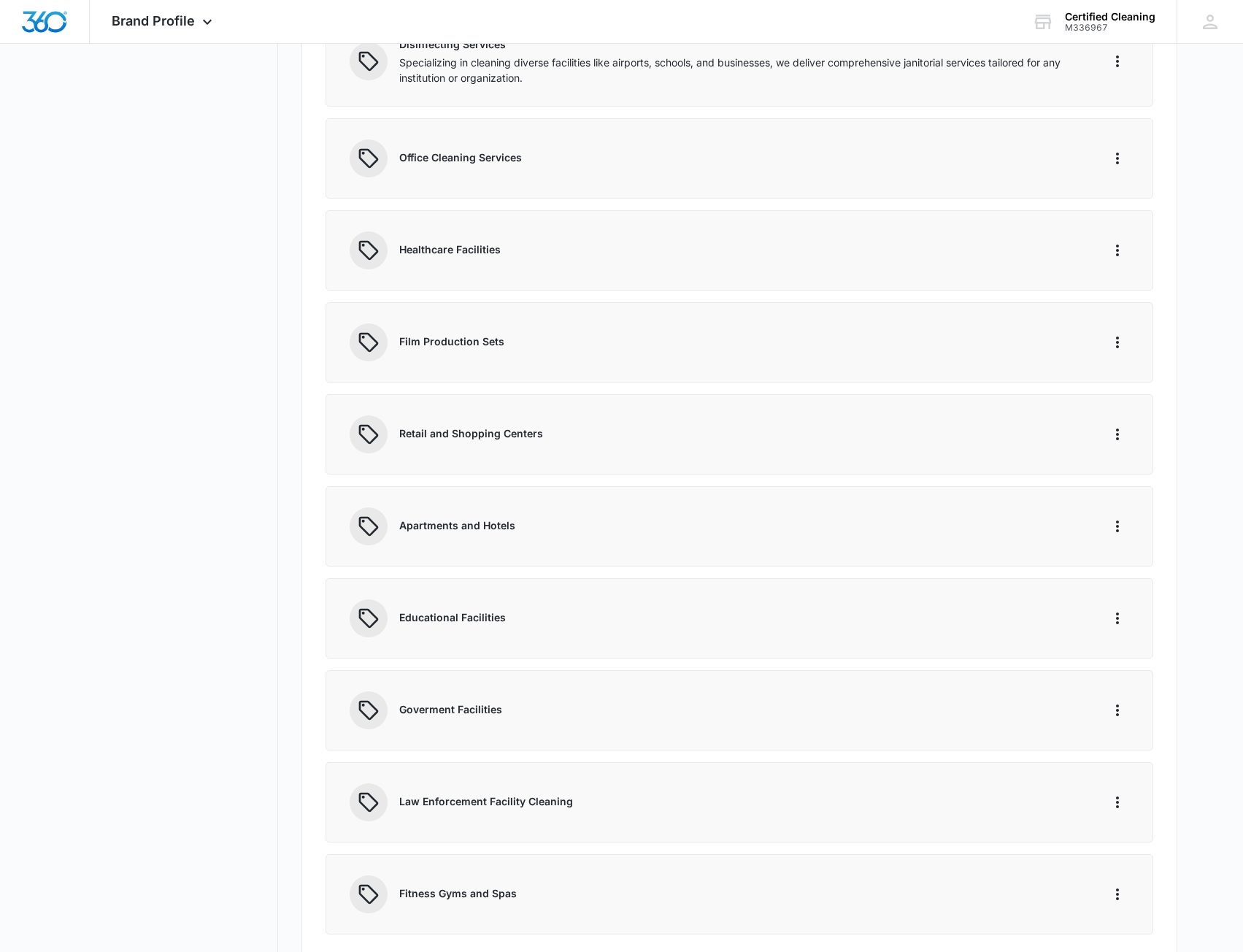
scroll to position [880, 0]
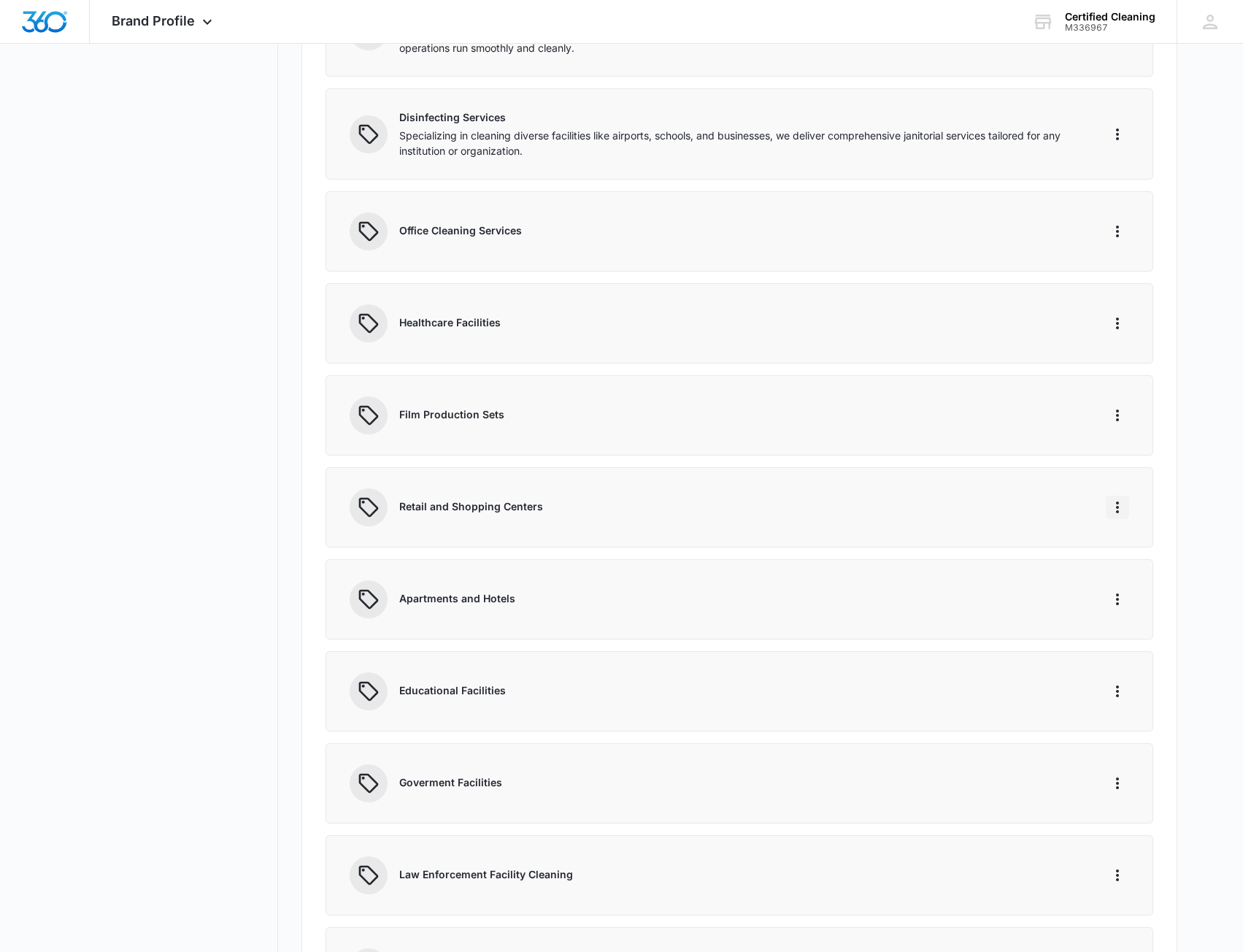
click at [1113, 505] on icon "More" at bounding box center [1117, 507] width 17 height 17
click at [1136, 577] on button "Delete" at bounding box center [1148, 570] width 83 height 22
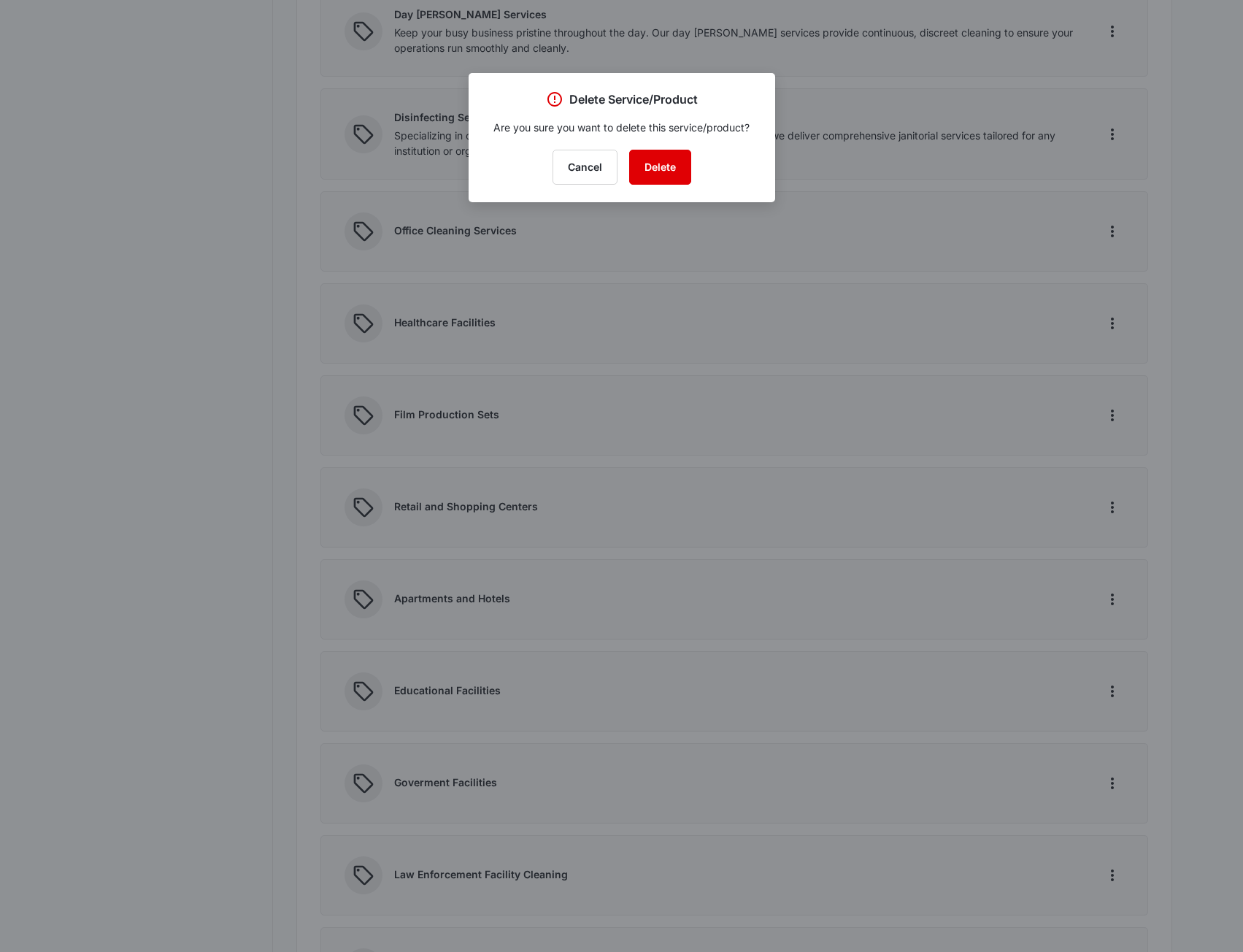
click at [657, 163] on button "Delete" at bounding box center [660, 166] width 62 height 35
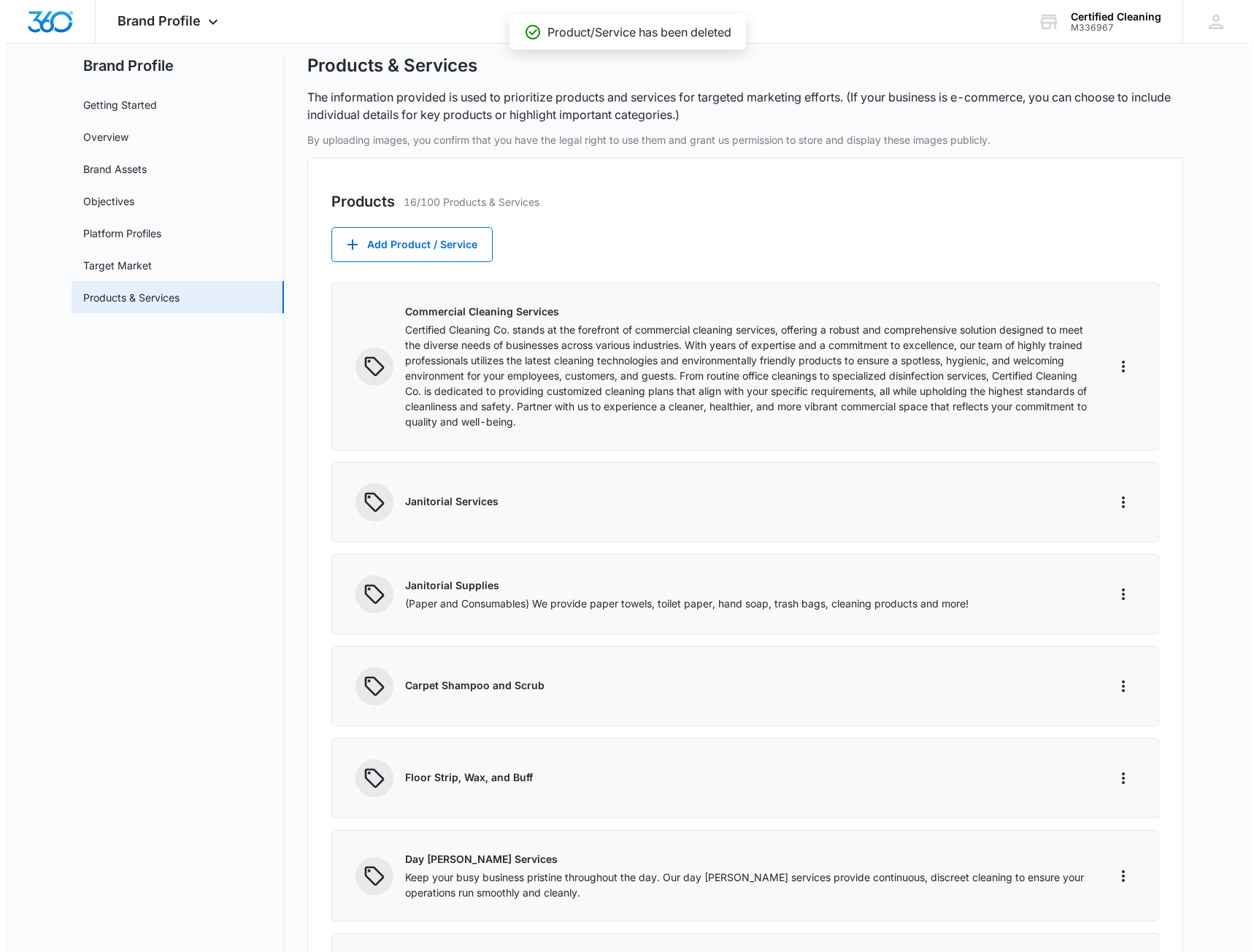
scroll to position [0, 0]
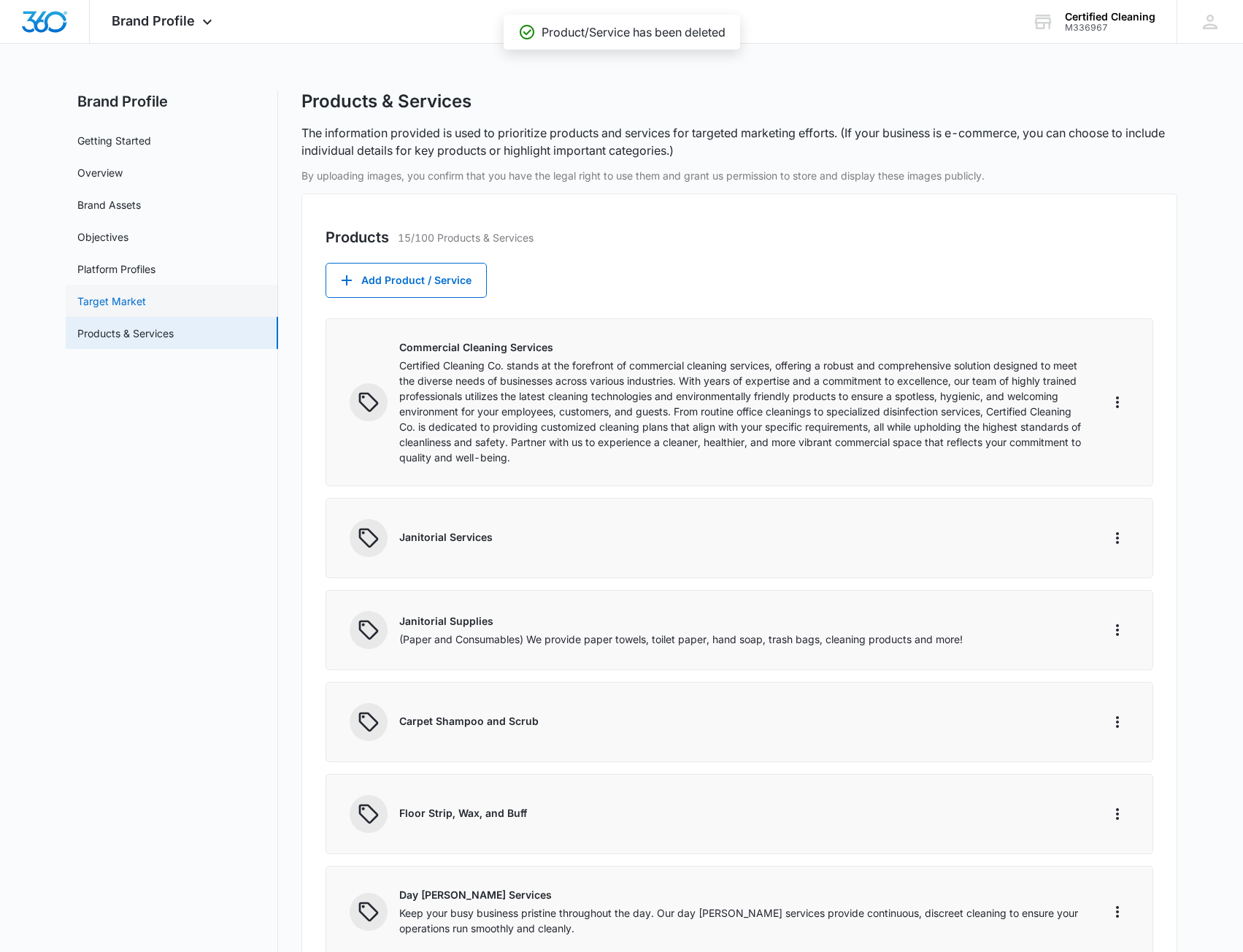
click at [146, 302] on link "Target Market" at bounding box center [112, 301] width 68 height 15
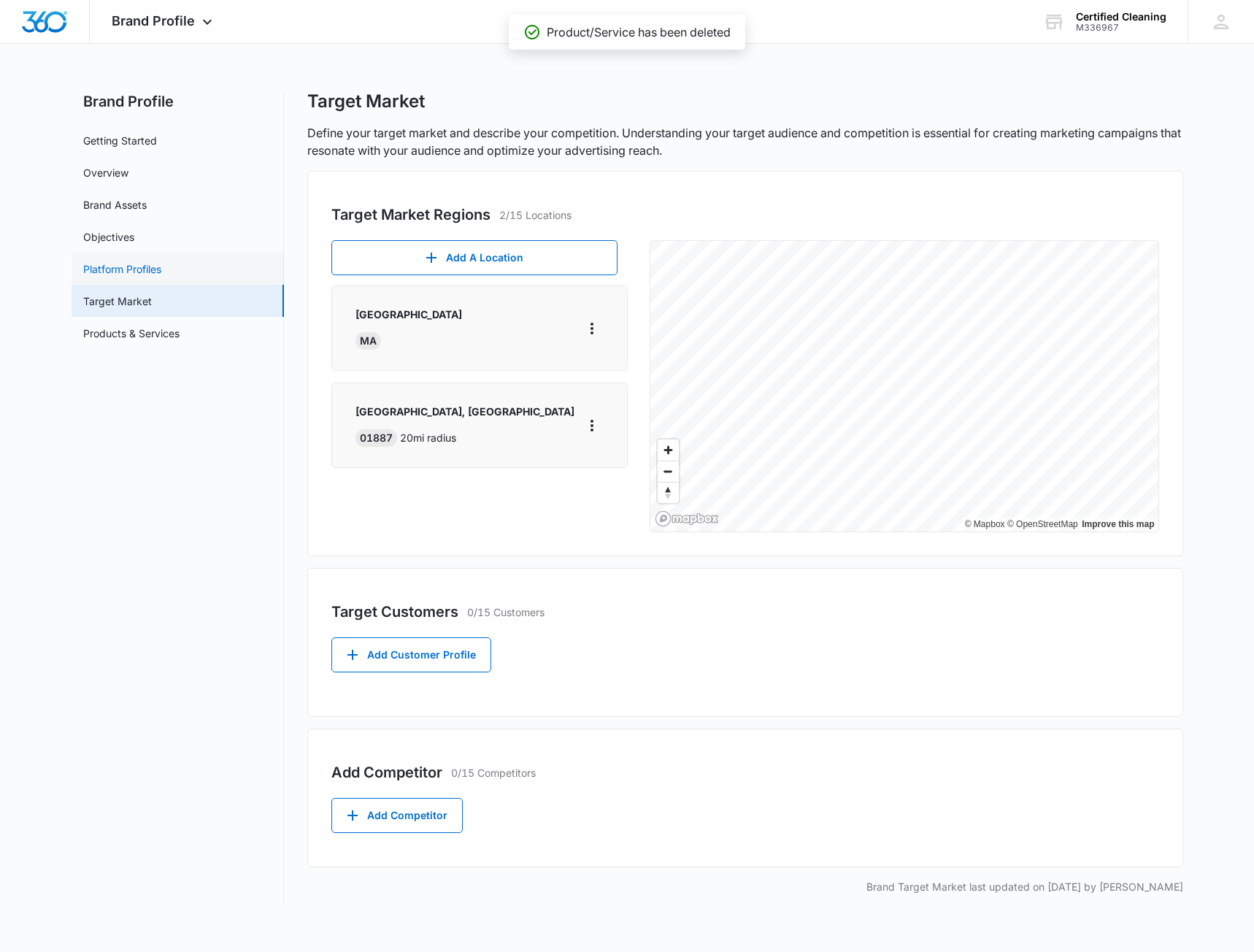
click at [144, 270] on link "Platform Profiles" at bounding box center [121, 268] width 78 height 15
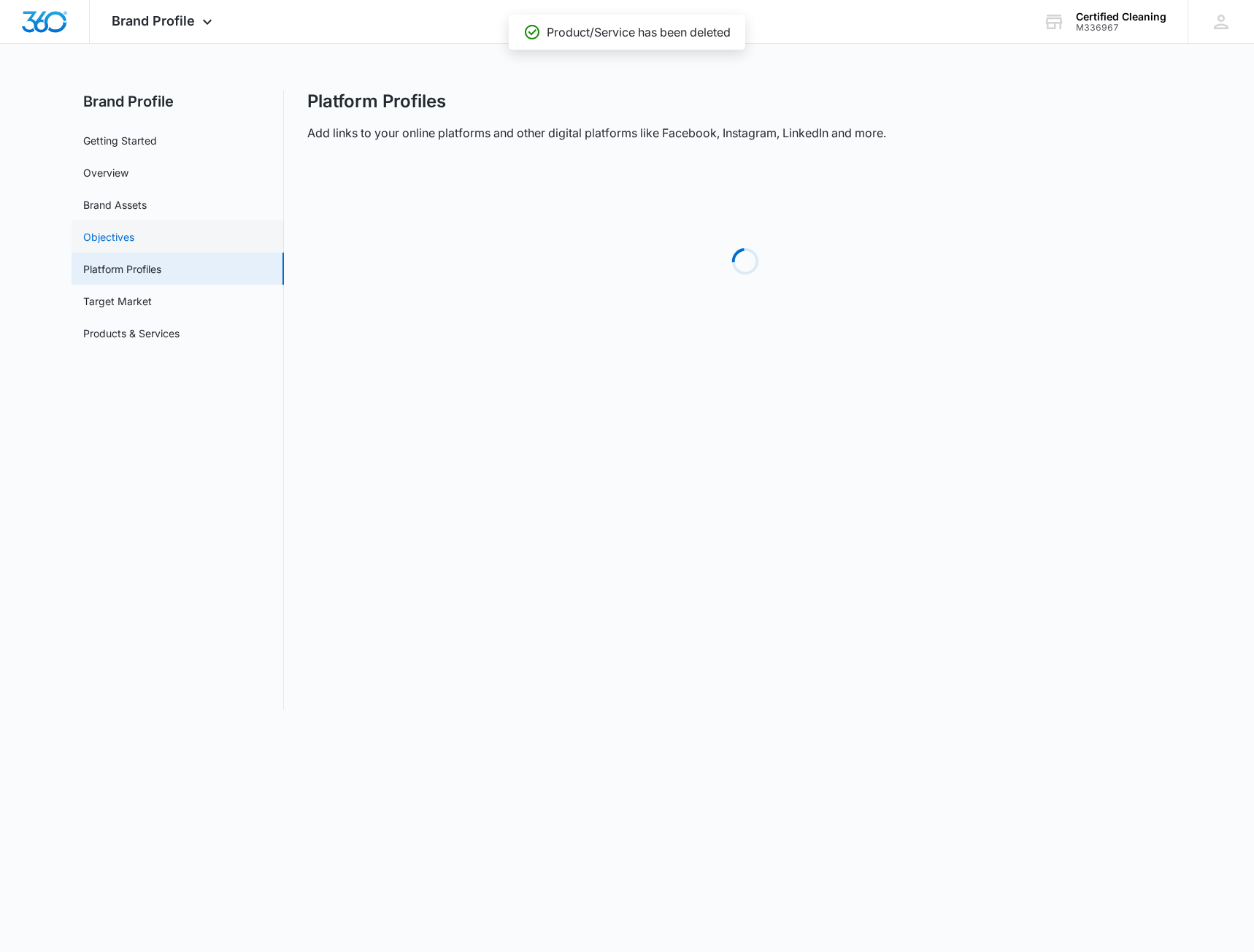
click at [122, 245] on link "Objectives" at bounding box center [108, 237] width 51 height 15
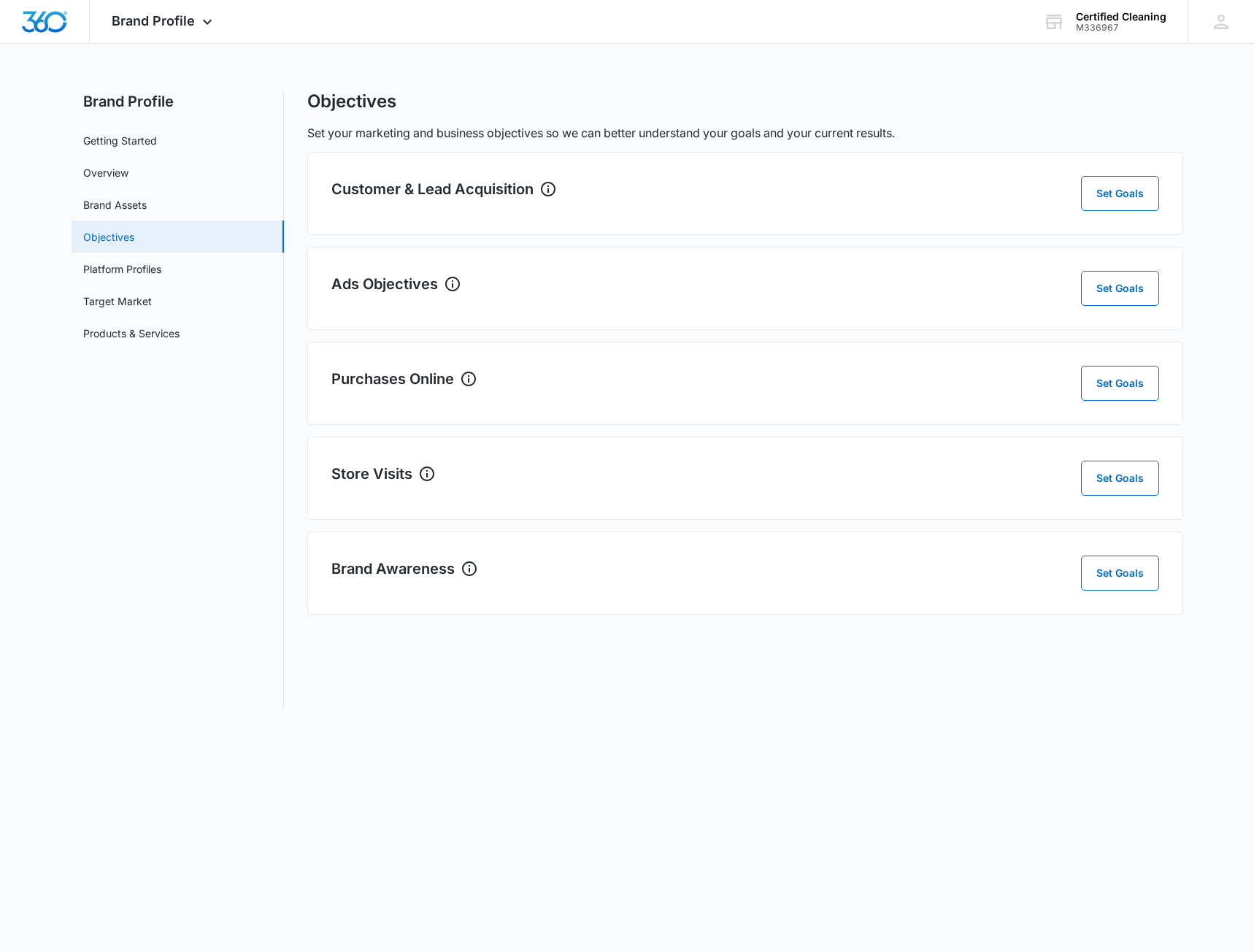
click at [133, 229] on link "Objectives" at bounding box center [108, 237] width 51 height 15
click at [124, 205] on link "Brand Assets" at bounding box center [114, 204] width 64 height 15
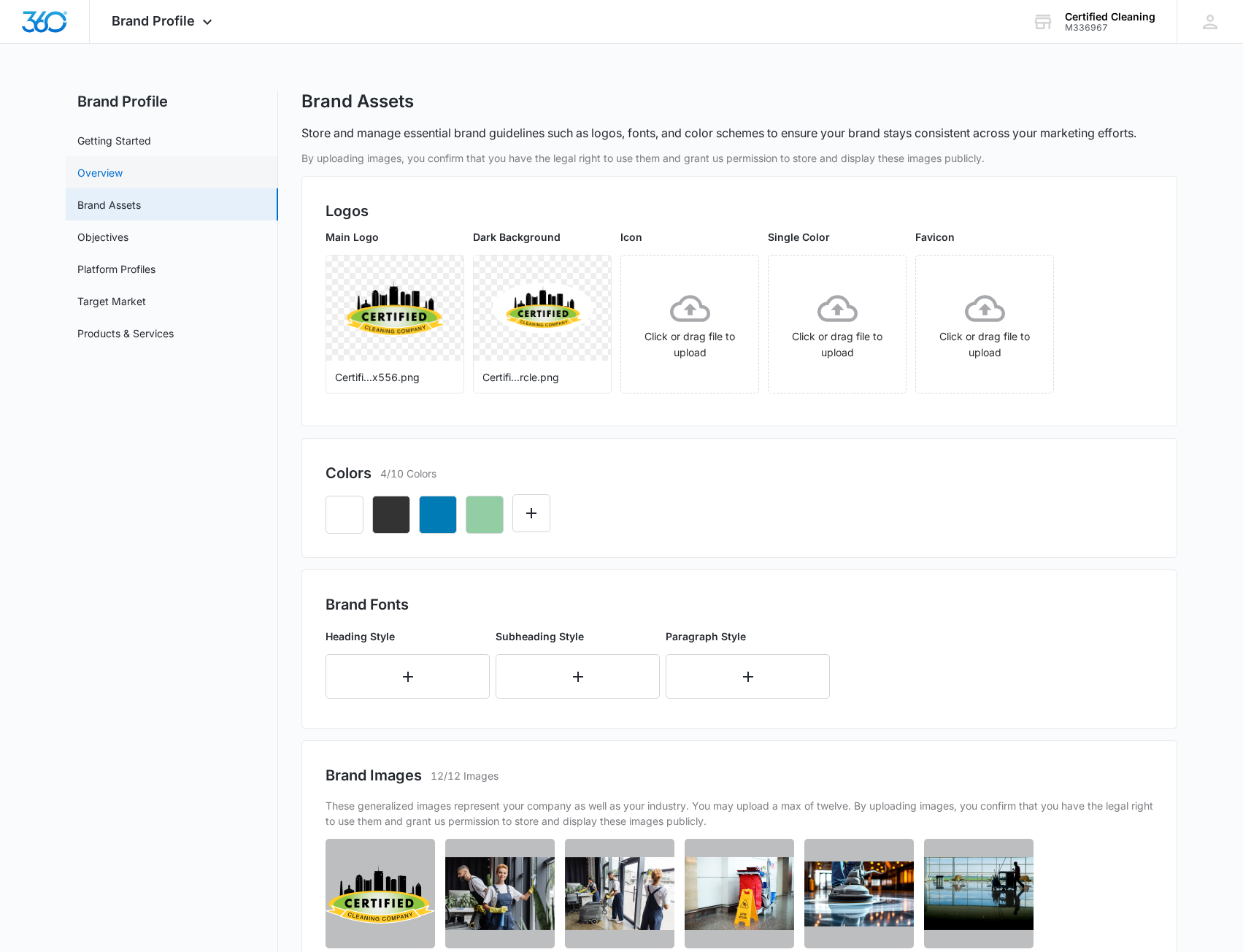
click at [107, 170] on link "Overview" at bounding box center [100, 172] width 45 height 15
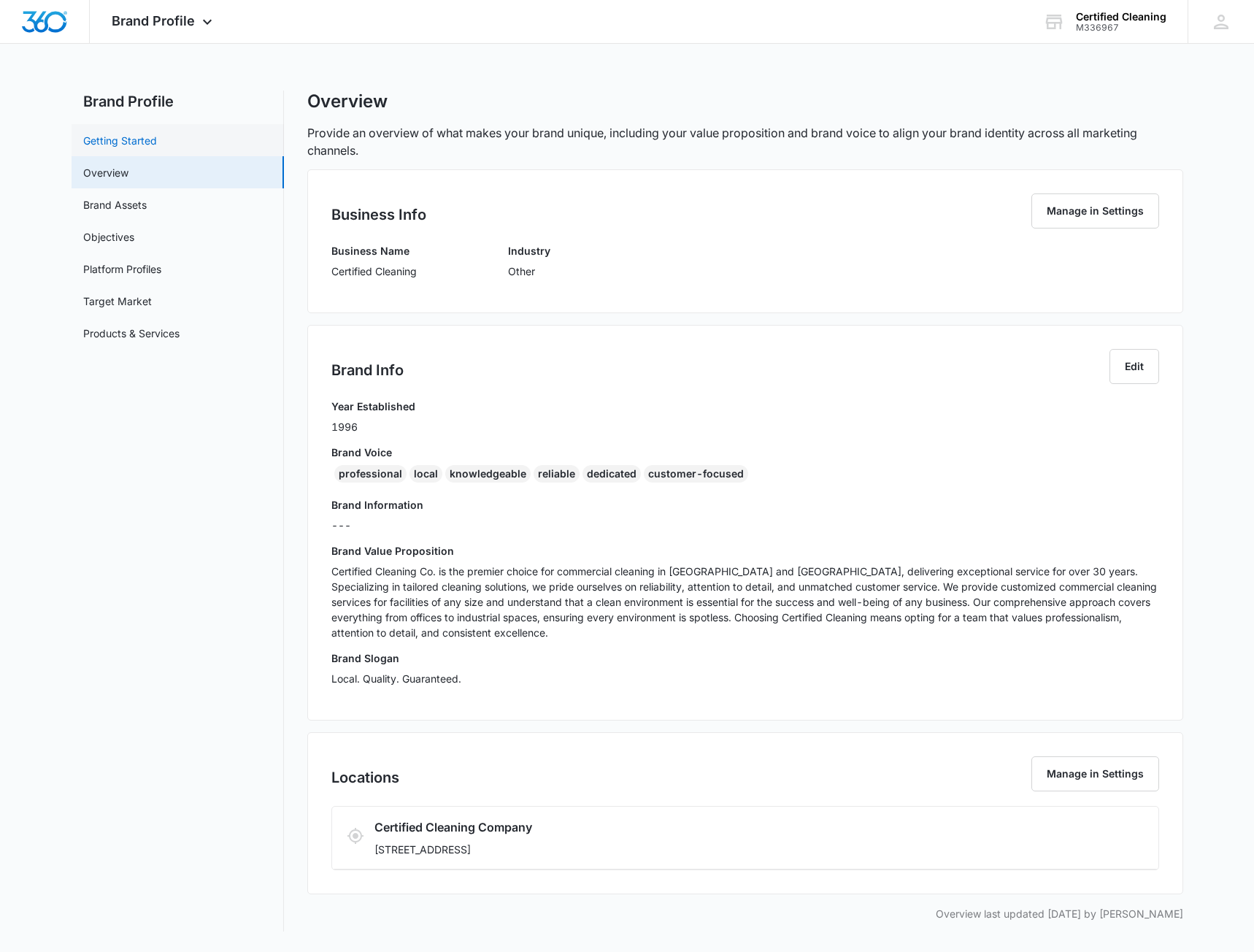
click at [122, 138] on link "Getting Started" at bounding box center [120, 140] width 74 height 15
